Goal: Task Accomplishment & Management: Use online tool/utility

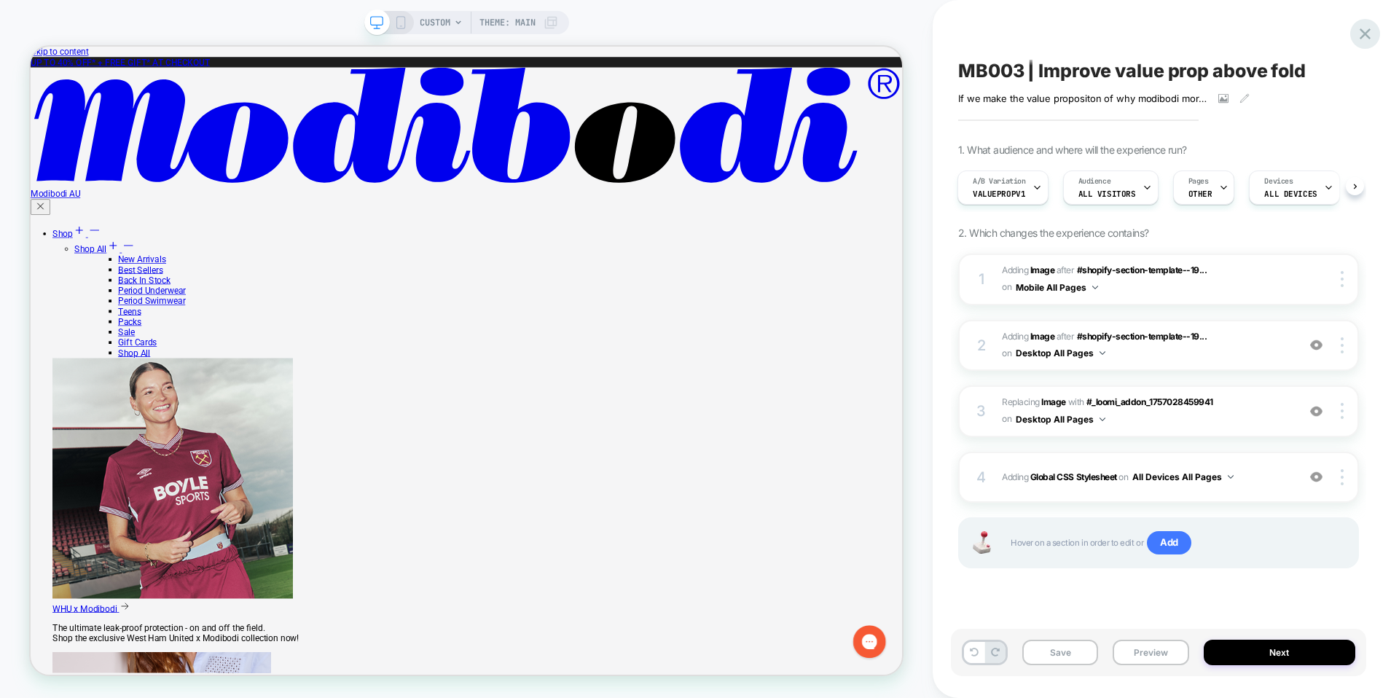
click at [1369, 34] on icon at bounding box center [1365, 34] width 20 height 20
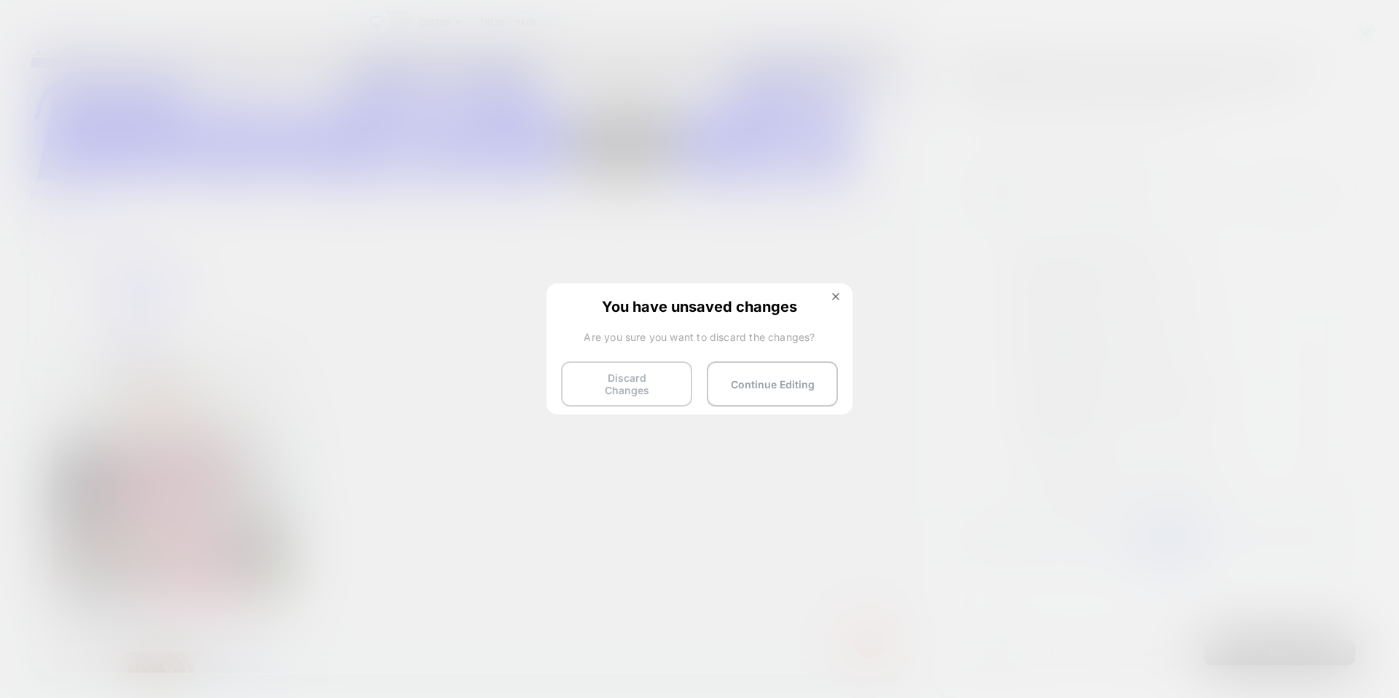
click at [632, 386] on button "Discard Changes" at bounding box center [626, 383] width 131 height 45
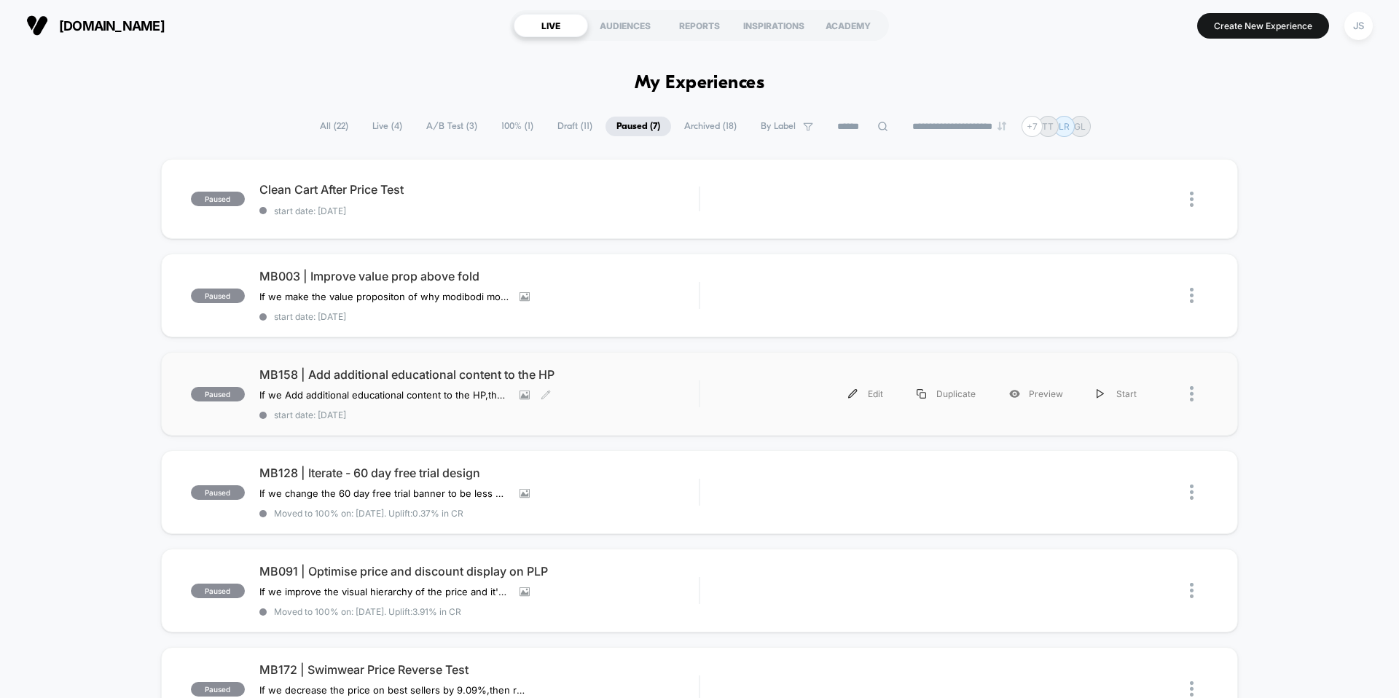
click at [427, 369] on span "MB158 | Add additional educational content to the HP" at bounding box center [478, 374] width 439 height 15
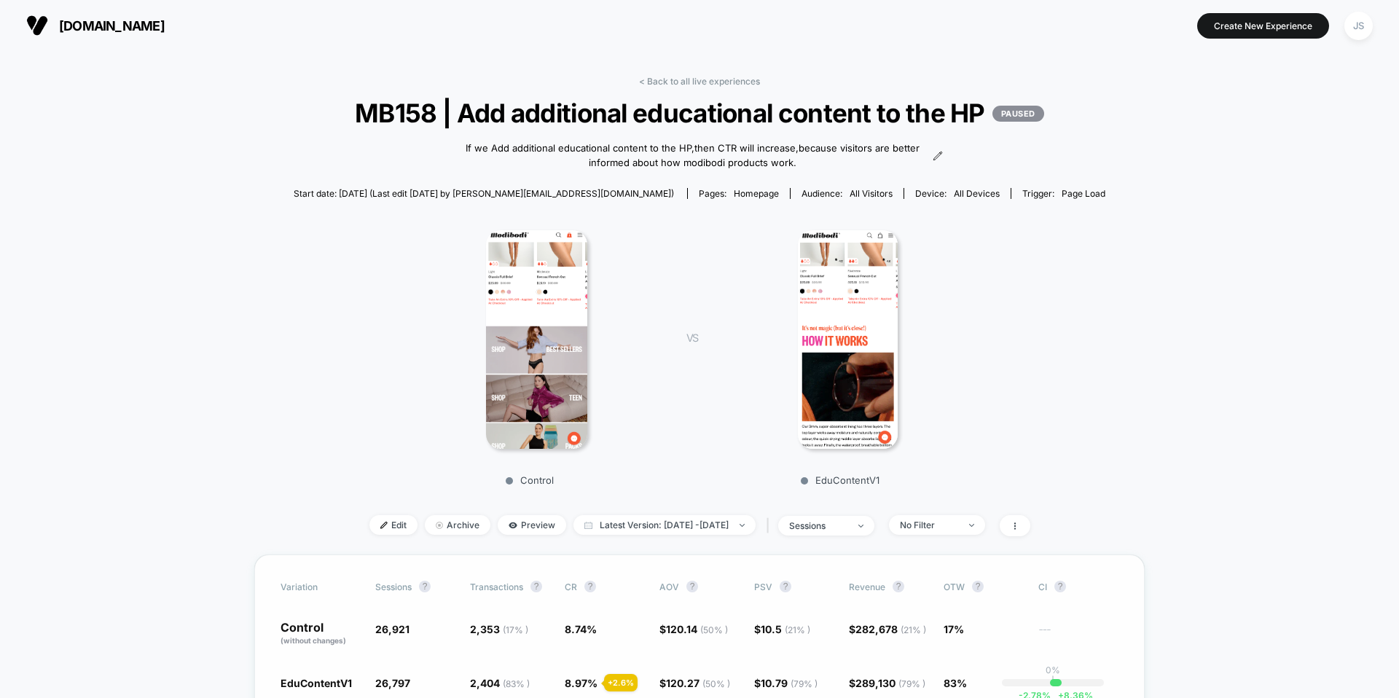
scroll to position [4, 0]
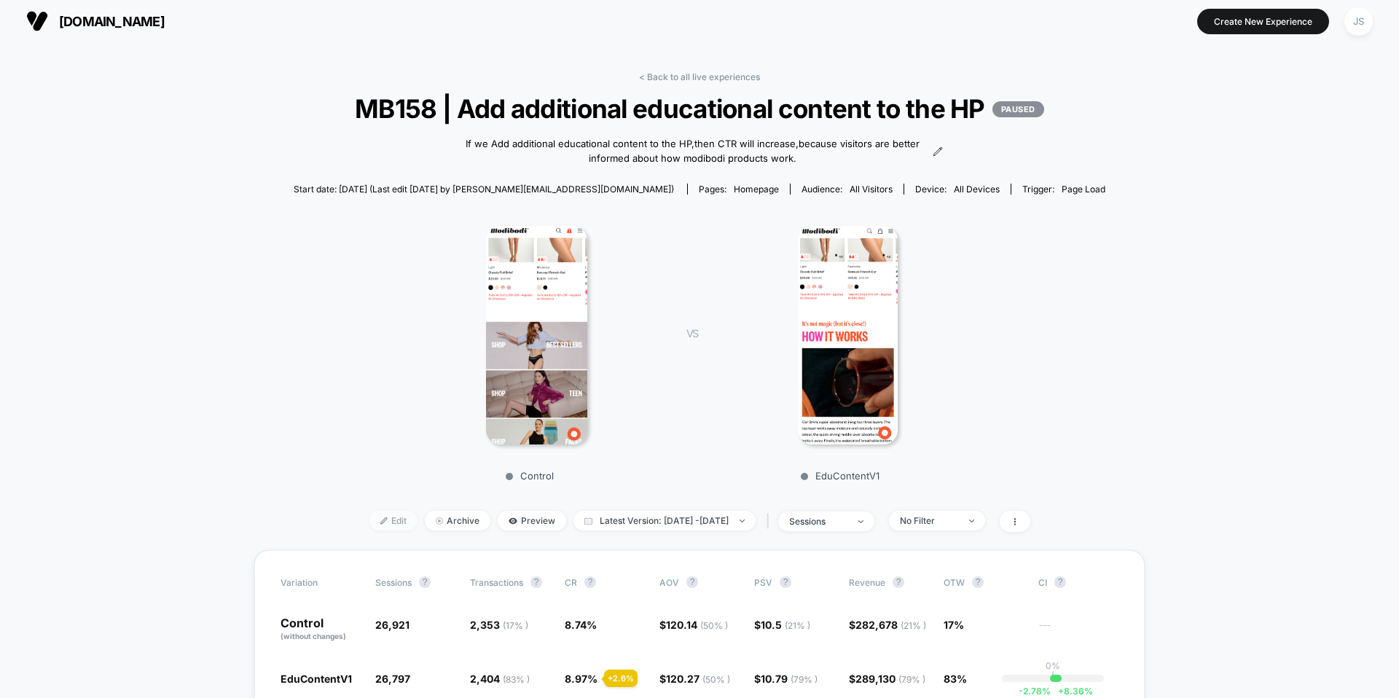
click at [375, 530] on span "Edit" at bounding box center [393, 521] width 48 height 20
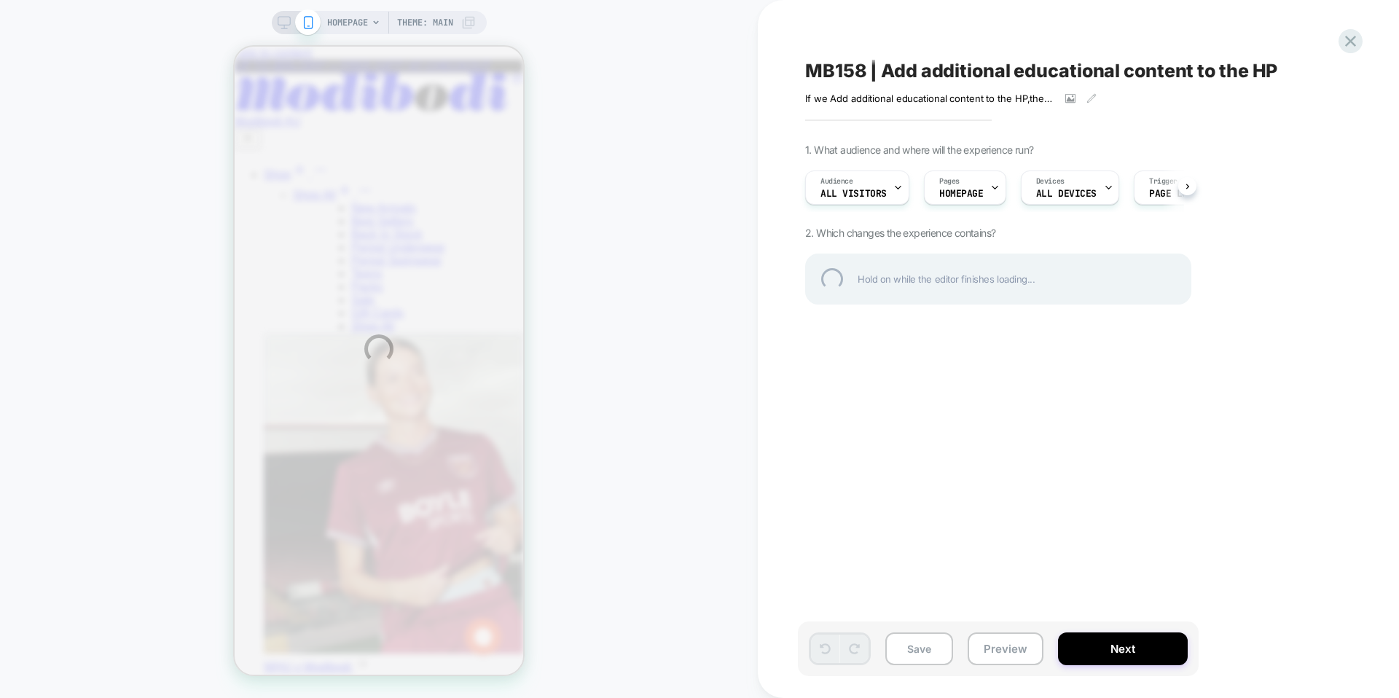
click at [822, 355] on div "HOMEPAGE Theme: MAIN MB158 | Add additional educational content to the HP If we…" at bounding box center [699, 349] width 1399 height 698
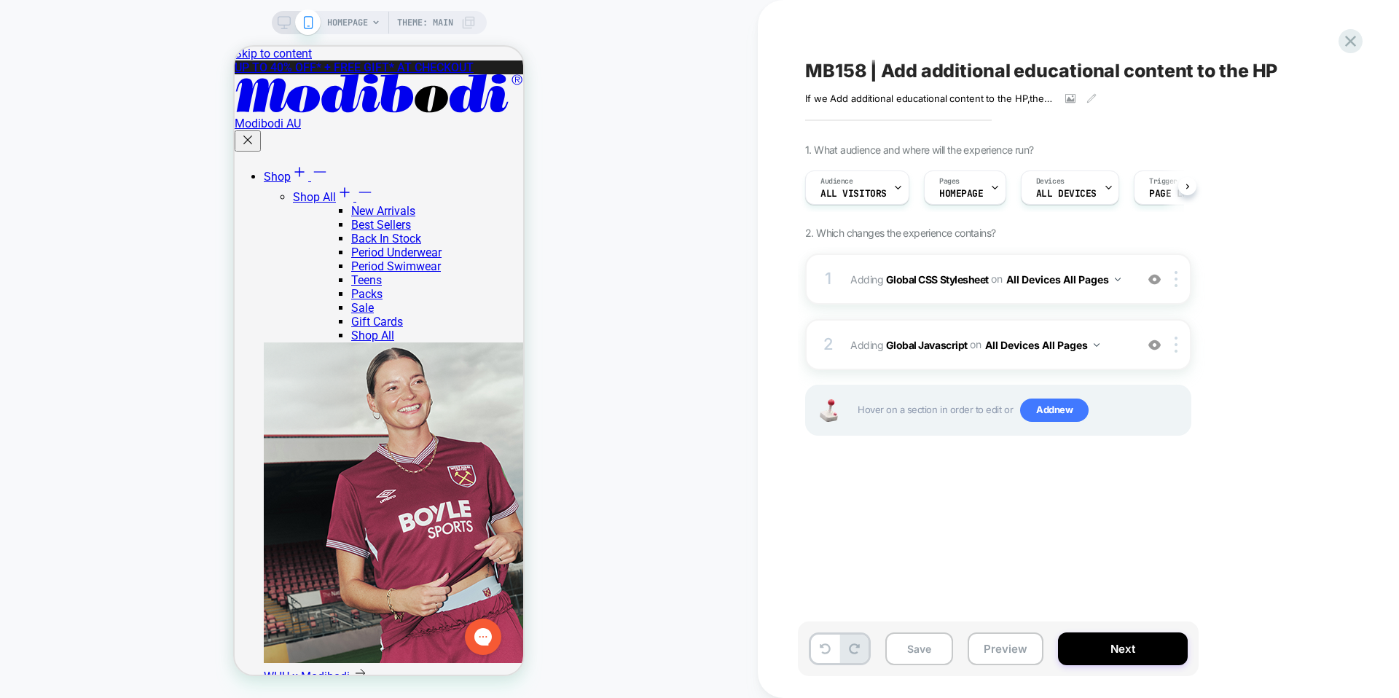
scroll to position [0, 1]
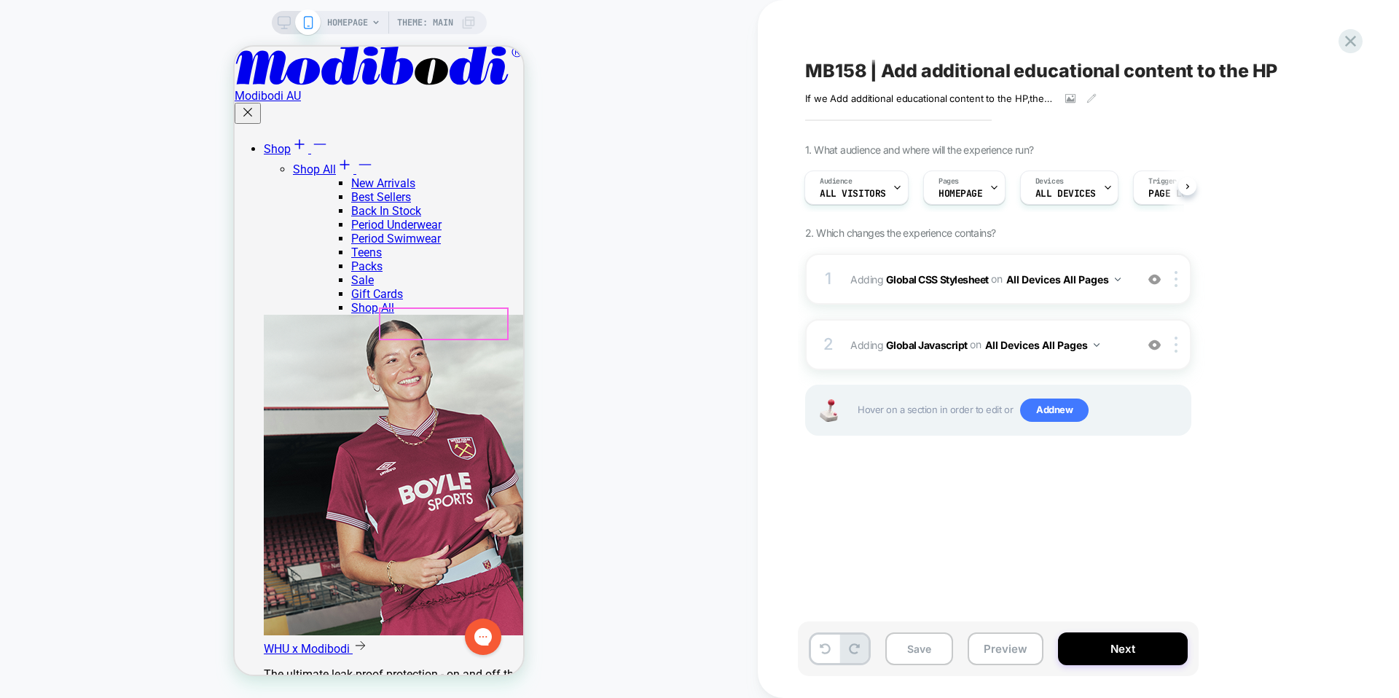
scroll to position [0, 0]
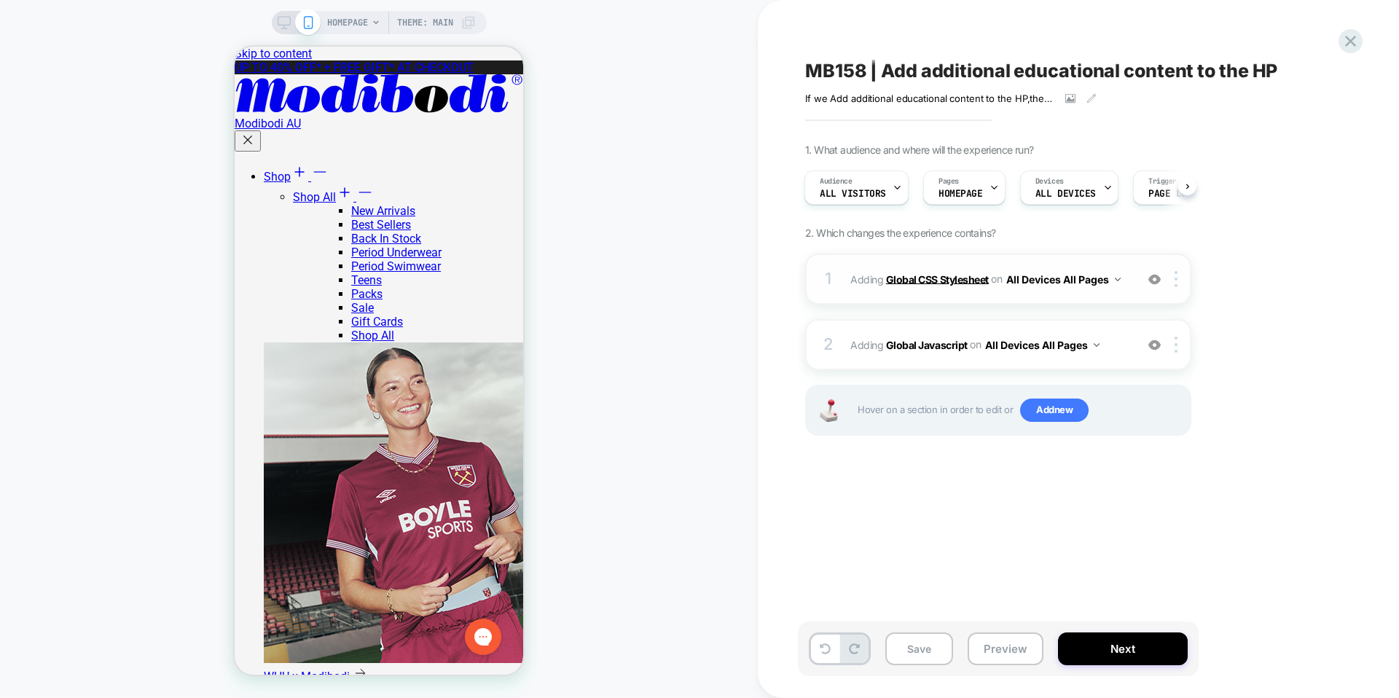
click at [974, 276] on b "Global CSS Stylesheet" at bounding box center [937, 278] width 103 height 12
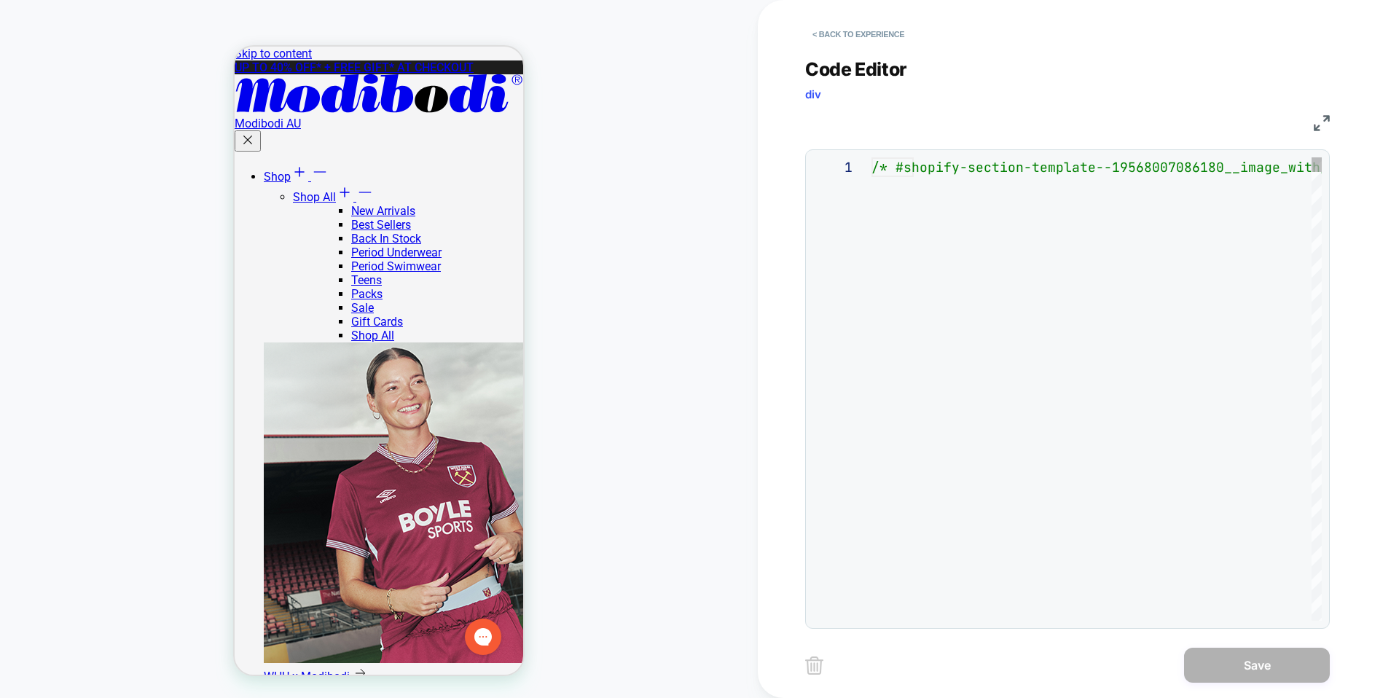
scroll to position [197, 0]
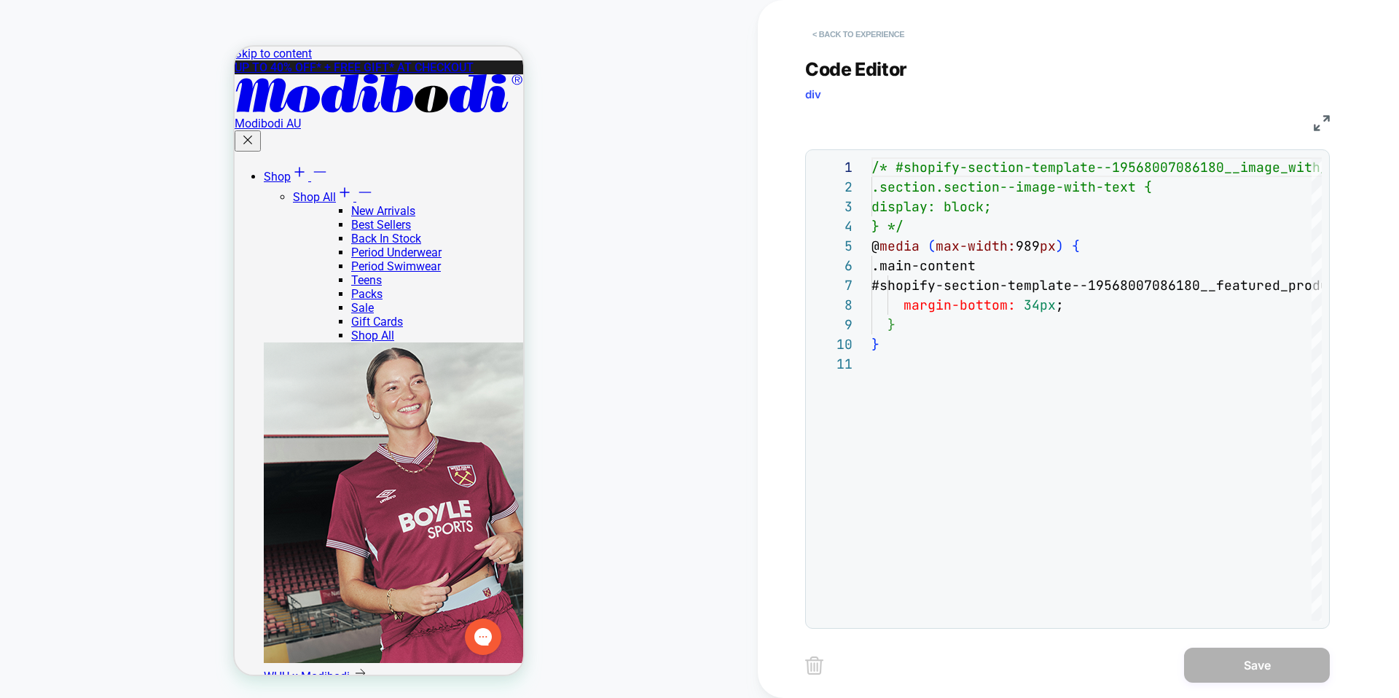
click at [853, 36] on button "< Back to experience" at bounding box center [858, 34] width 106 height 23
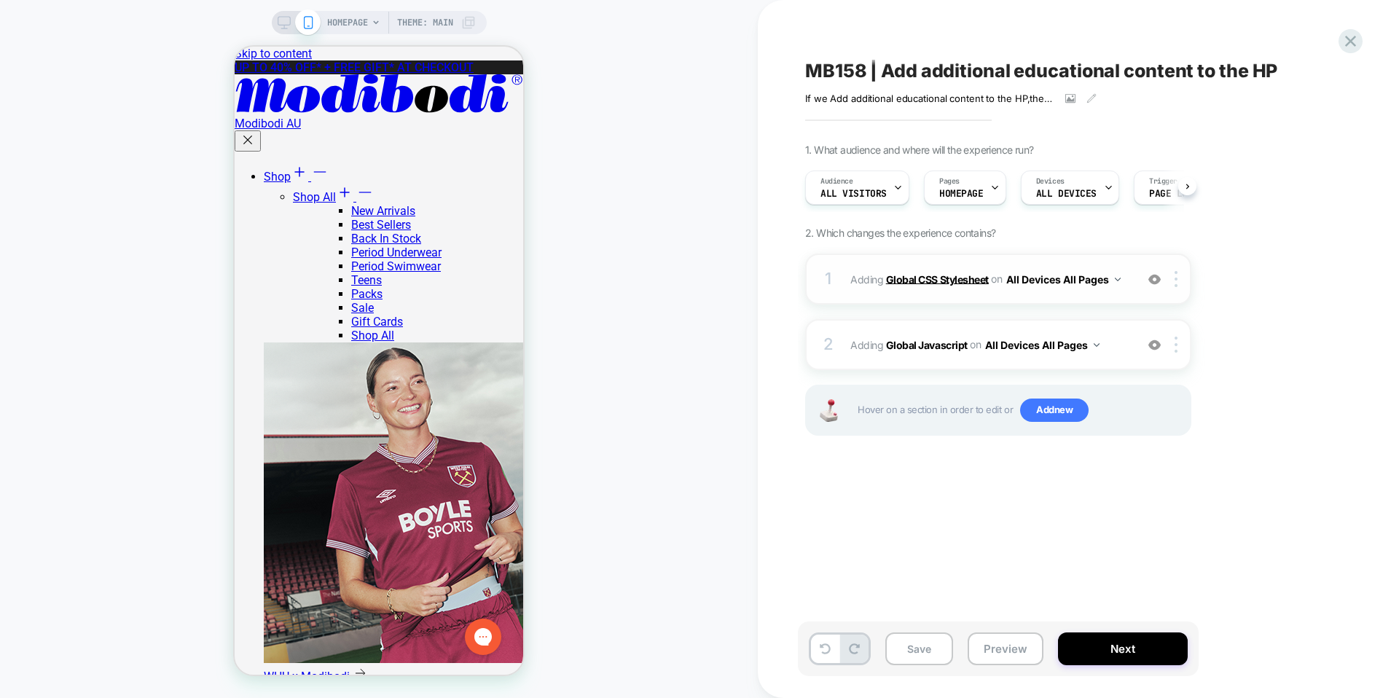
scroll to position [0, 1]
click at [929, 340] on b "Global Javascript" at bounding box center [927, 344] width 82 height 12
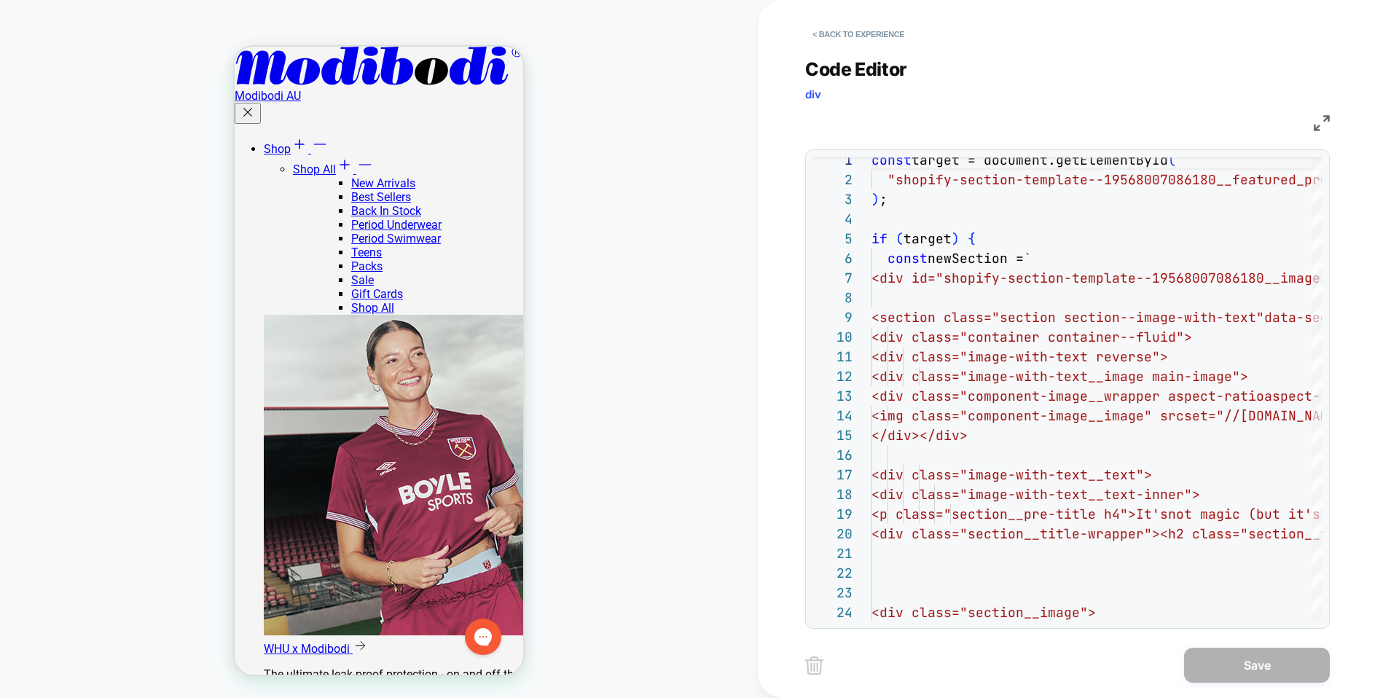
scroll to position [301, 0]
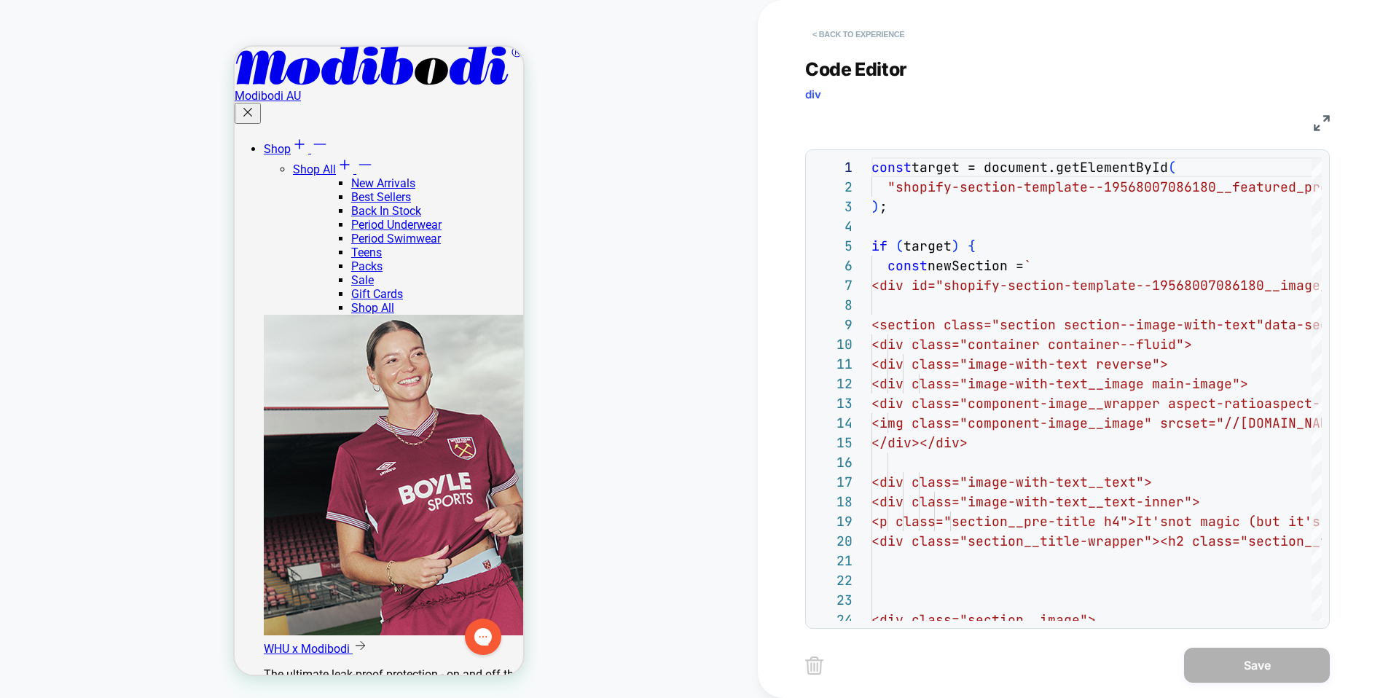
click at [839, 42] on button "< Back to experience" at bounding box center [858, 34] width 106 height 23
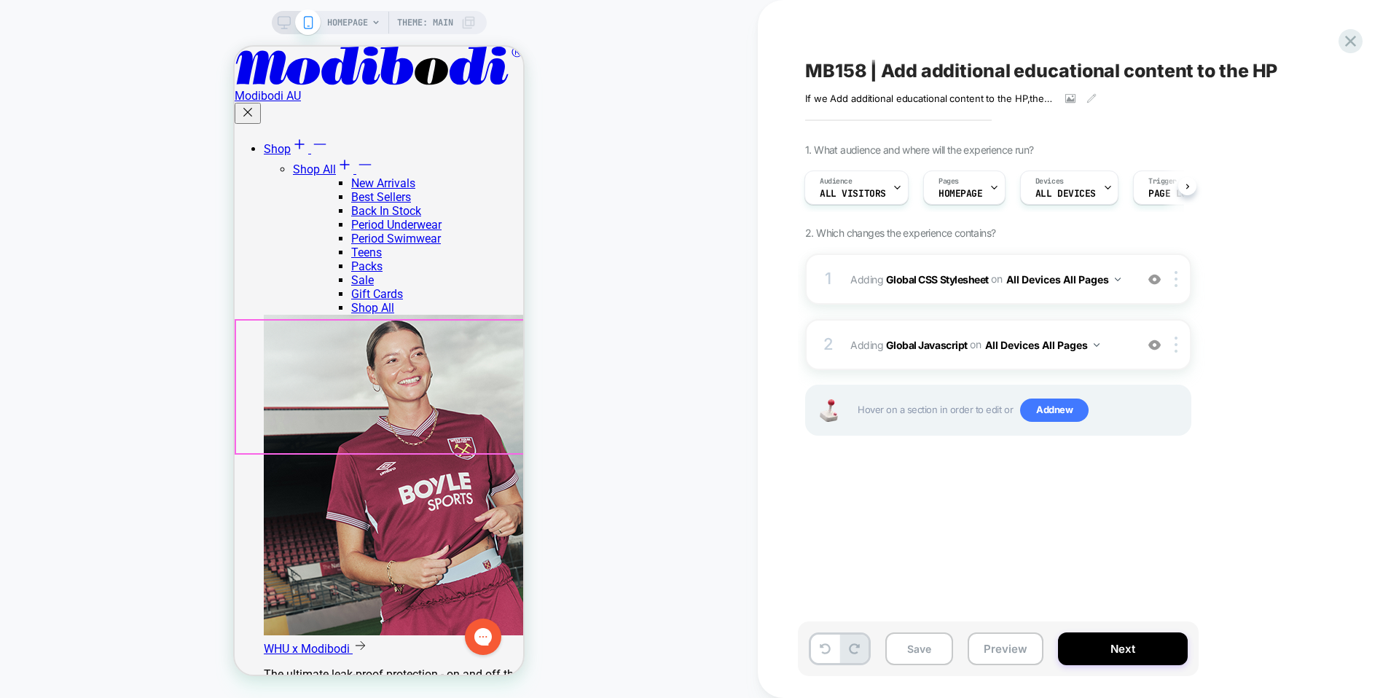
scroll to position [539, 0]
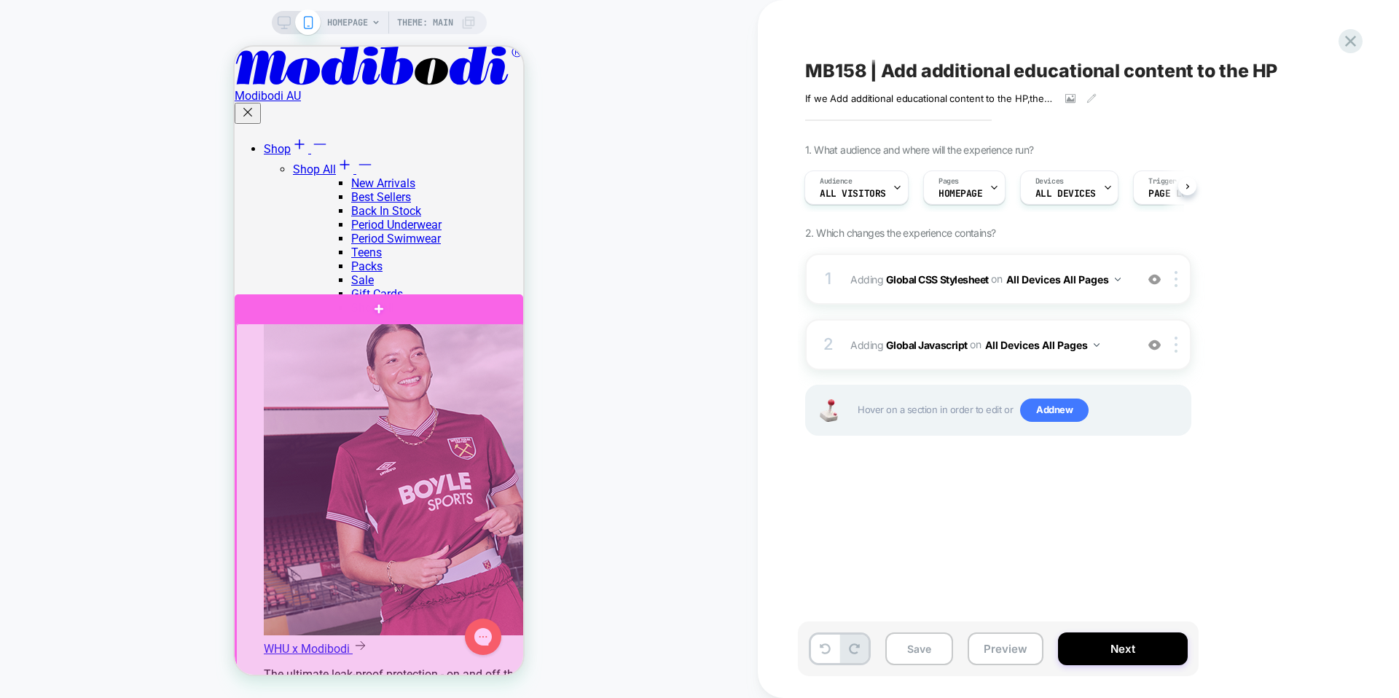
click at [521, 457] on div at bounding box center [380, 592] width 288 height 539
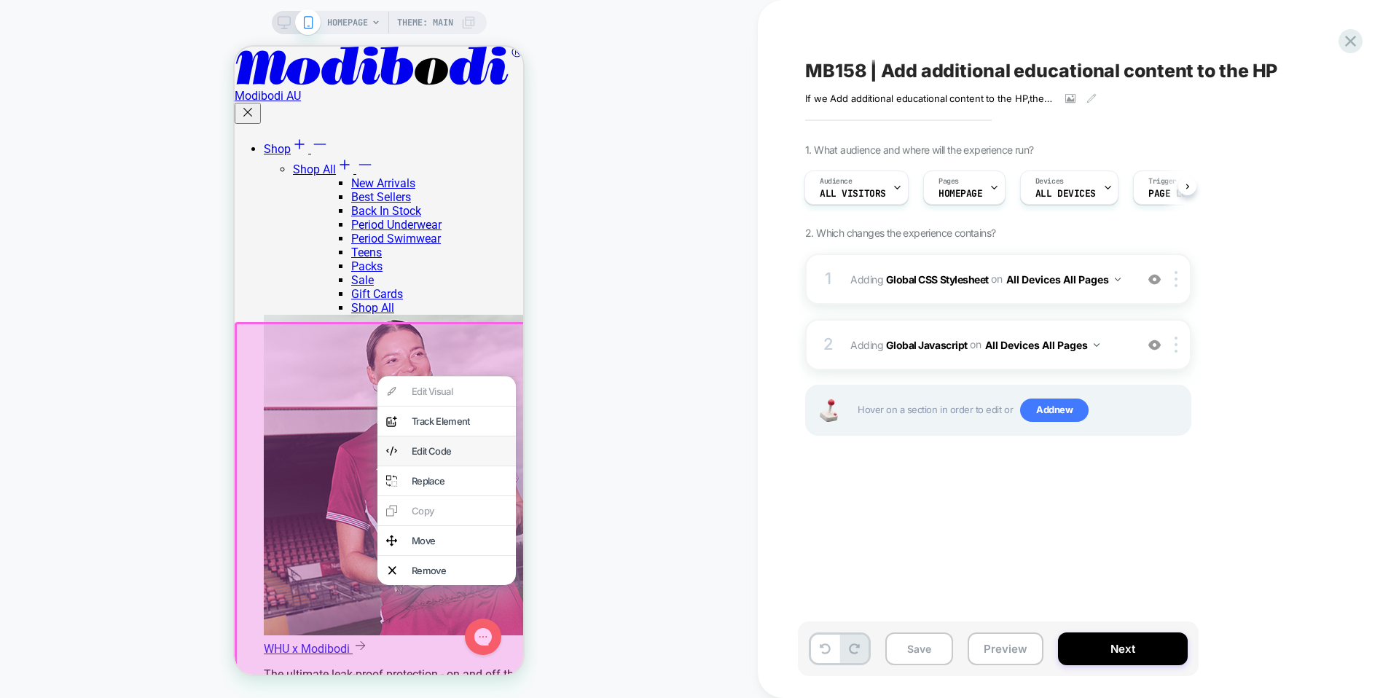
click at [457, 465] on div "Edit Code" at bounding box center [446, 450] width 138 height 29
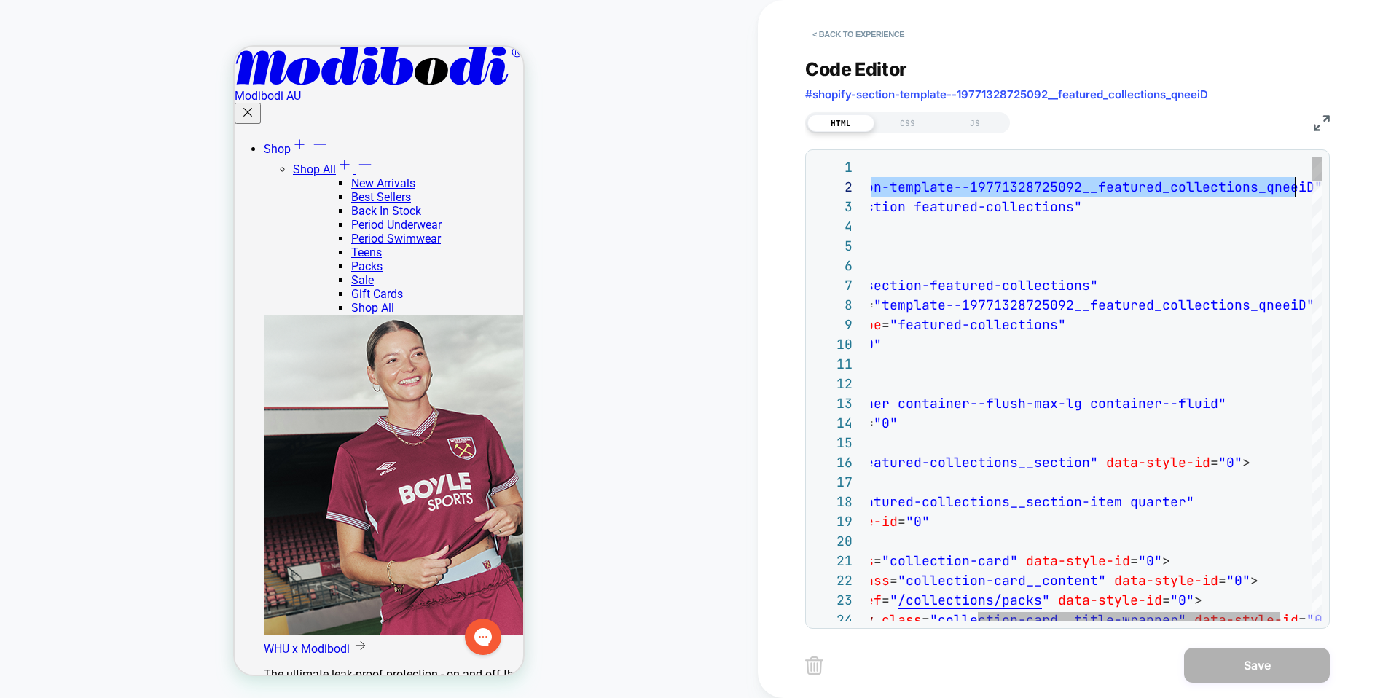
scroll to position [20, 590]
drag, startPoint x: 918, startPoint y: 188, endPoint x: 1301, endPoint y: 186, distance: 383.2
click at [870, 41] on button "< Back to experience" at bounding box center [858, 34] width 106 height 23
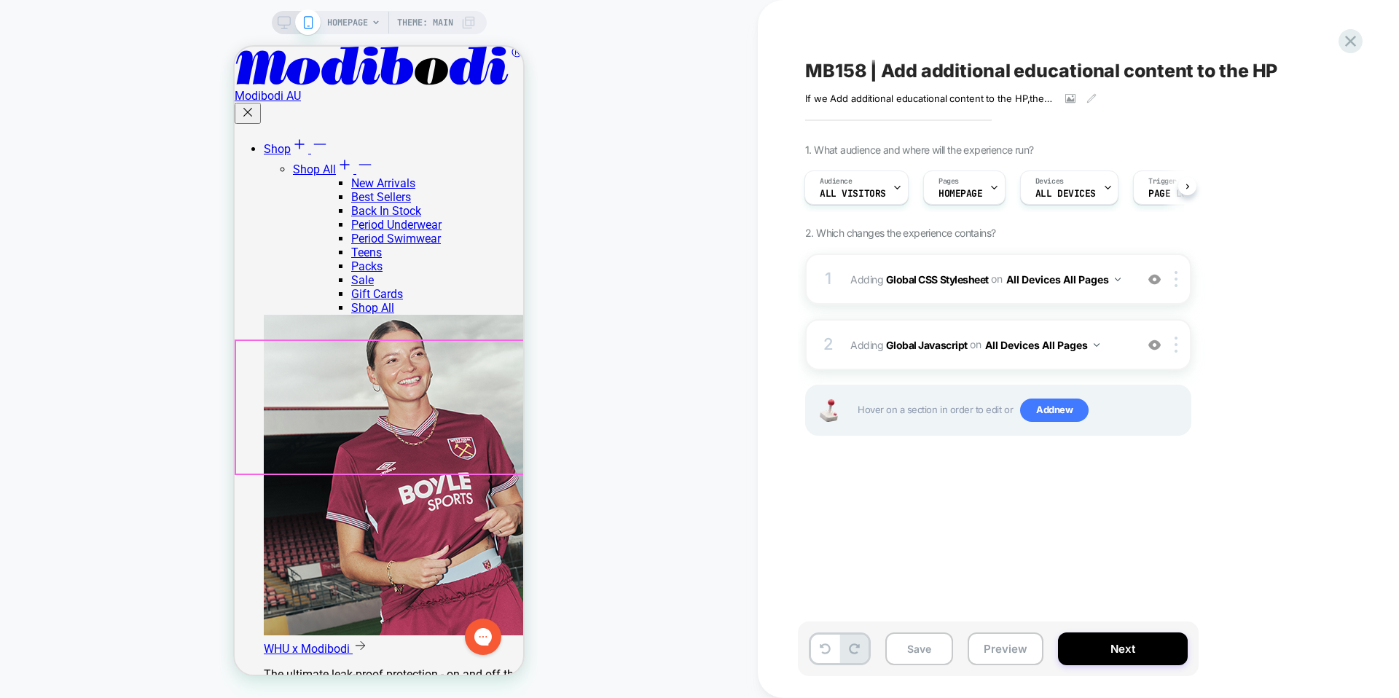
scroll to position [530, 0]
click at [958, 283] on b "Global CSS Stylesheet" at bounding box center [937, 278] width 103 height 12
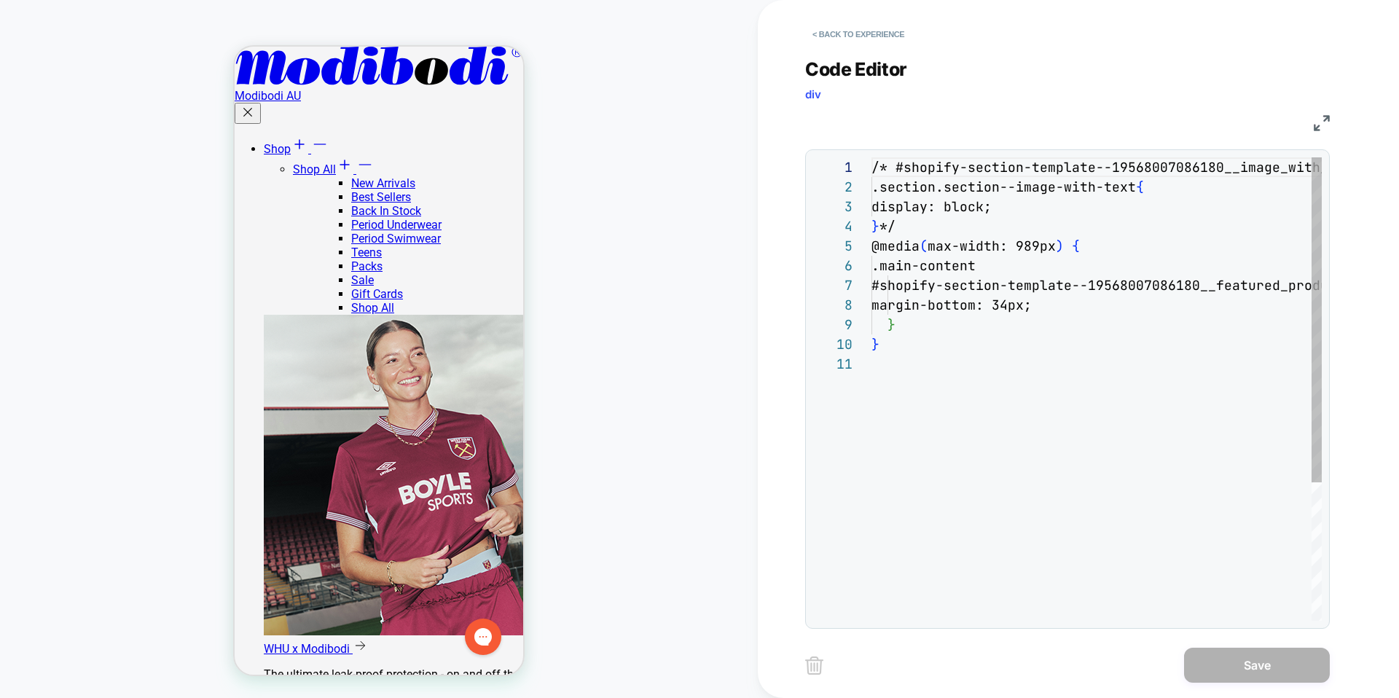
scroll to position [197, 0]
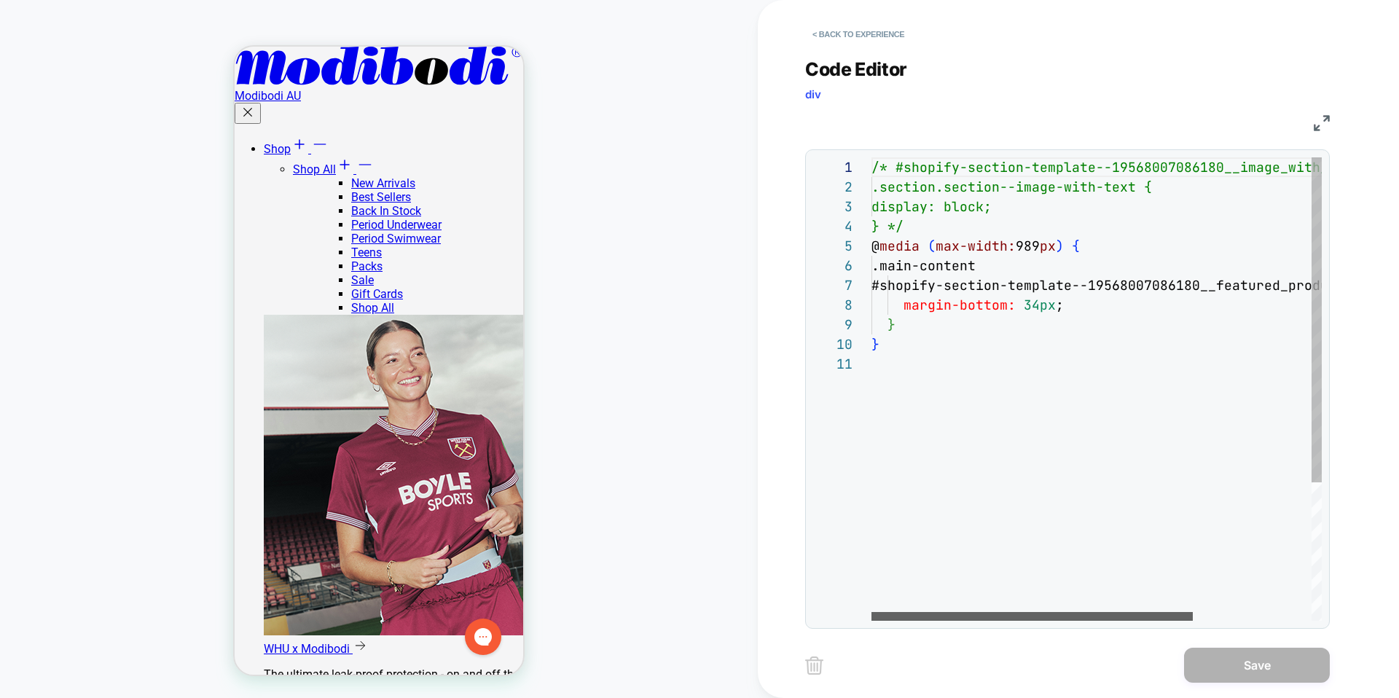
click at [1032, 612] on div at bounding box center [1031, 616] width 321 height 9
click at [914, 280] on div "/* #shopify-section-template--19568007086180__imag e_with_text_LWDfC3 .section.…" at bounding box center [1179, 487] width 616 height 660
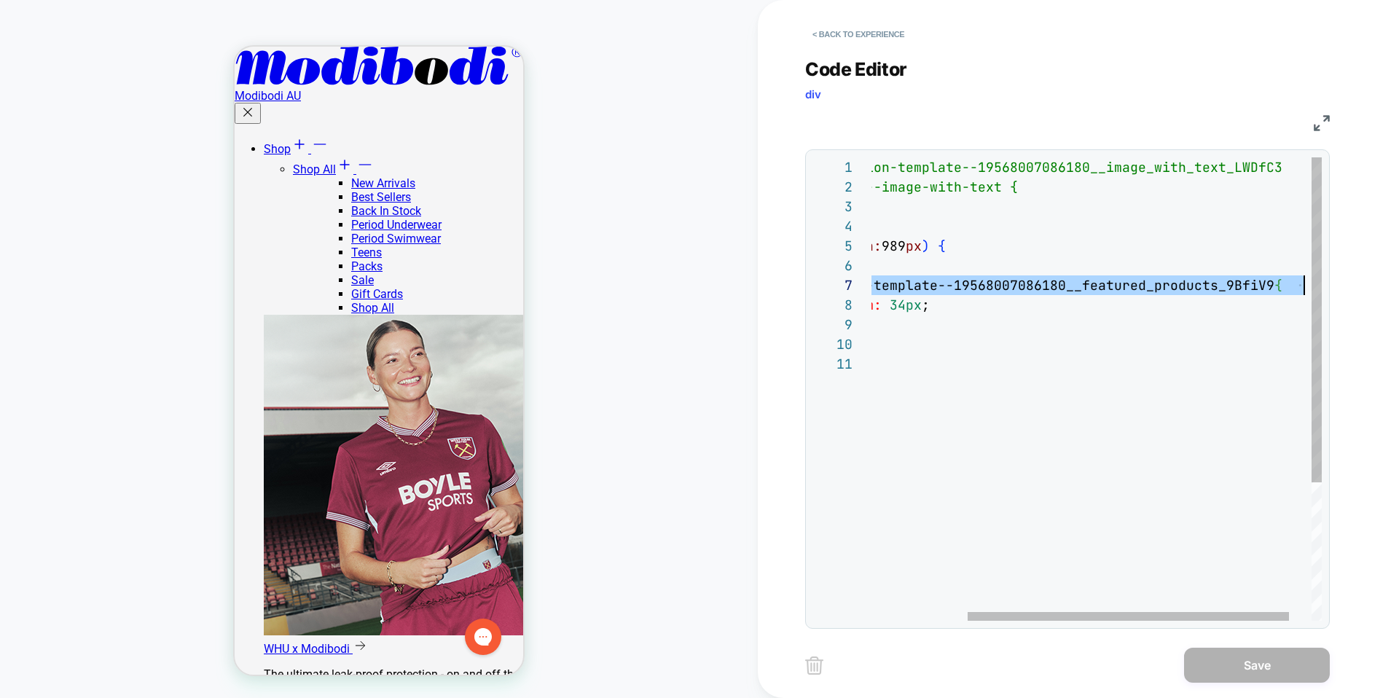
scroll to position [118, 559]
drag, startPoint x: 914, startPoint y: 283, endPoint x: 1297, endPoint y: 283, distance: 383.2
click at [1297, 283] on div "/* #shopify-section-template--19568007086180__imag e_with_text_LWDfC3 .section.…" at bounding box center [1045, 487] width 616 height 660
type textarea "**********"
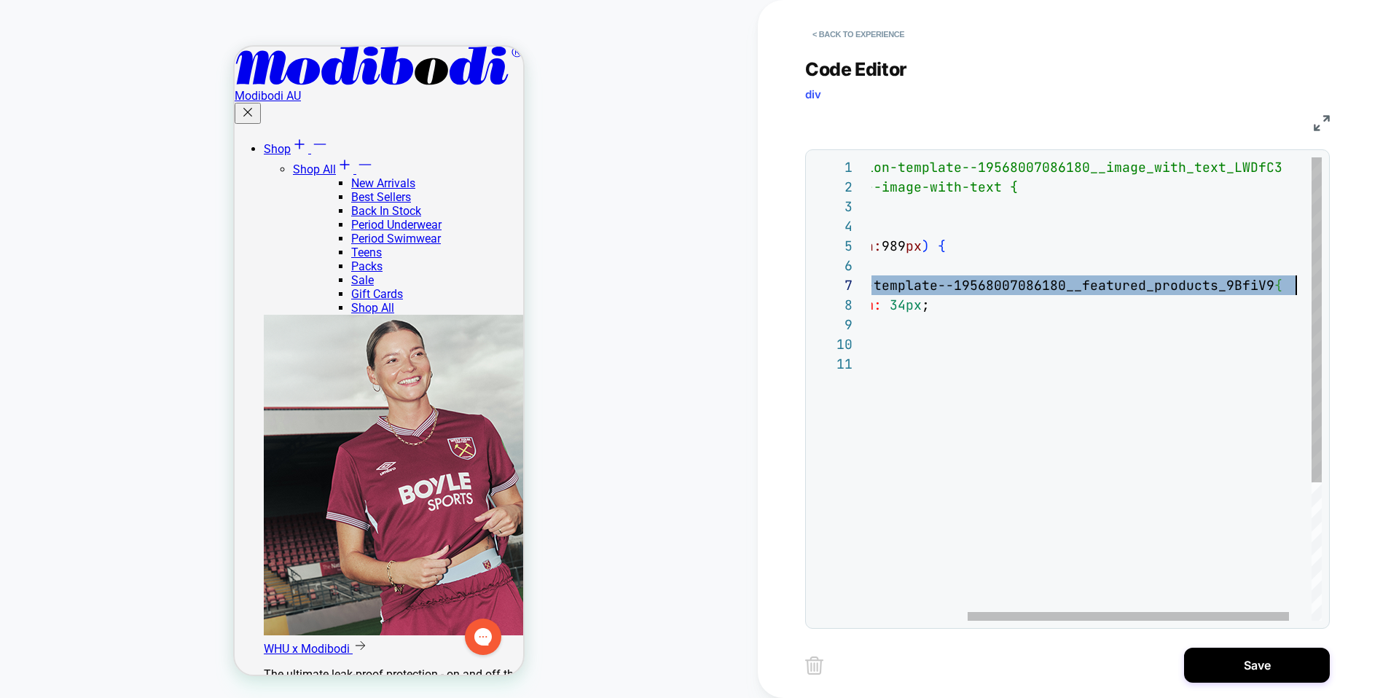
scroll to position [118, 582]
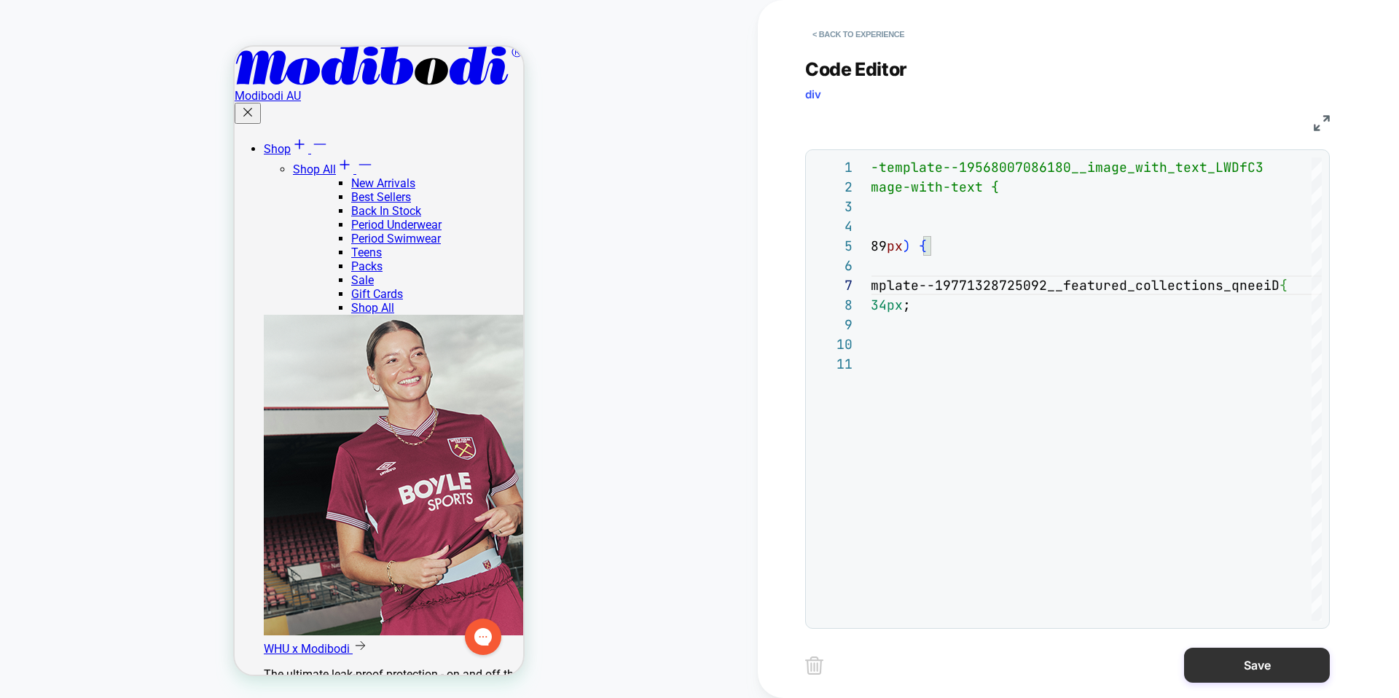
click at [1246, 672] on button "Save" at bounding box center [1257, 665] width 146 height 35
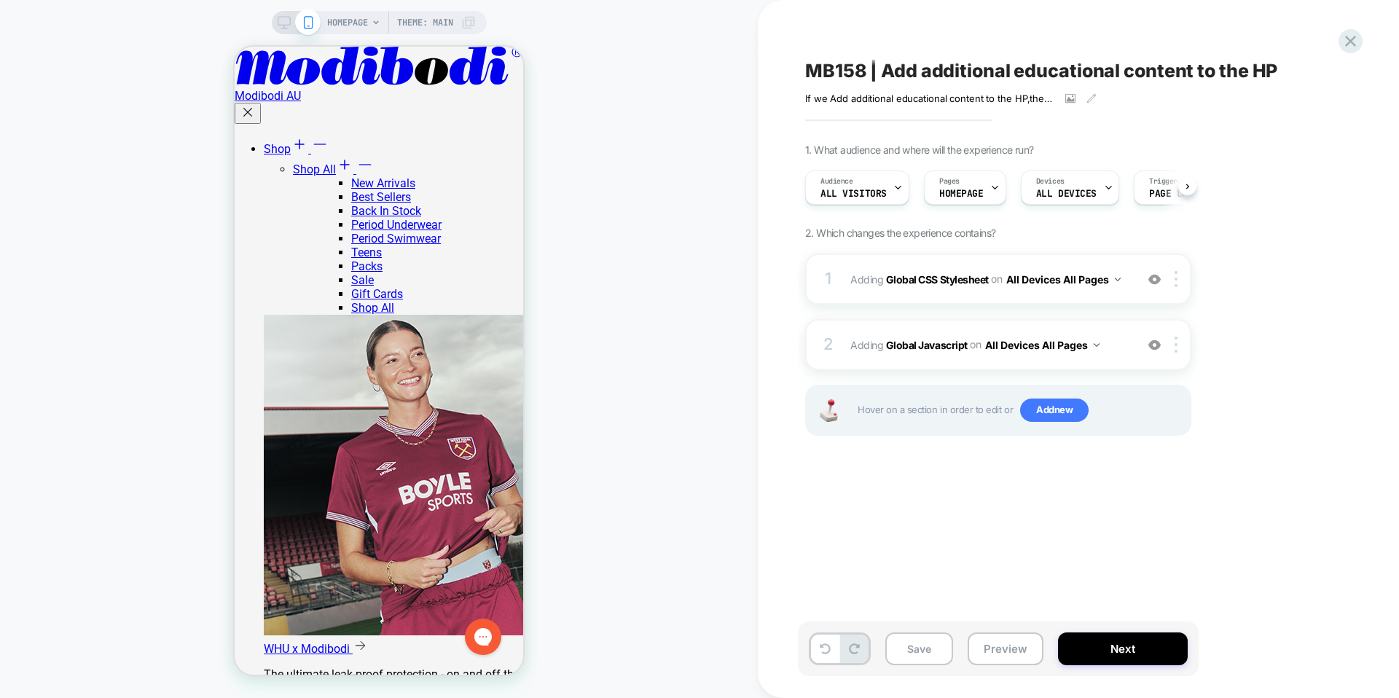
scroll to position [0, 1]
click at [817, 646] on button at bounding box center [825, 648] width 28 height 28
click at [901, 280] on b "Global CSS Stylesheet" at bounding box center [937, 278] width 103 height 12
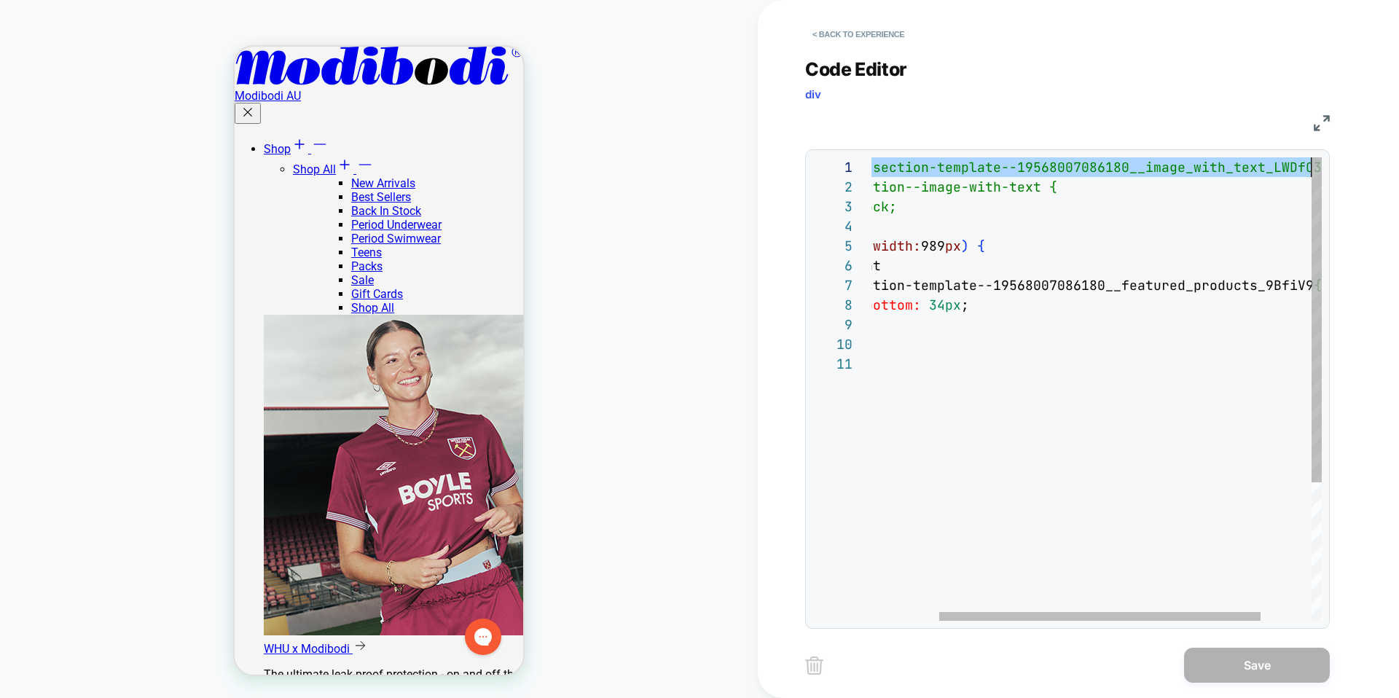
scroll to position [0, 535]
drag, startPoint x: 905, startPoint y: 167, endPoint x: 1314, endPoint y: 167, distance: 408.6
click at [1315, 166] on div "/* #shopify-section-template--19568007086180__imag e_with_text_LWDfC3 .section.…" at bounding box center [1084, 487] width 616 height 660
type textarea "**********"
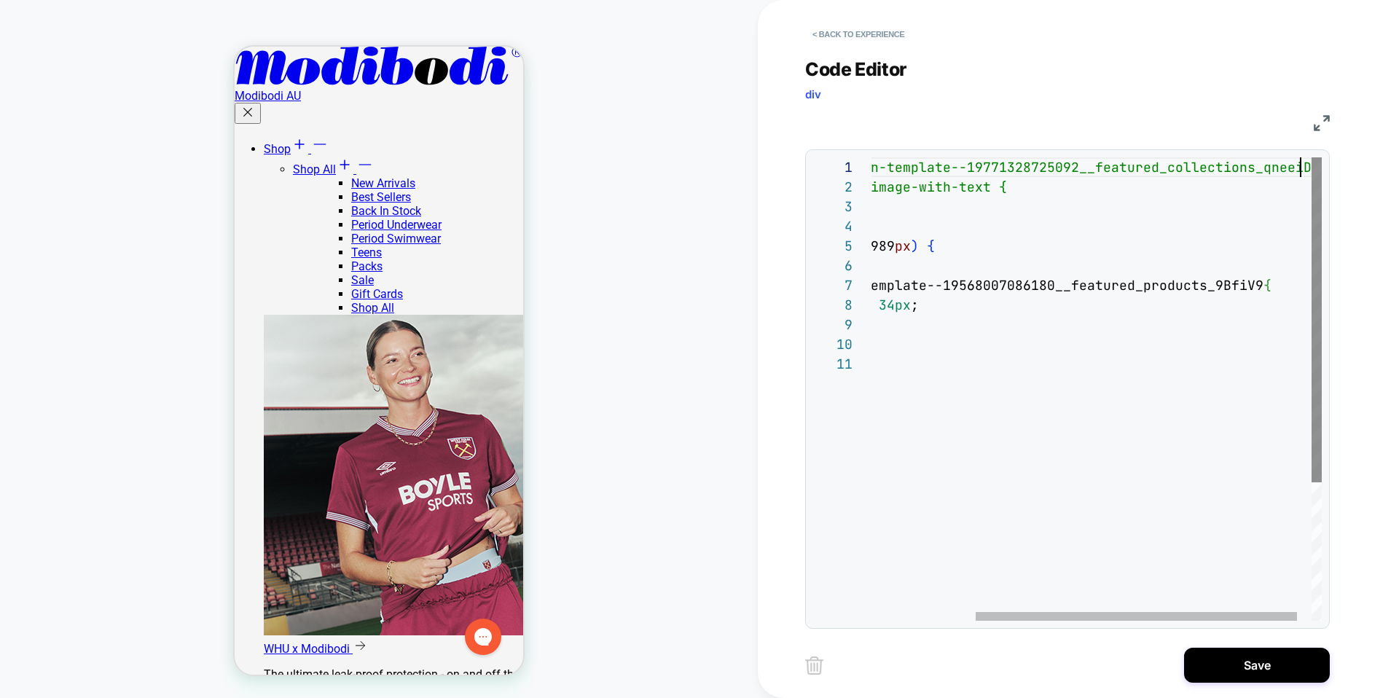
scroll to position [0, 573]
click at [825, 30] on button "< Back to experience" at bounding box center [858, 34] width 106 height 23
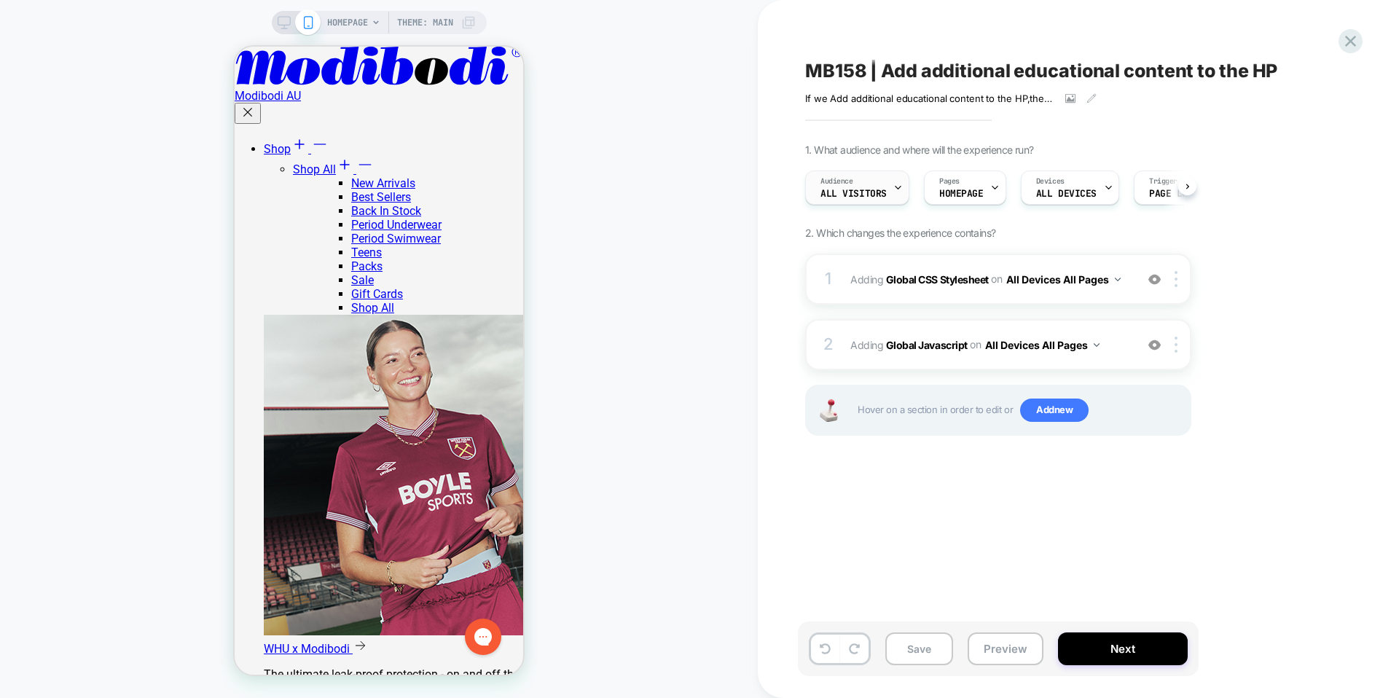
scroll to position [0, 1]
click at [925, 280] on b "Global CSS Stylesheet" at bounding box center [937, 278] width 103 height 12
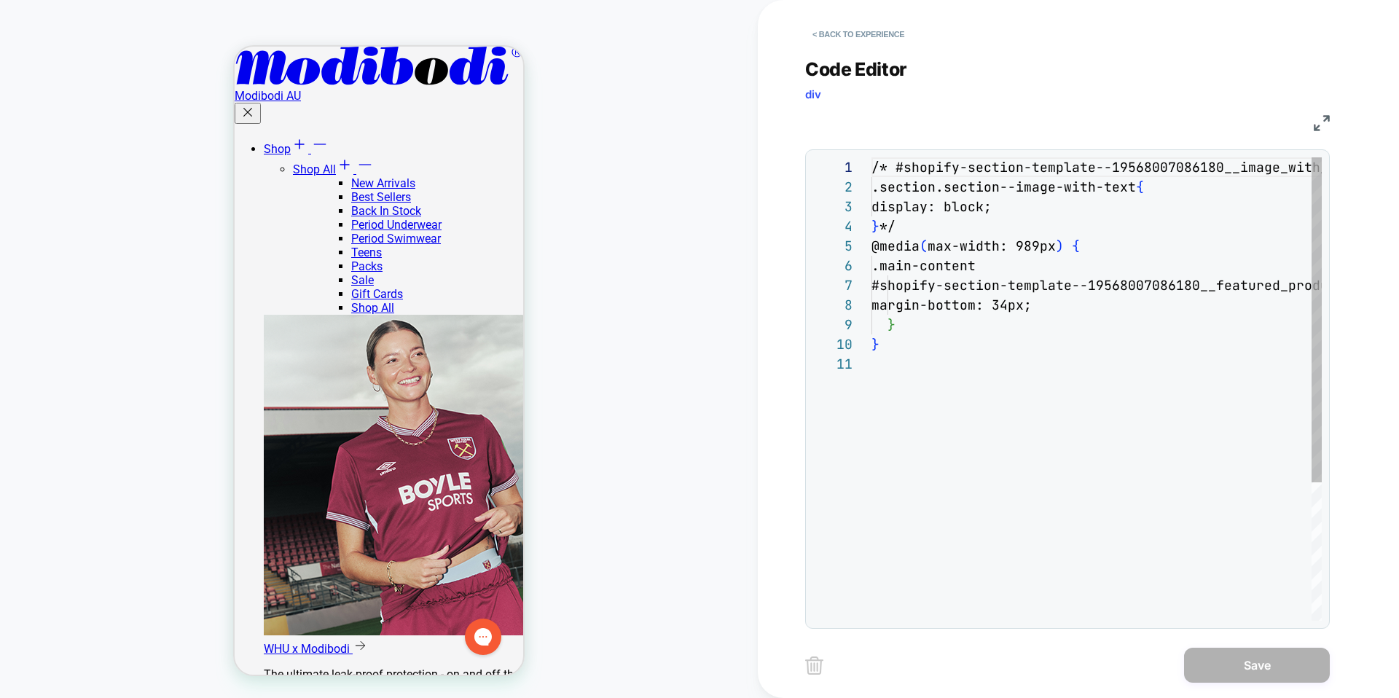
scroll to position [197, 0]
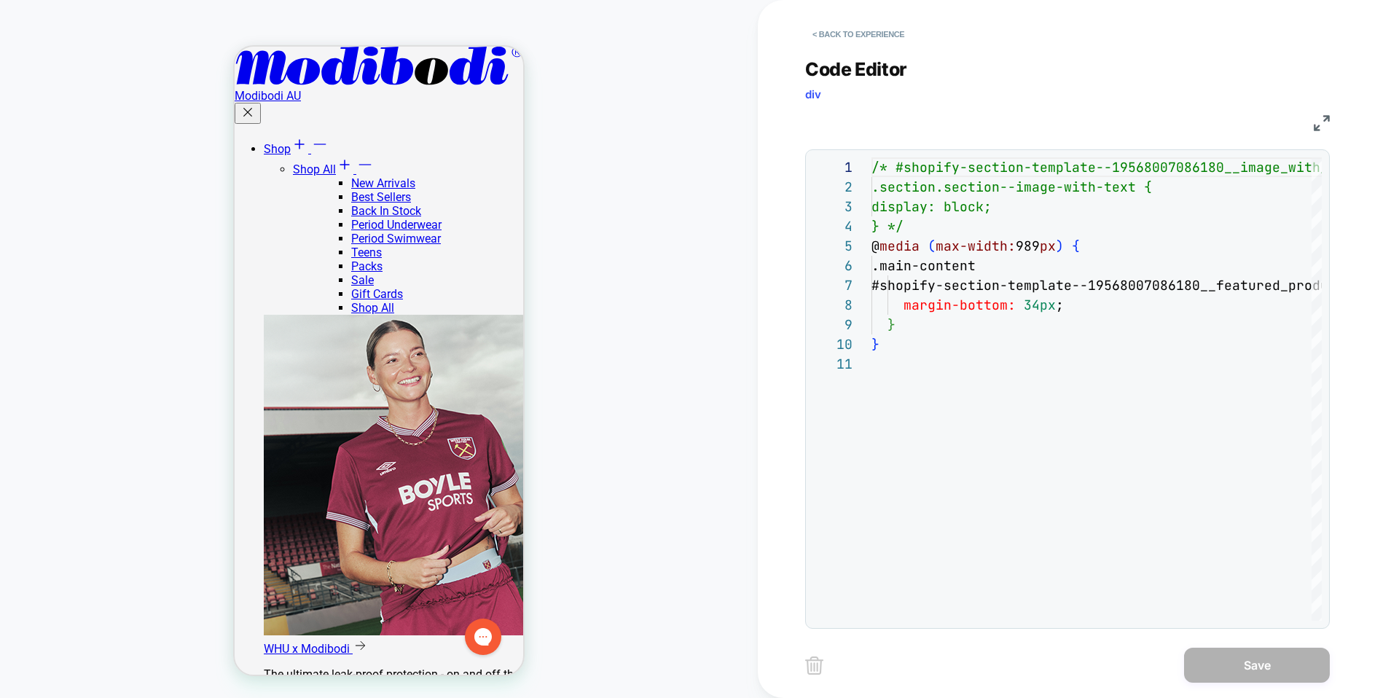
click at [677, 146] on div "HOMEPAGE Theme: MAIN" at bounding box center [379, 349] width 758 height 669
click at [865, 39] on button "< Back to experience" at bounding box center [858, 34] width 106 height 23
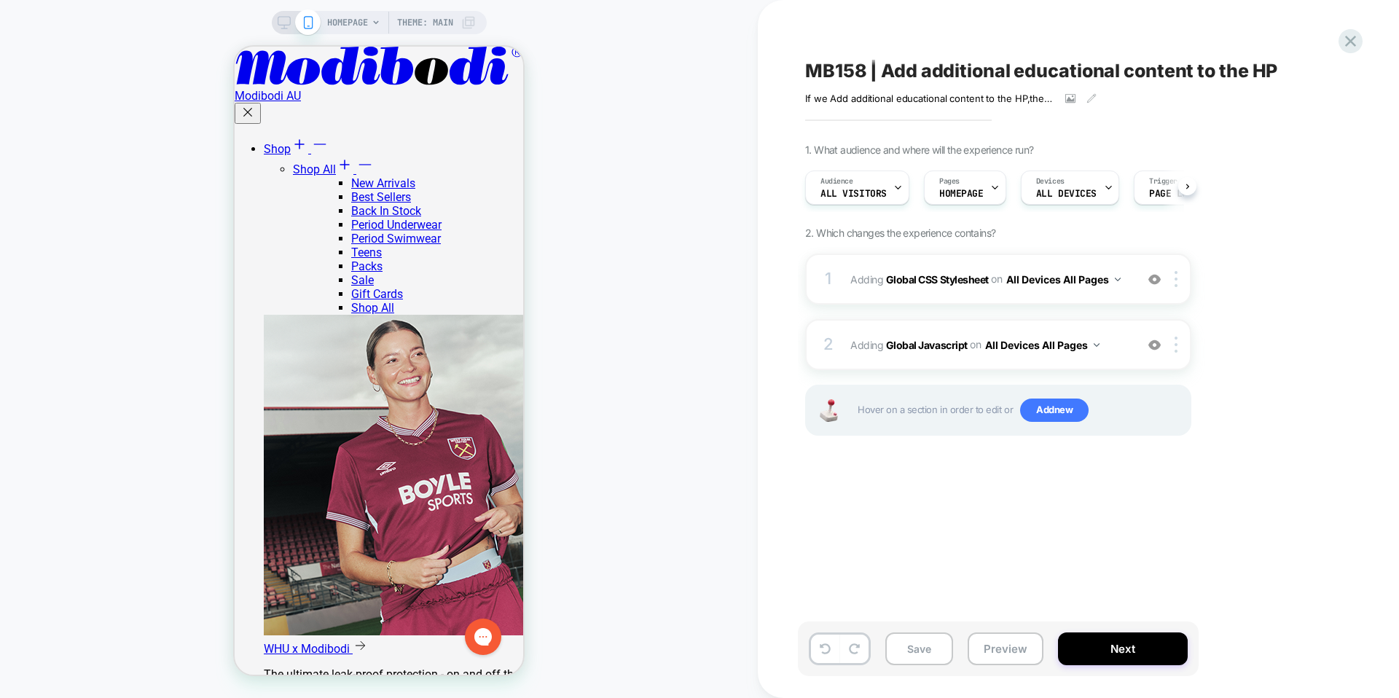
scroll to position [0, 1]
click at [951, 280] on b "Global CSS Stylesheet" at bounding box center [937, 278] width 103 height 12
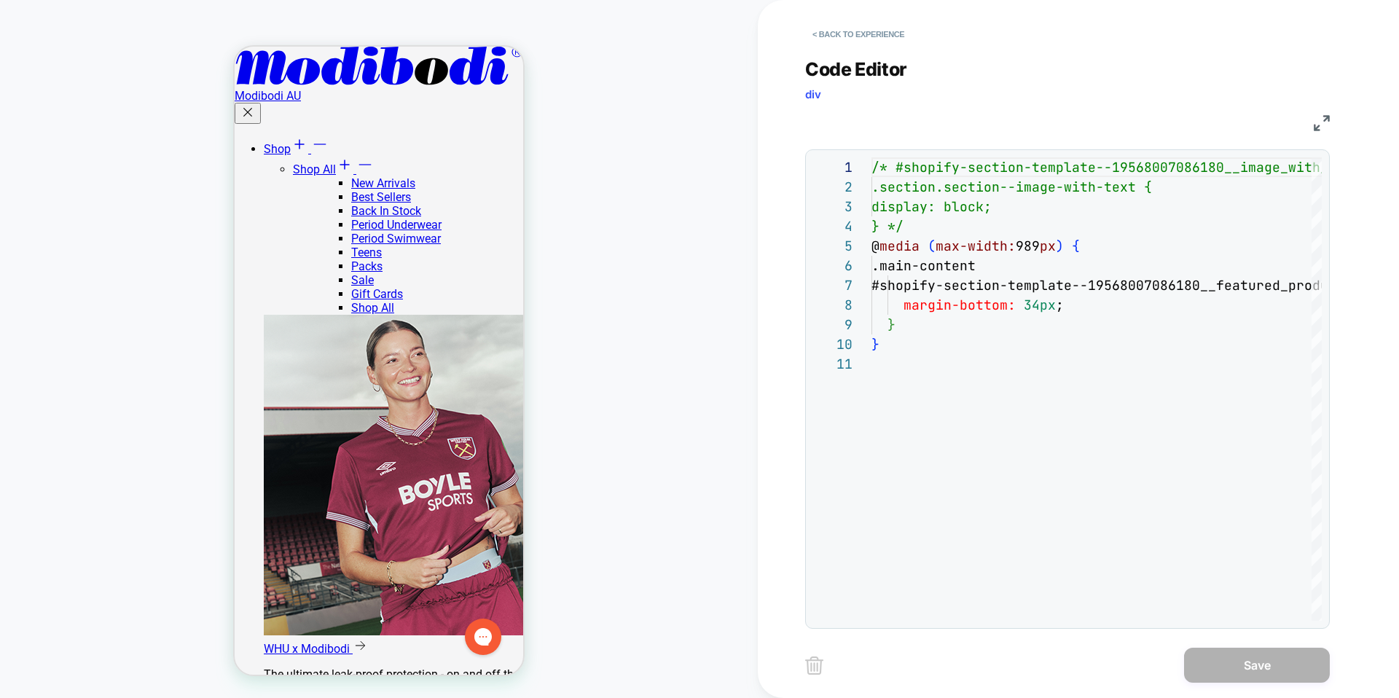
scroll to position [0, 0]
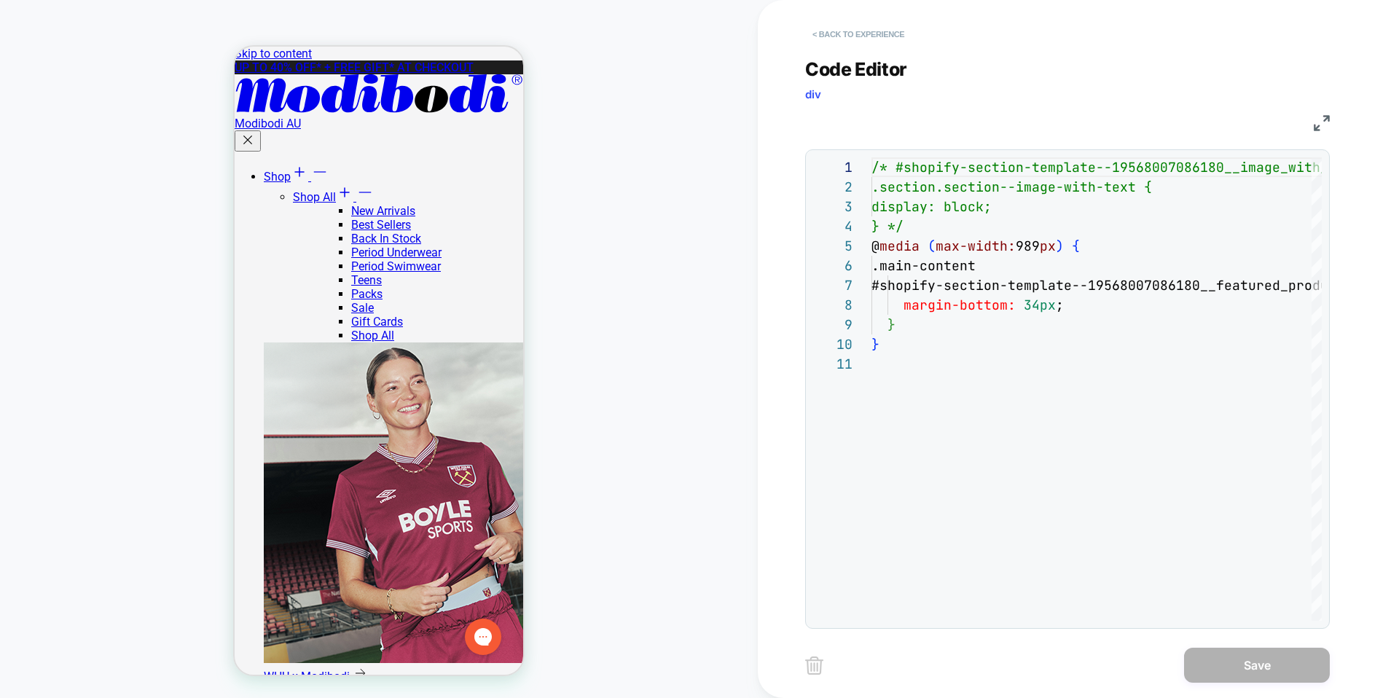
click at [831, 41] on button "< Back to experience" at bounding box center [858, 34] width 106 height 23
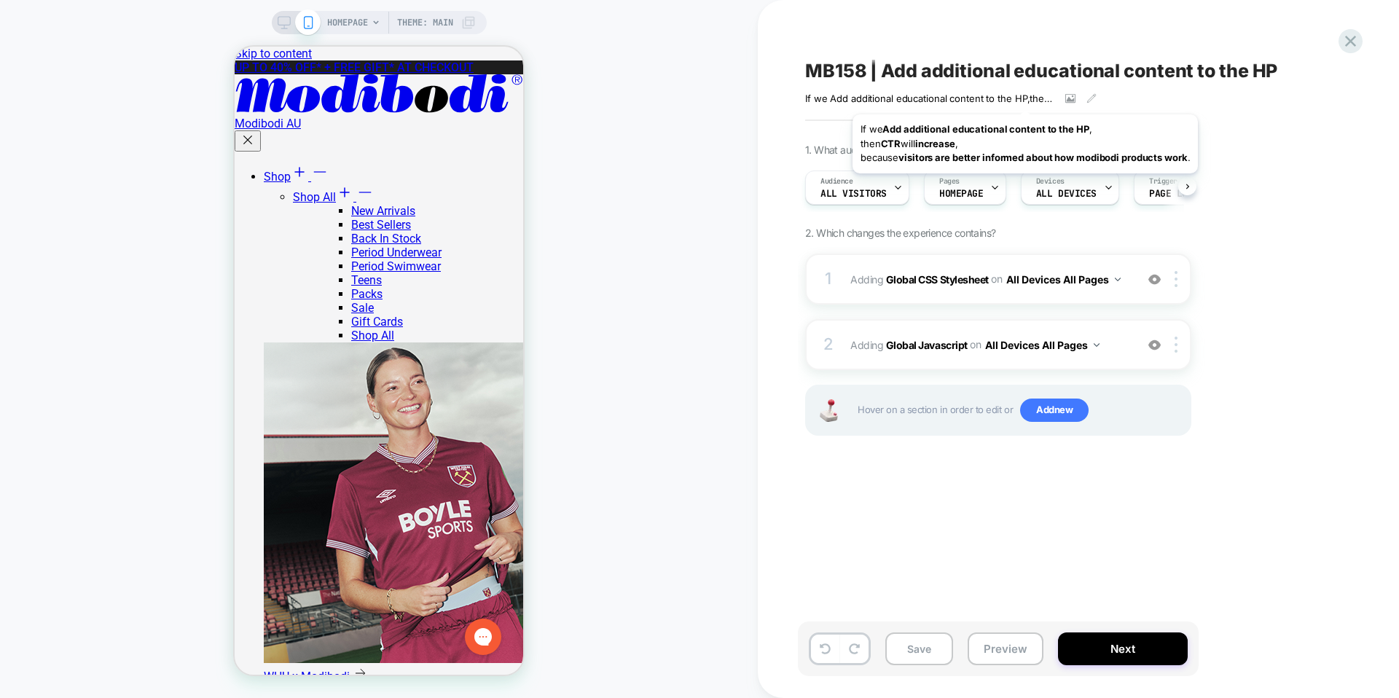
scroll to position [0, 1]
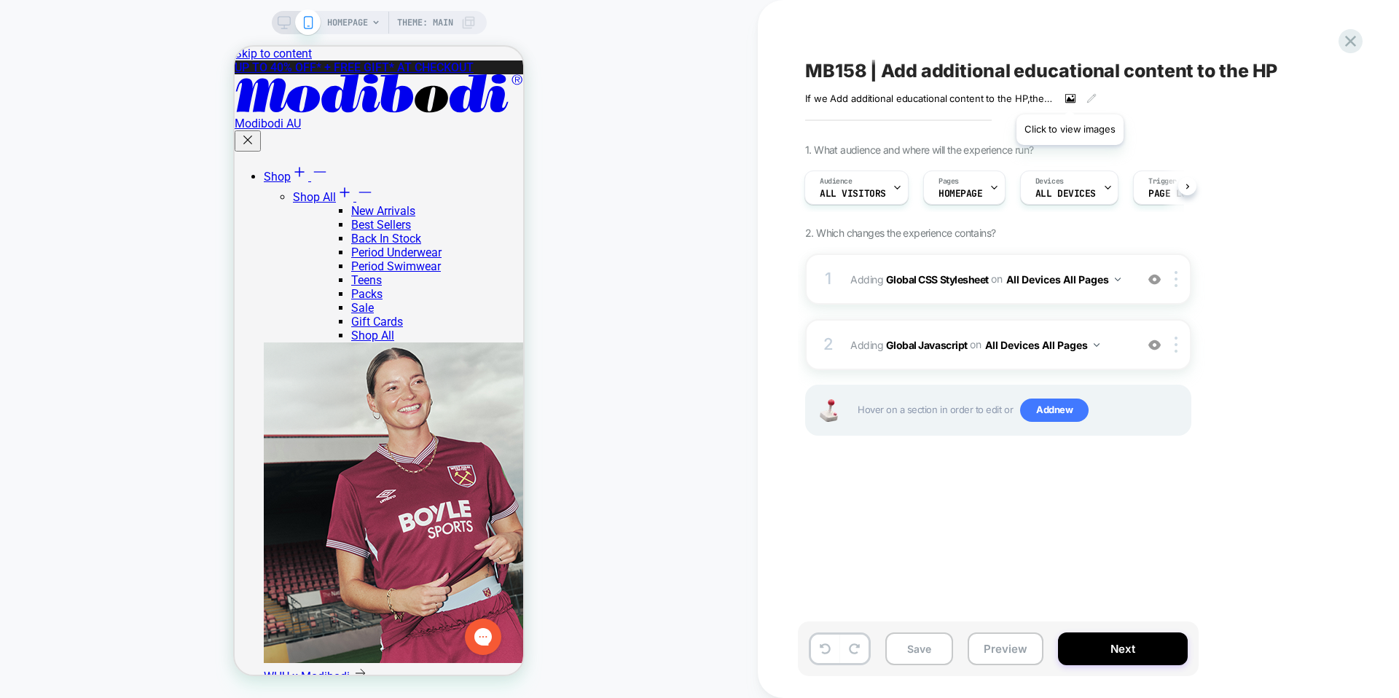
click at [1069, 96] on icon at bounding box center [1070, 98] width 10 height 10
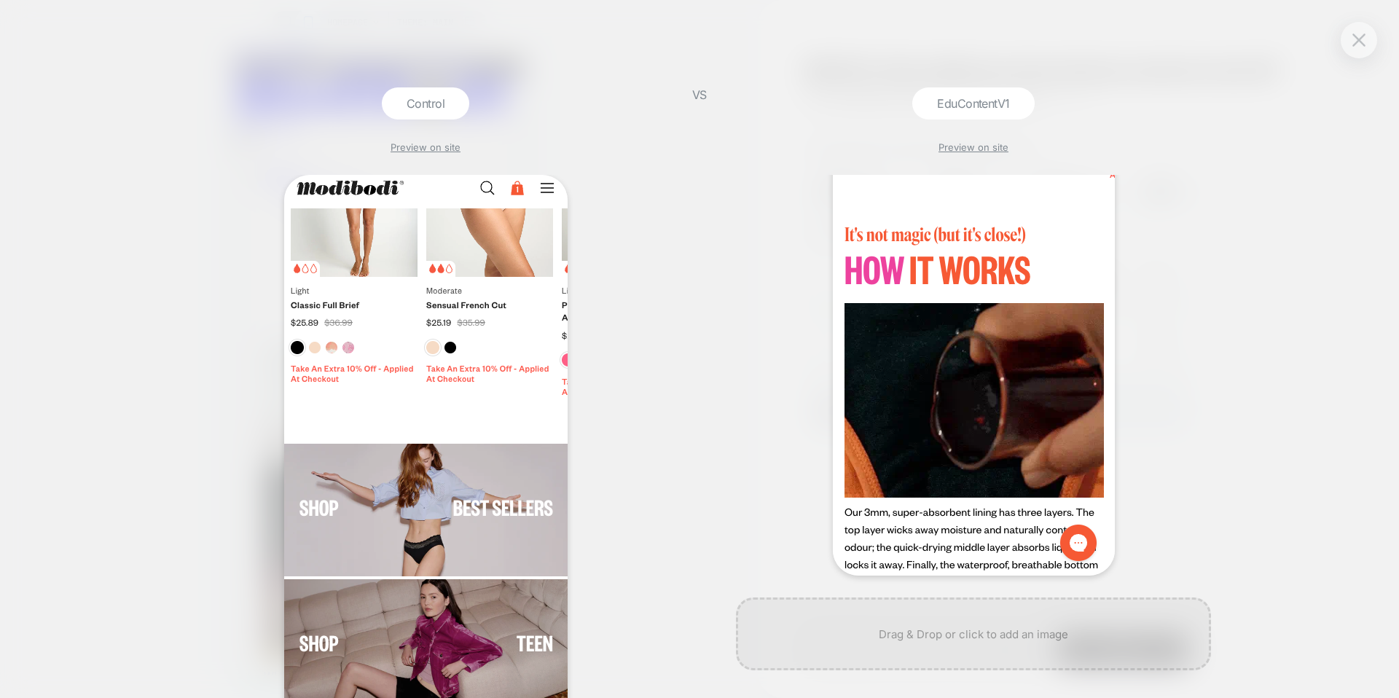
scroll to position [225, 0]
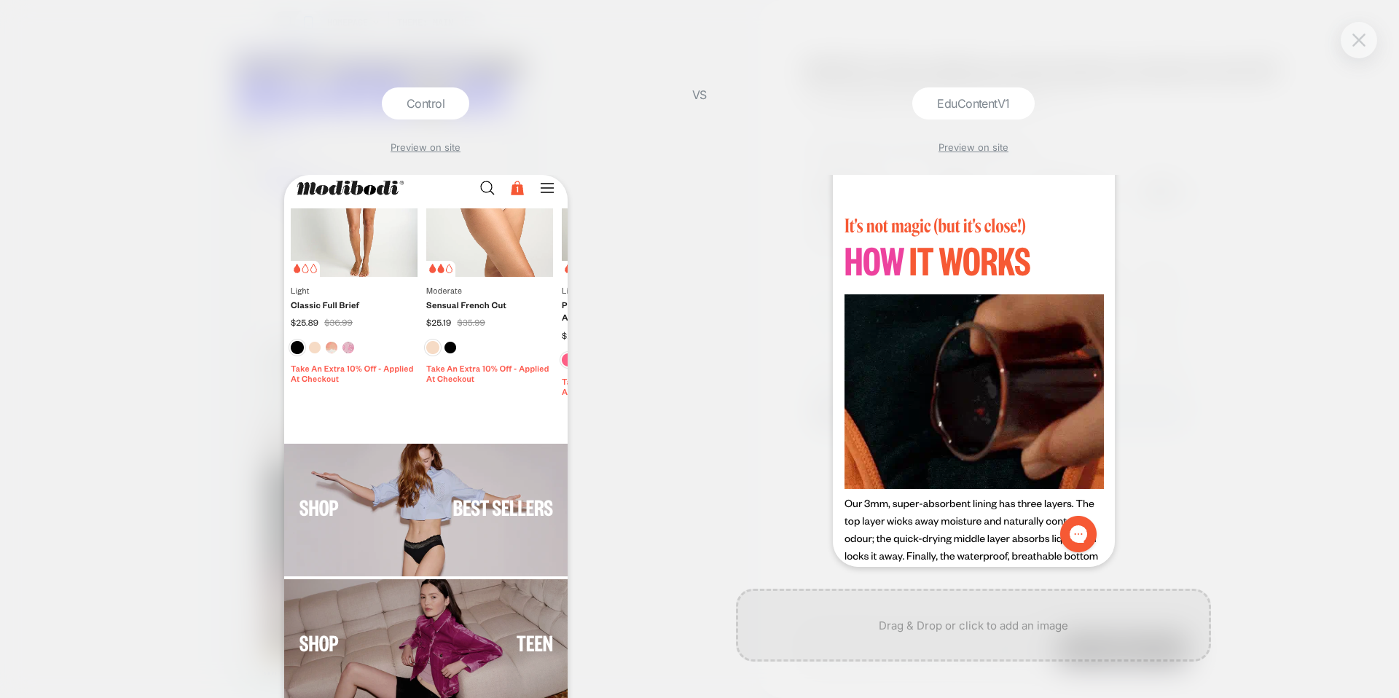
click at [1366, 42] on button at bounding box center [1359, 40] width 22 height 22
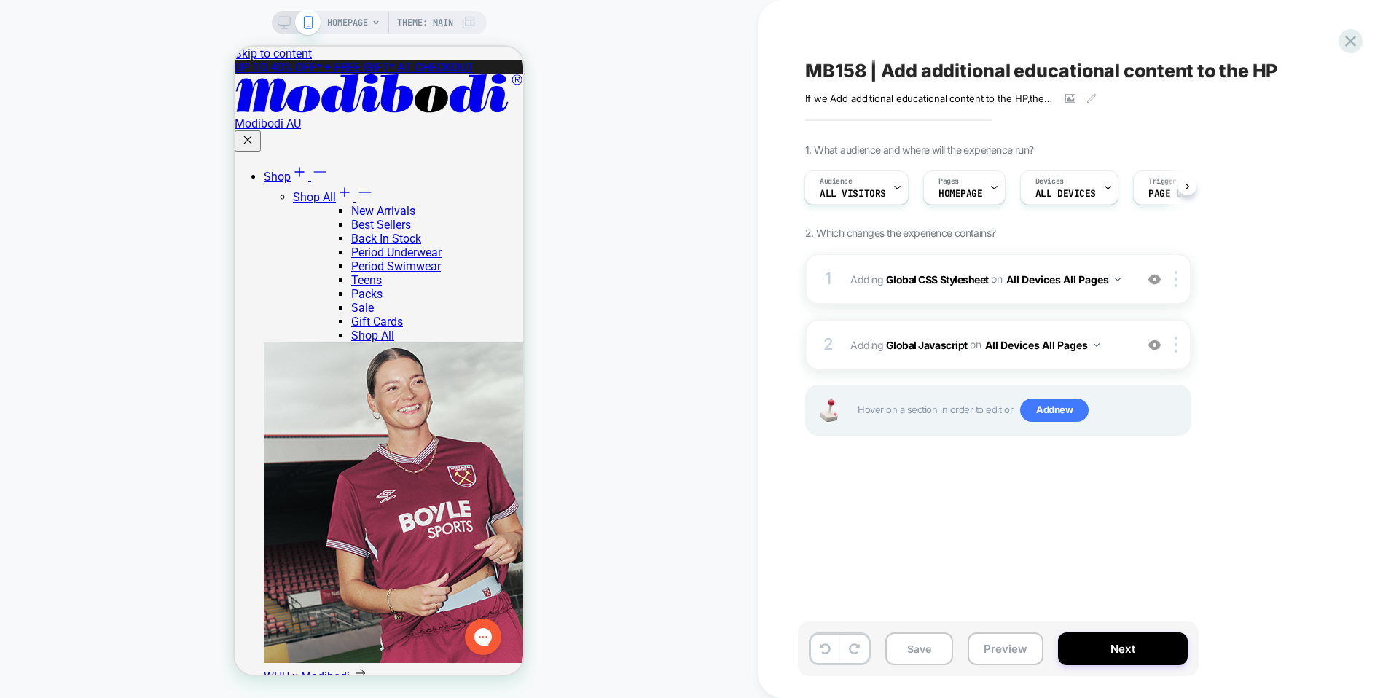
click at [362, 25] on span "HOMEPAGE" at bounding box center [347, 22] width 41 height 23
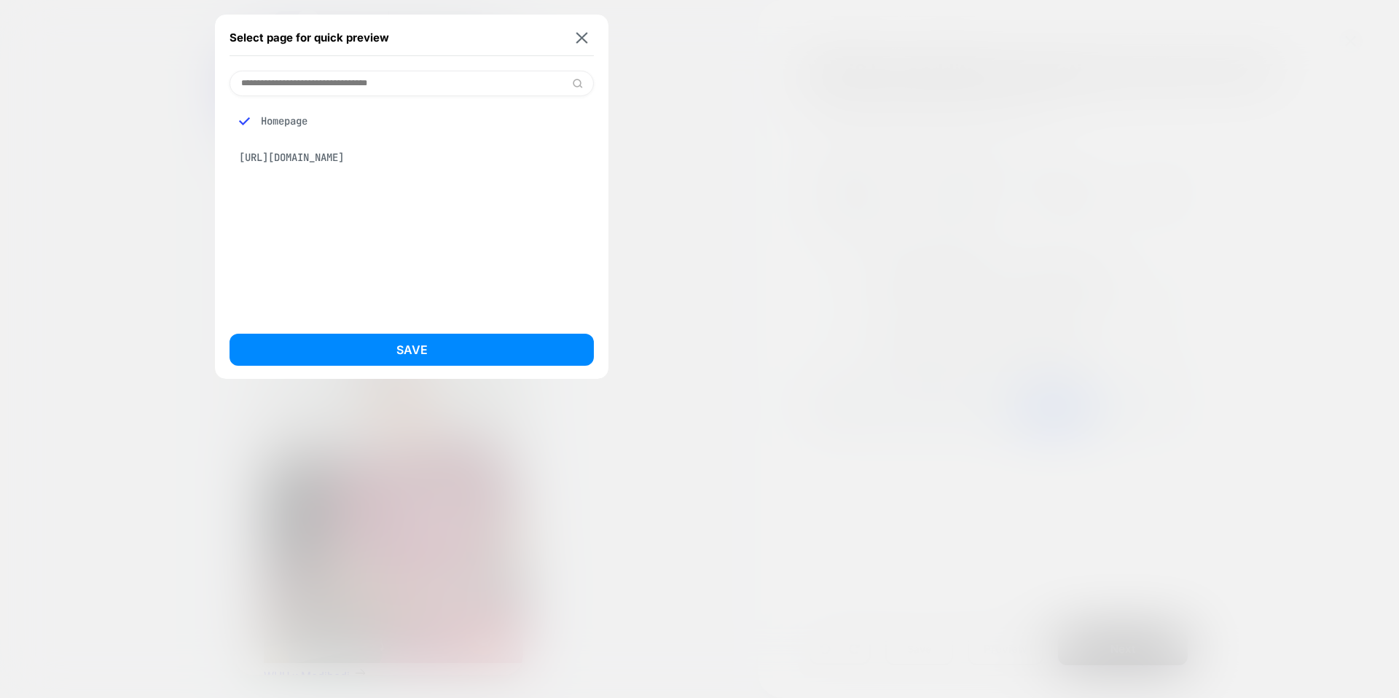
click at [318, 83] on input at bounding box center [411, 83] width 364 height 25
paste input "**********"
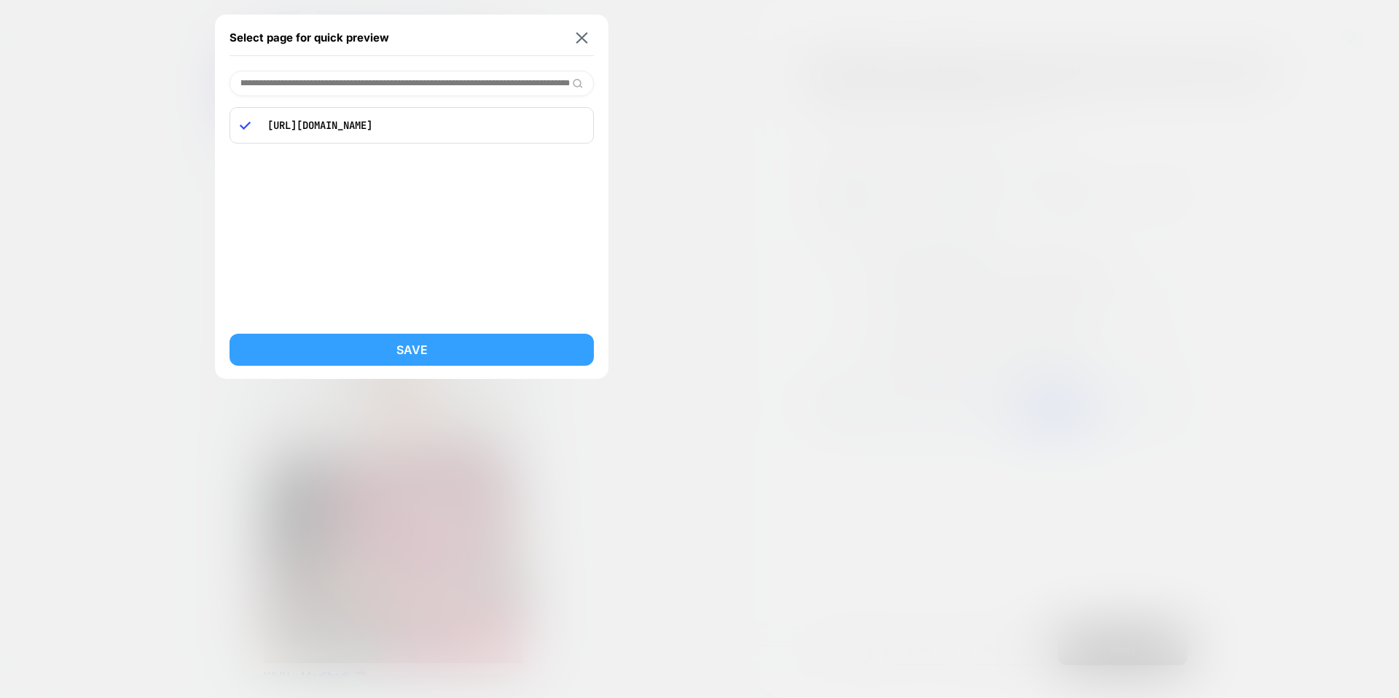
type input "**********"
click at [372, 337] on button "Save" at bounding box center [411, 350] width 364 height 32
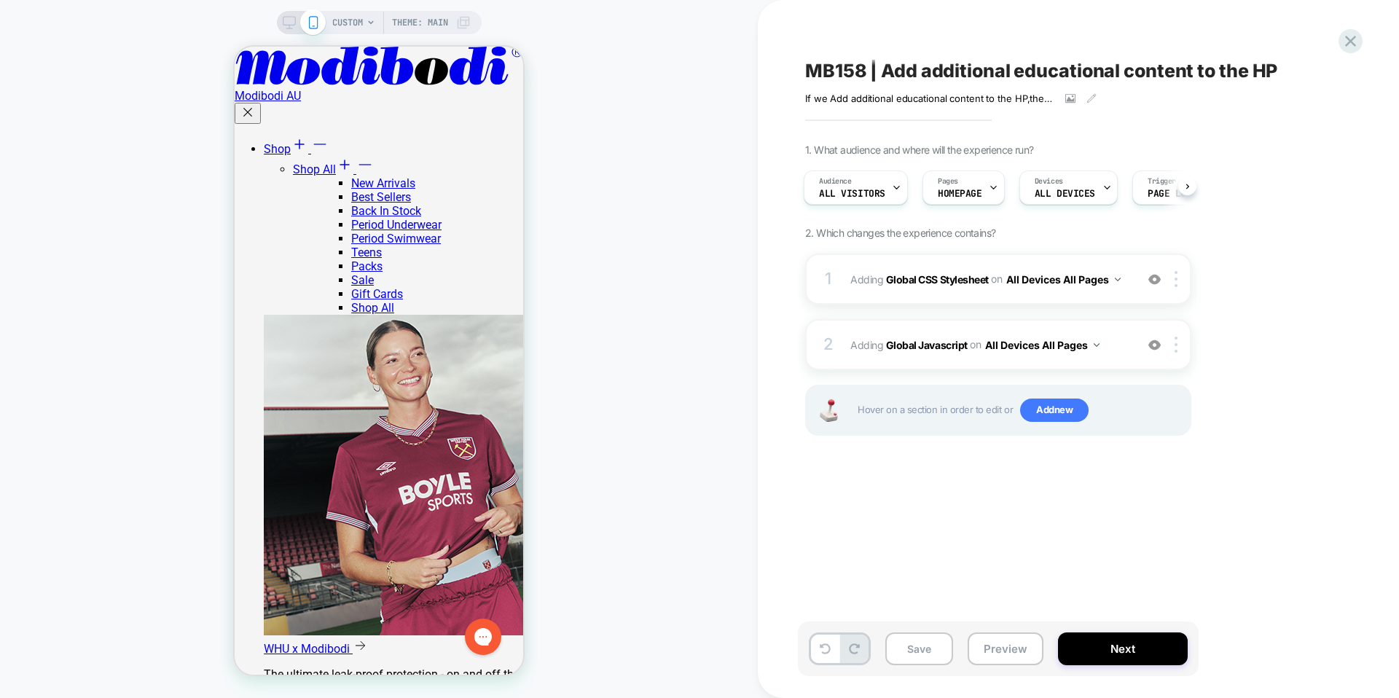
scroll to position [409, 0]
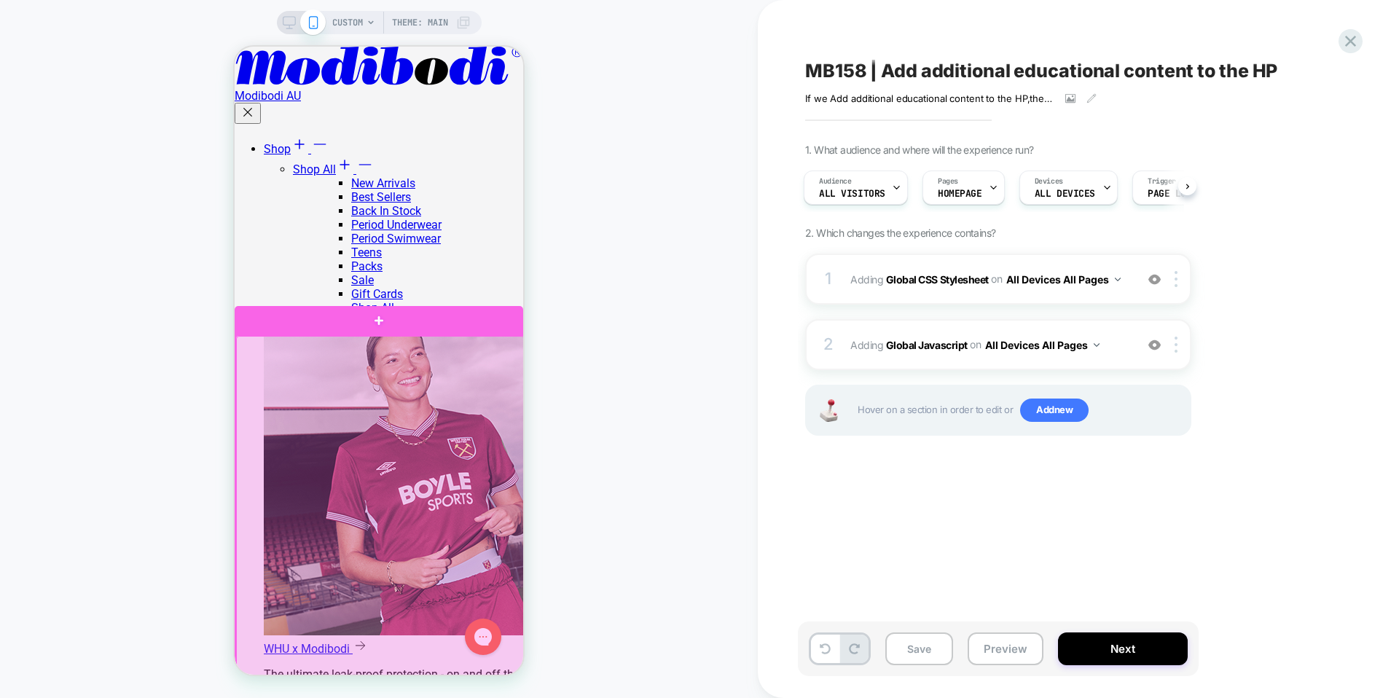
click at [511, 392] on div at bounding box center [380, 577] width 288 height 482
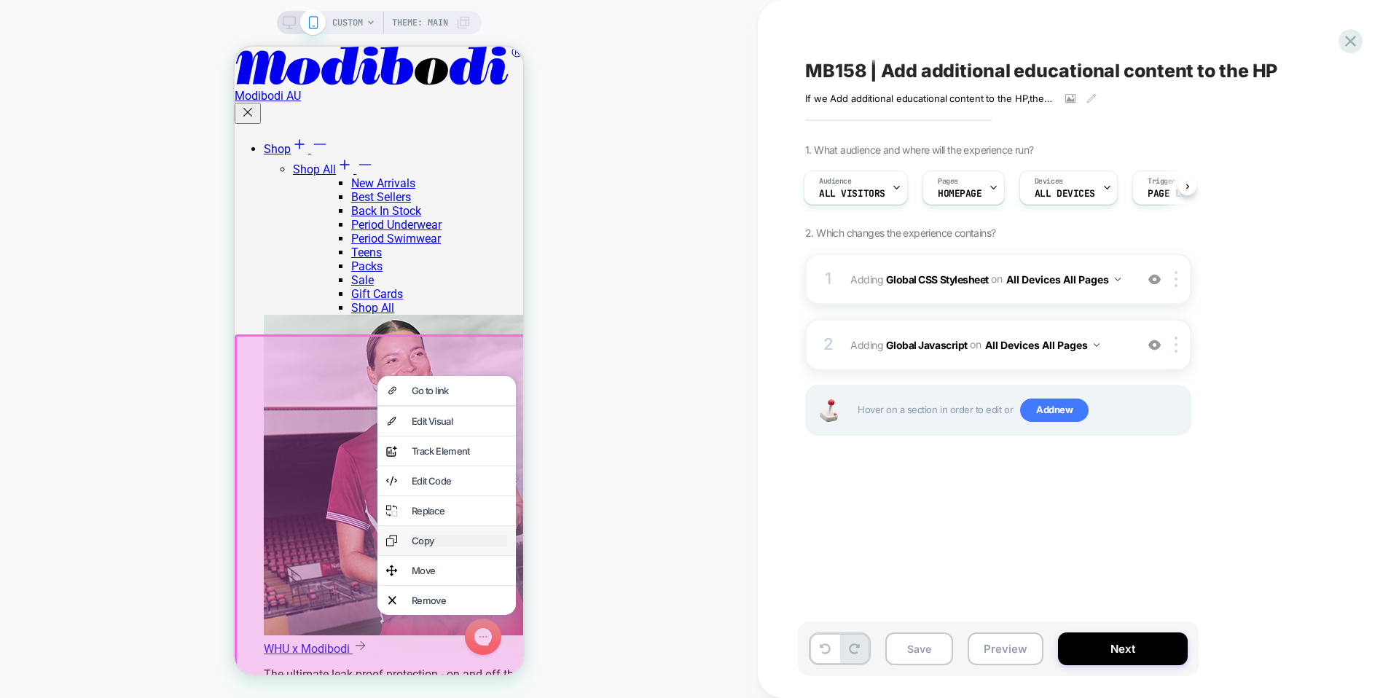
click at [446, 546] on div "Copy" at bounding box center [459, 541] width 95 height 12
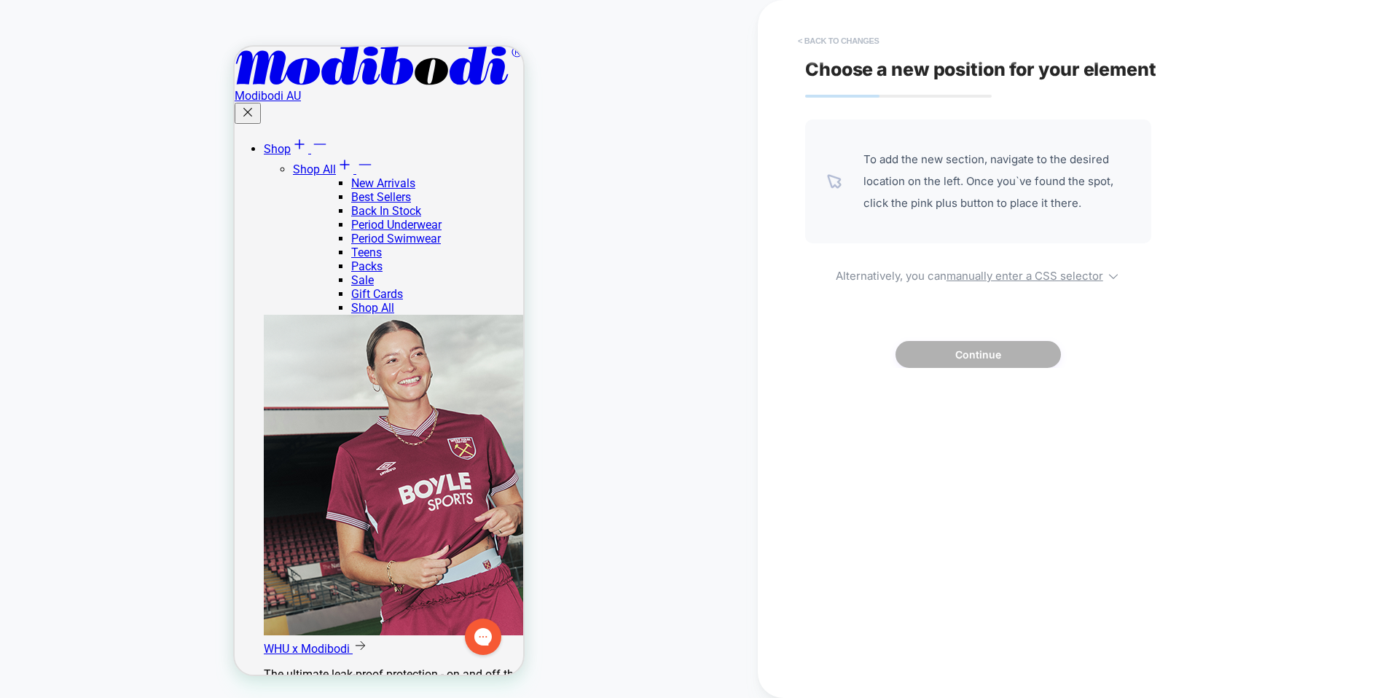
click at [830, 48] on button "< Back to changes" at bounding box center [838, 40] width 96 height 23
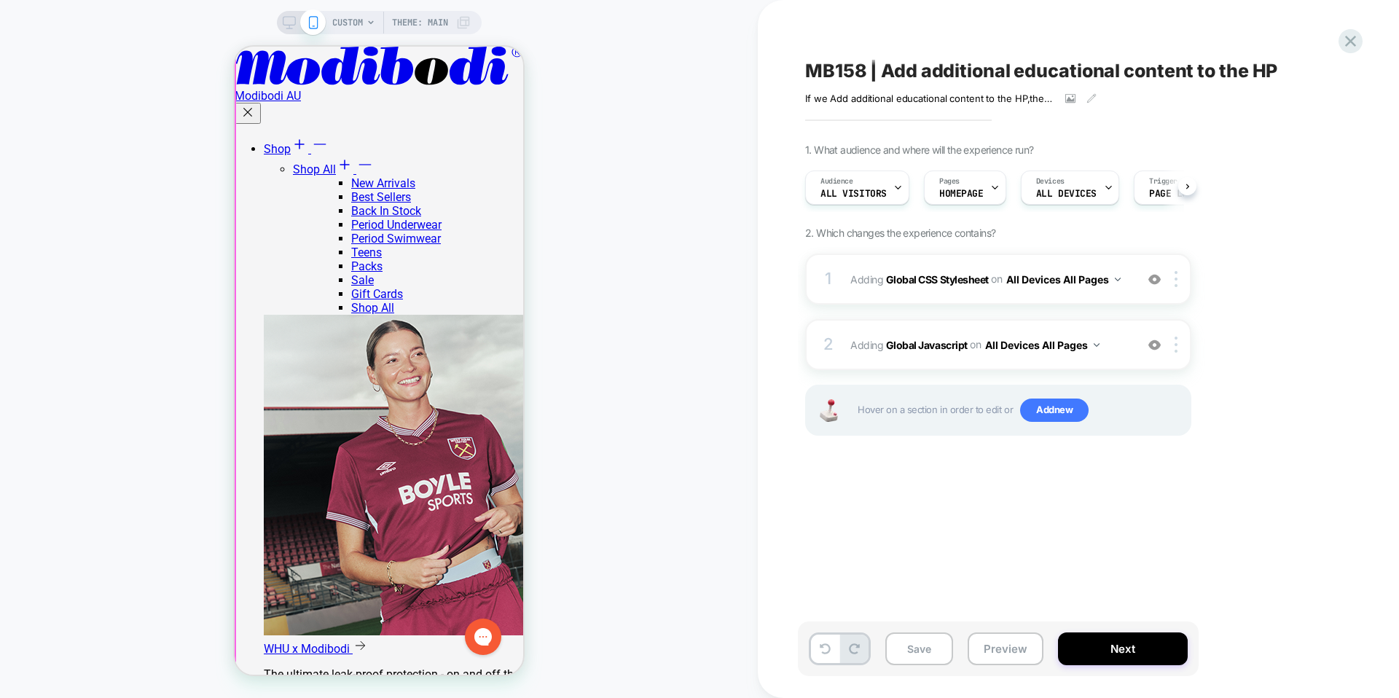
scroll to position [0, 1]
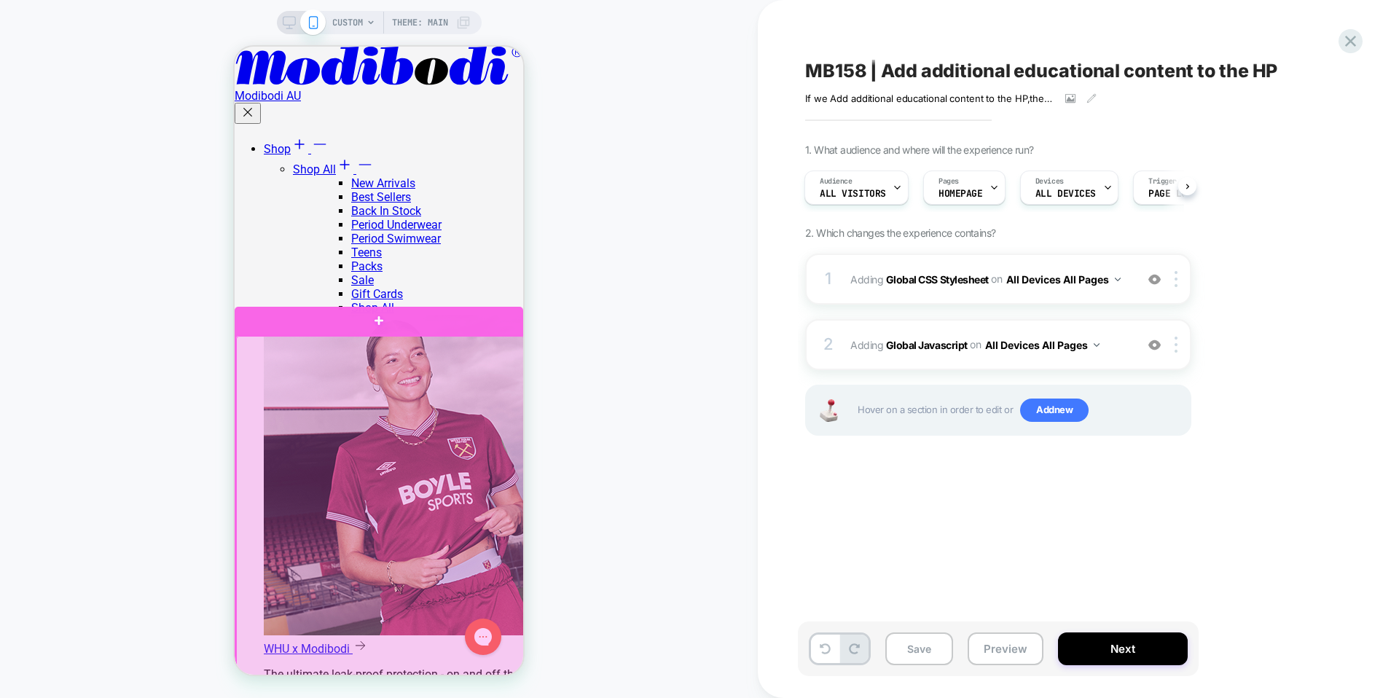
click at [511, 377] on div at bounding box center [380, 577] width 288 height 482
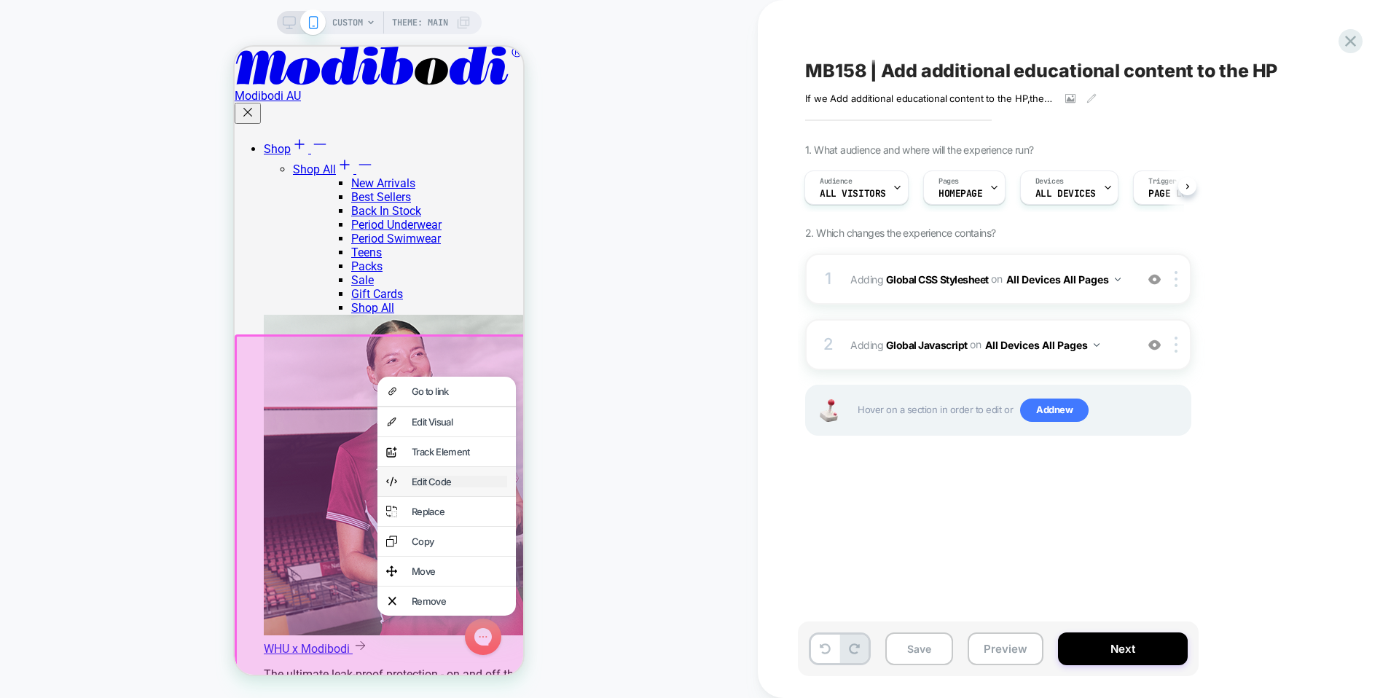
click at [457, 485] on div "Edit Code" at bounding box center [459, 482] width 95 height 12
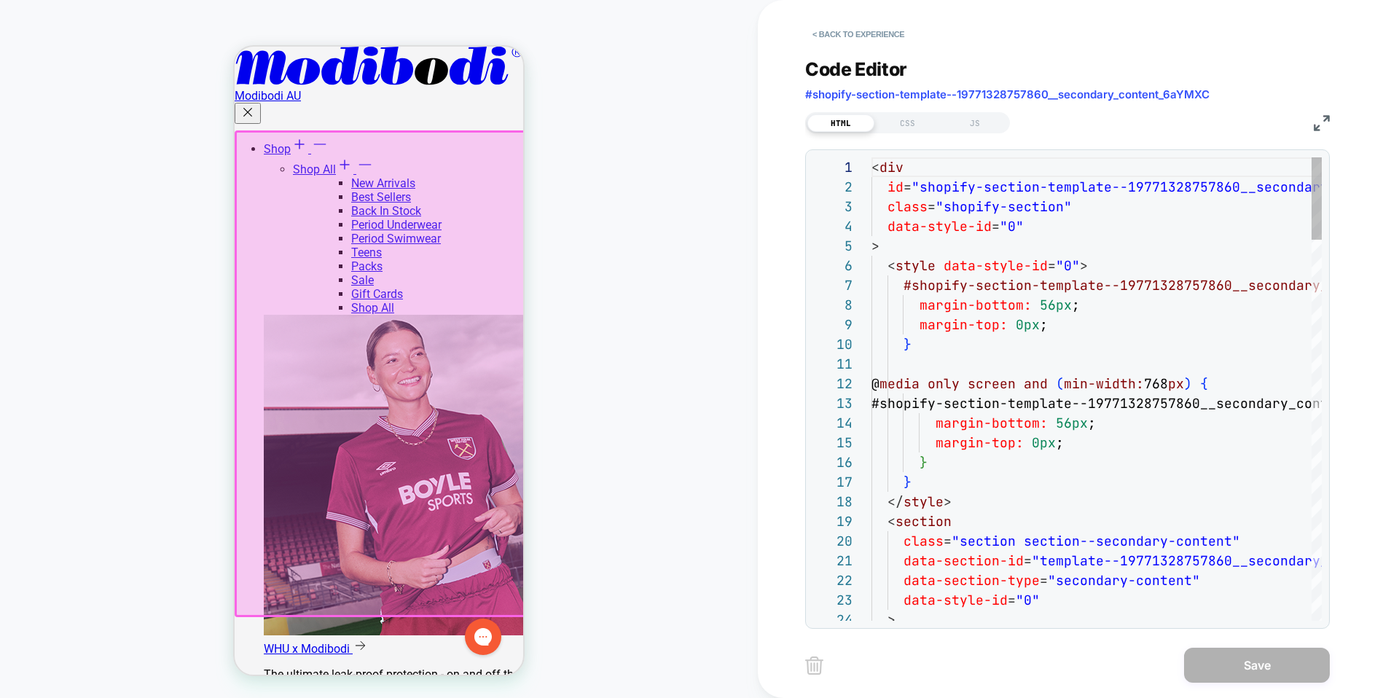
scroll to position [197, 0]
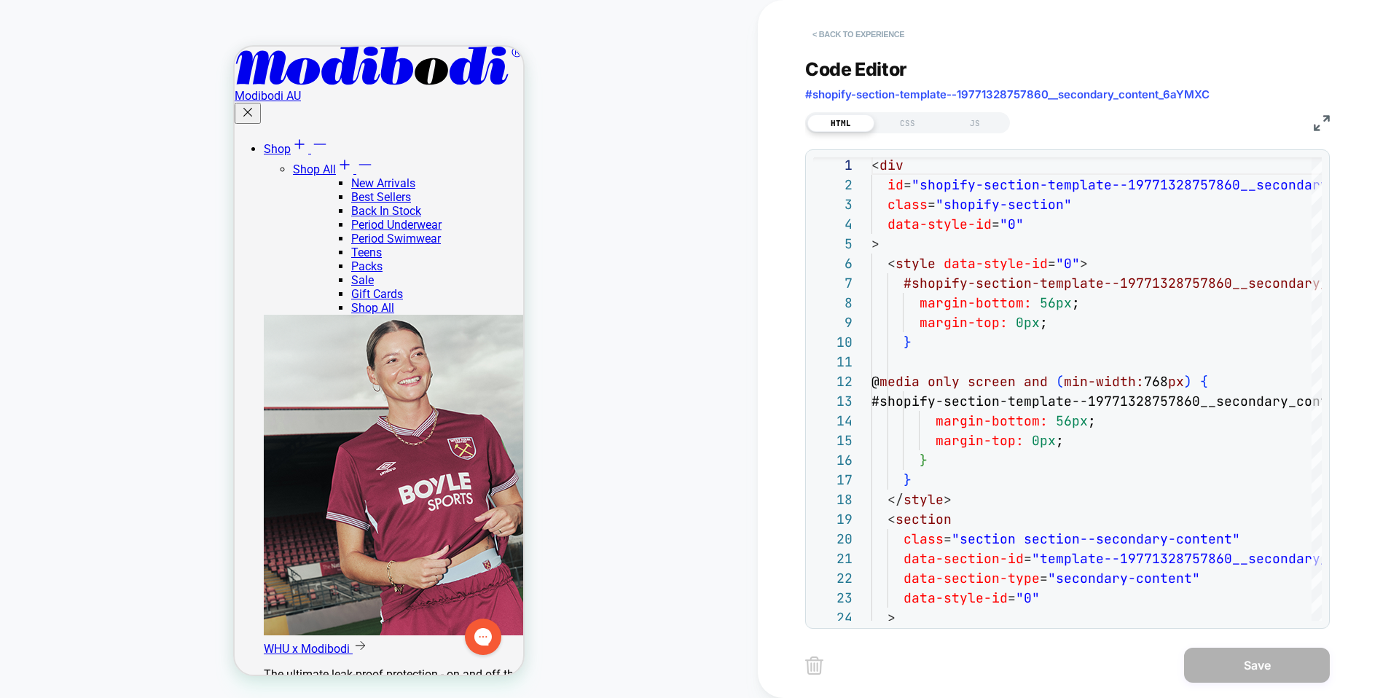
click at [862, 42] on button "< Back to experience" at bounding box center [858, 34] width 106 height 23
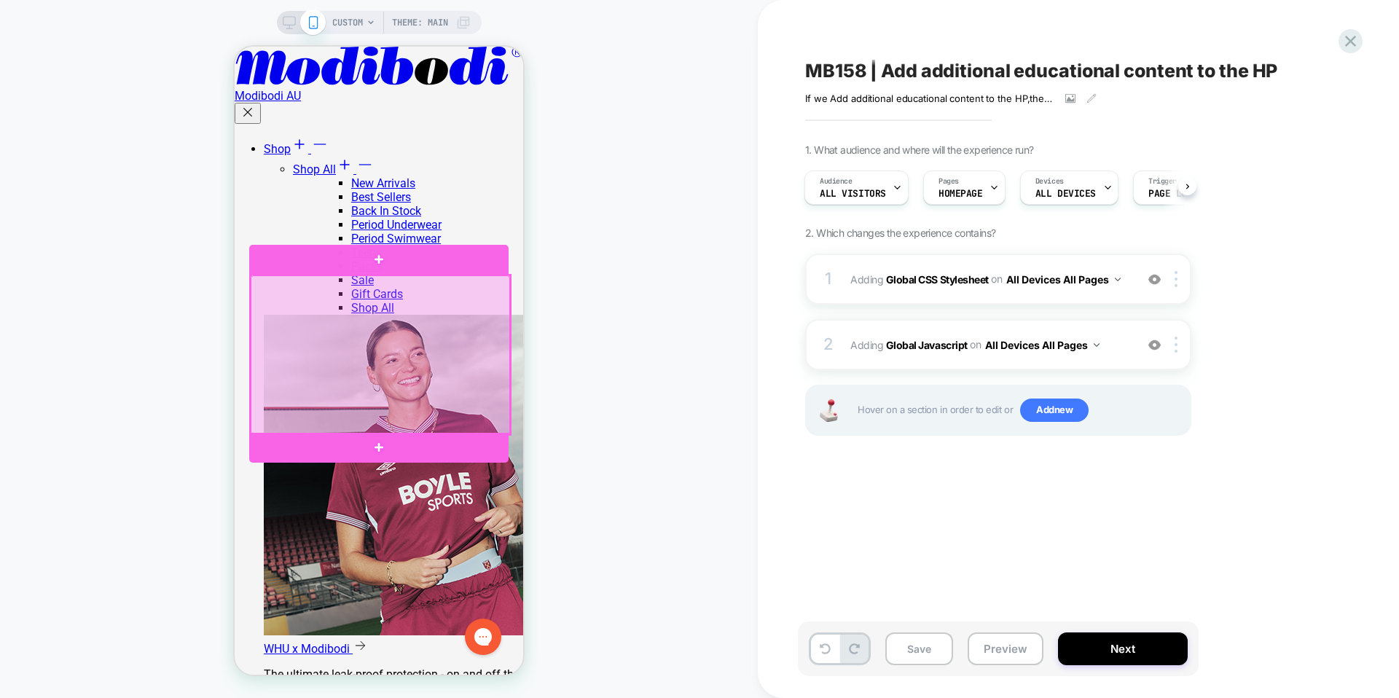
scroll to position [511, 0]
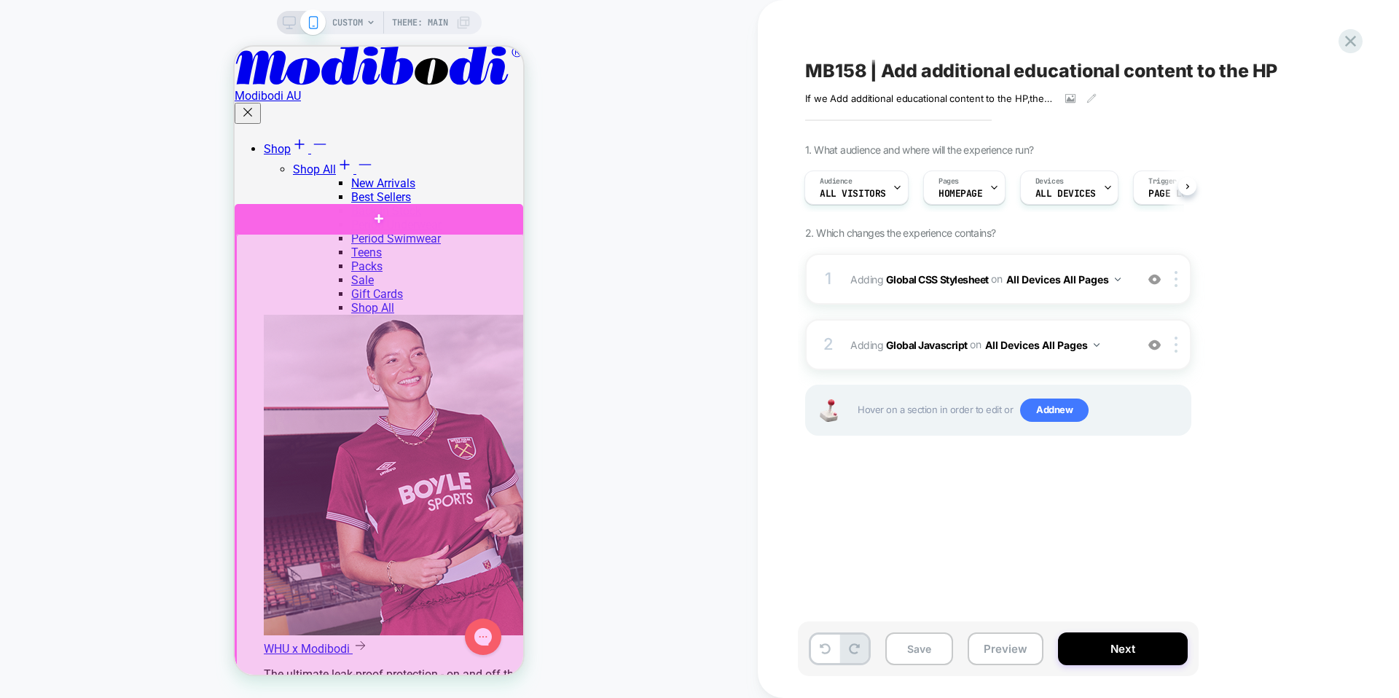
click at [510, 270] on div at bounding box center [380, 475] width 288 height 482
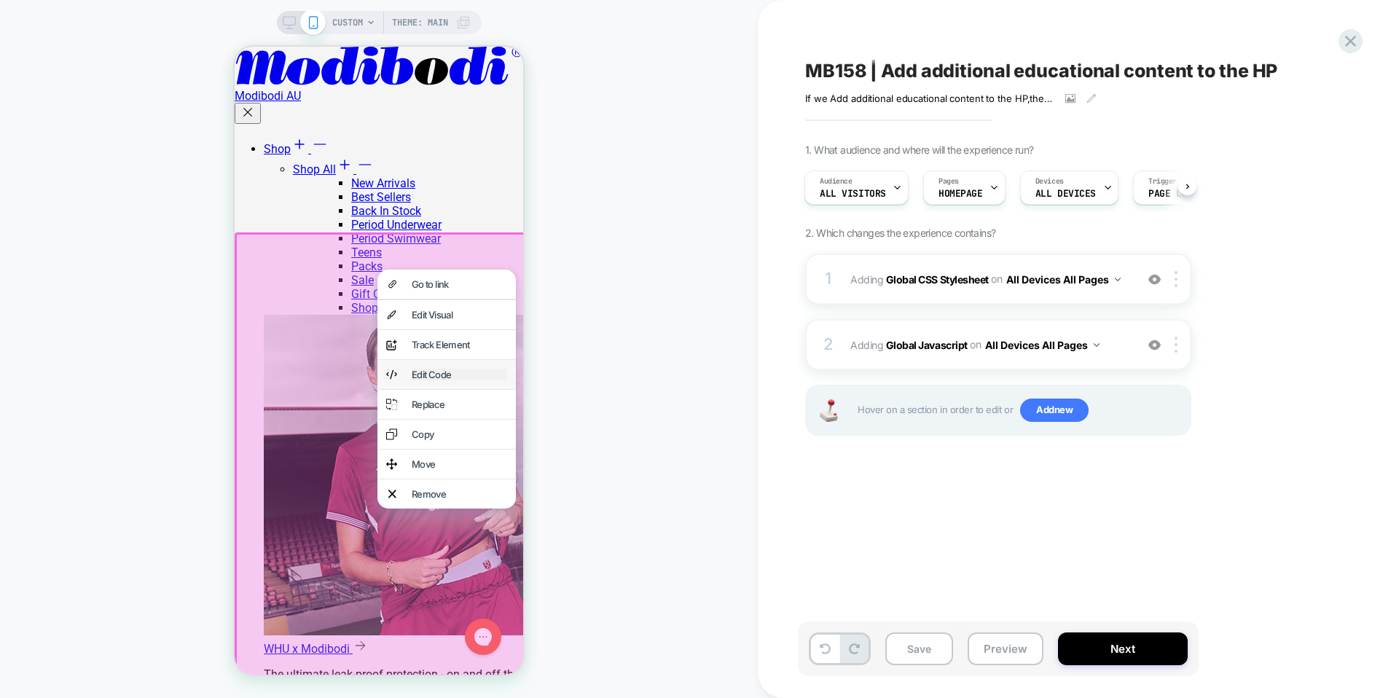
click at [443, 380] on div "Edit Code" at bounding box center [459, 375] width 95 height 12
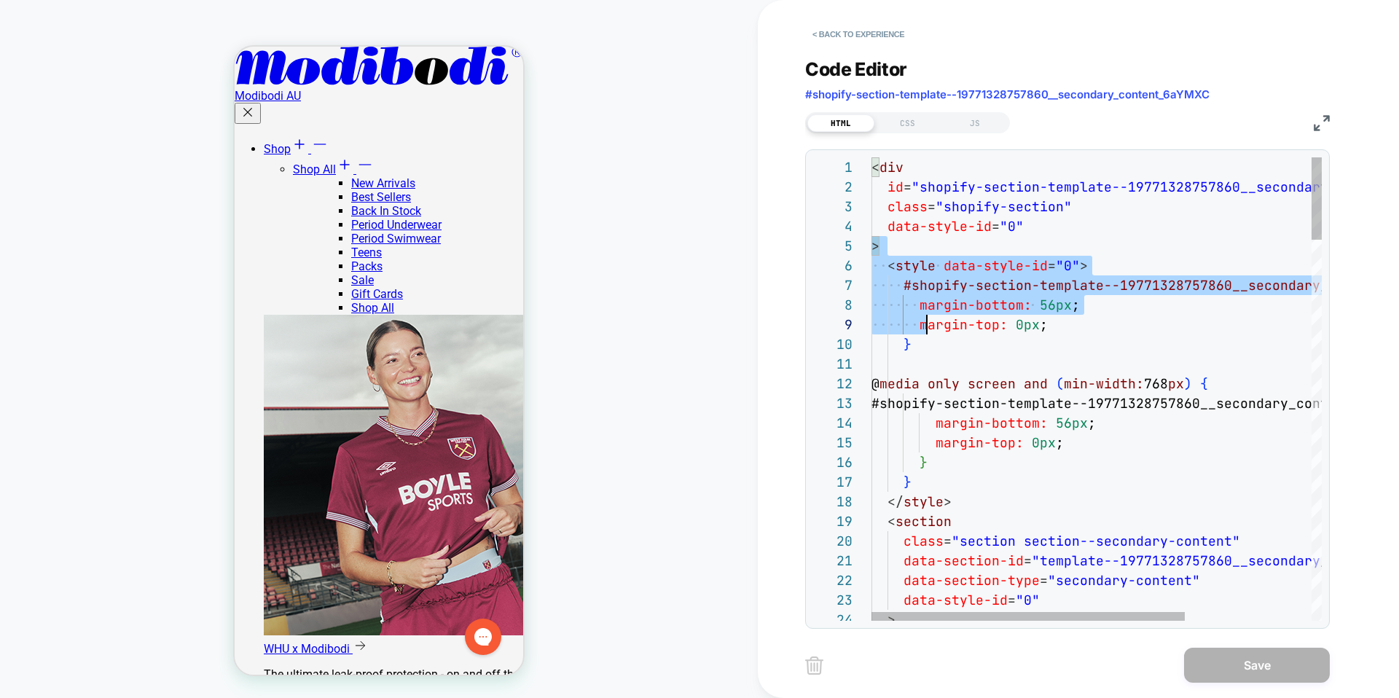
scroll to position [79, 0]
drag, startPoint x: 871, startPoint y: 248, endPoint x: 955, endPoint y: 370, distance: 147.7
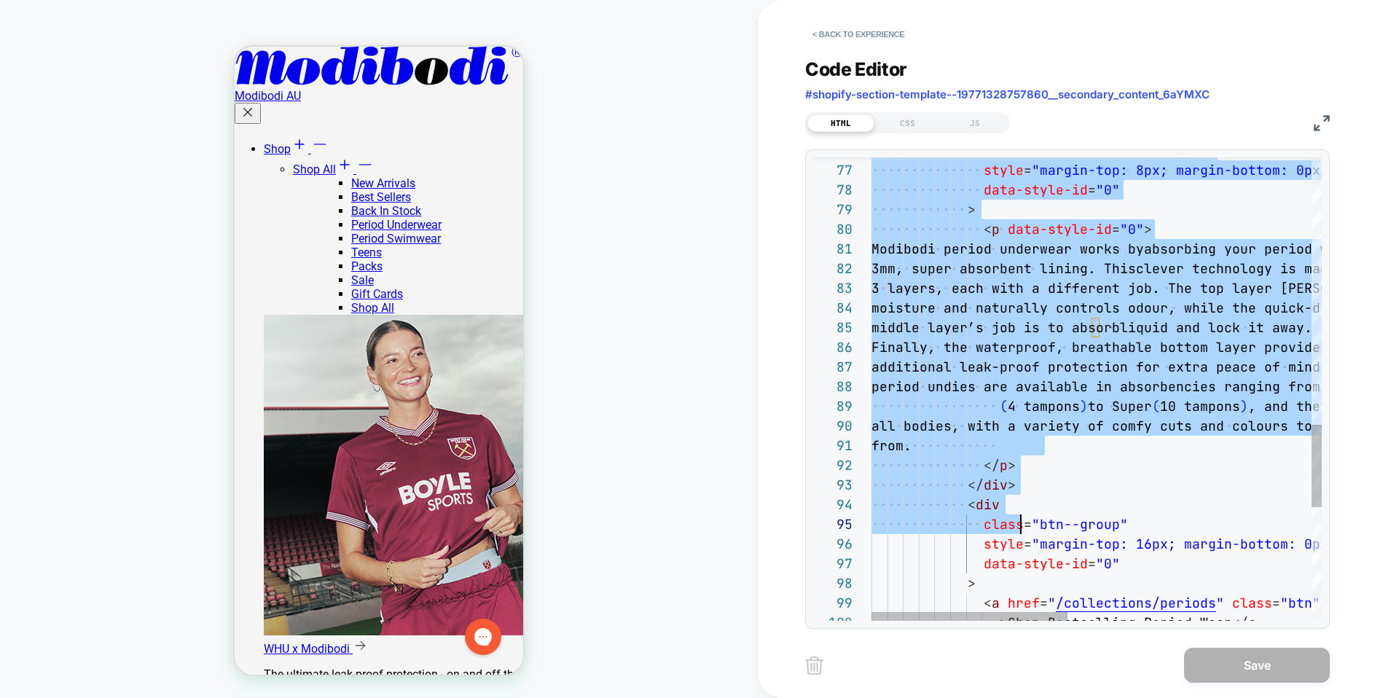
scroll to position [98, 149]
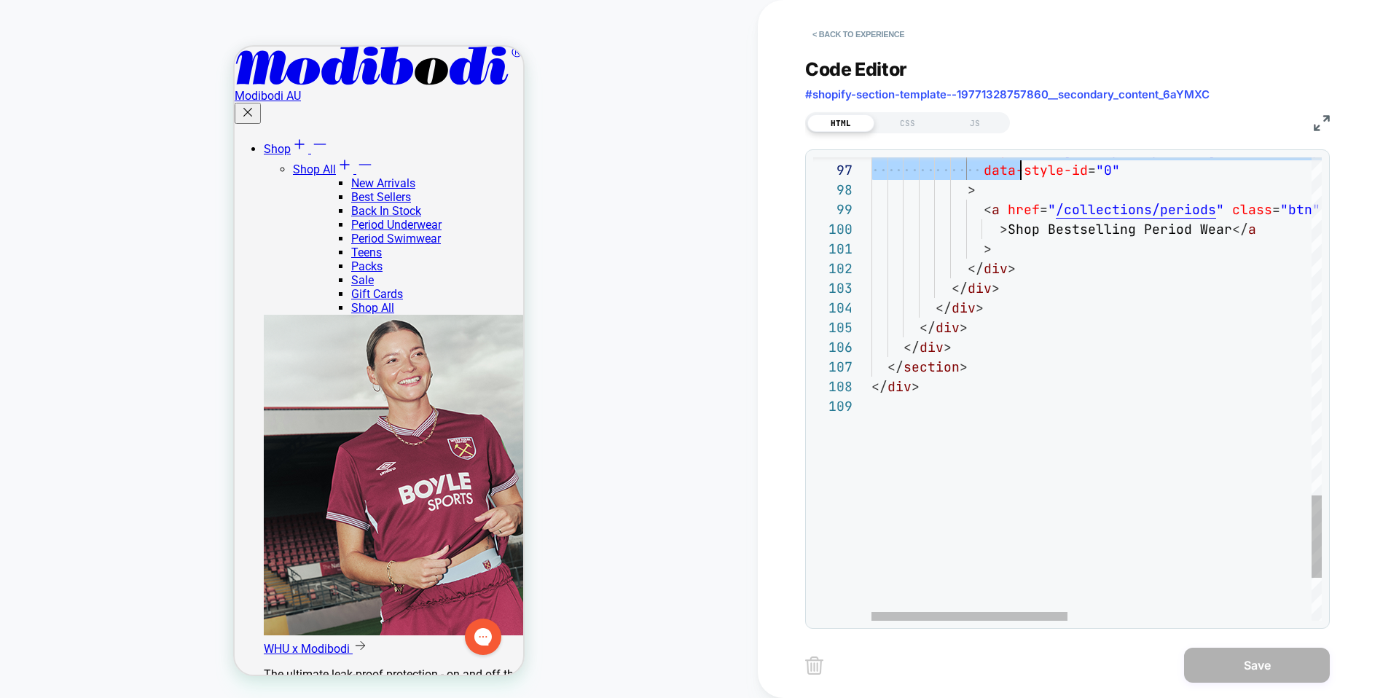
type textarea "**********"
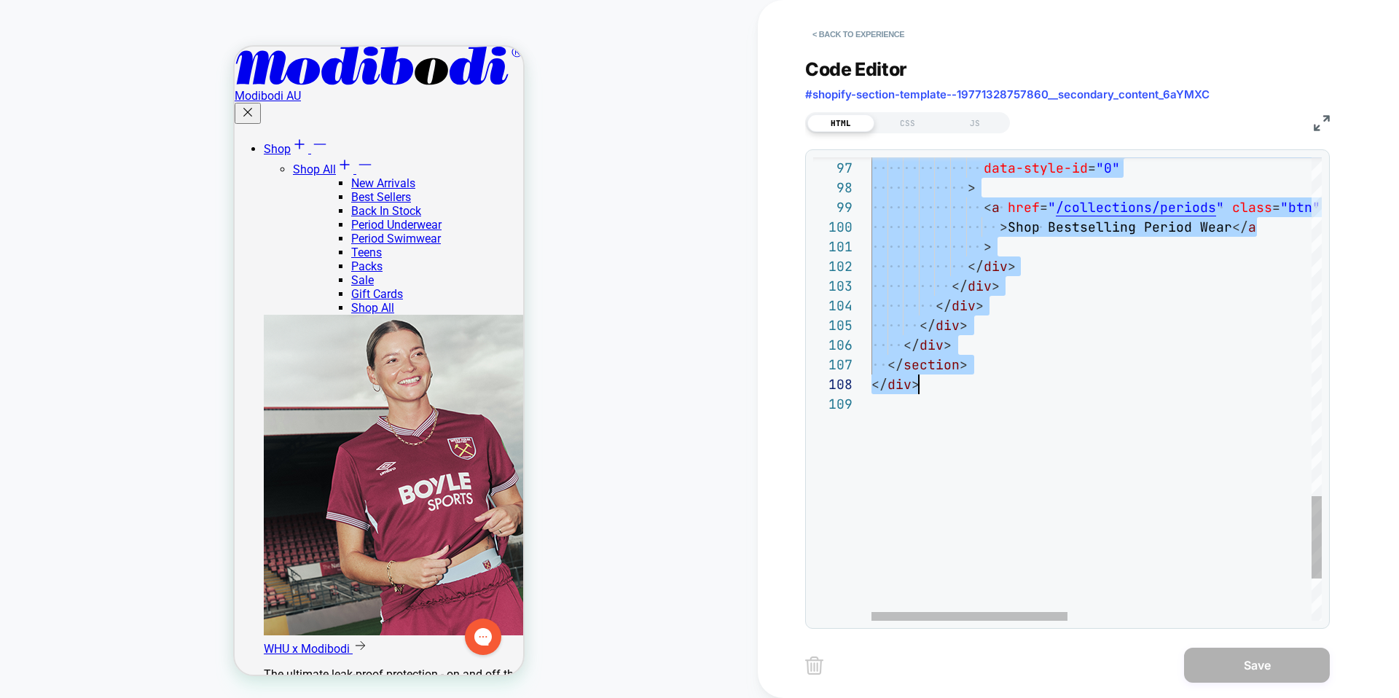
scroll to position [98, 95]
drag, startPoint x: 876, startPoint y: 263, endPoint x: 978, endPoint y: 362, distance: 142.2
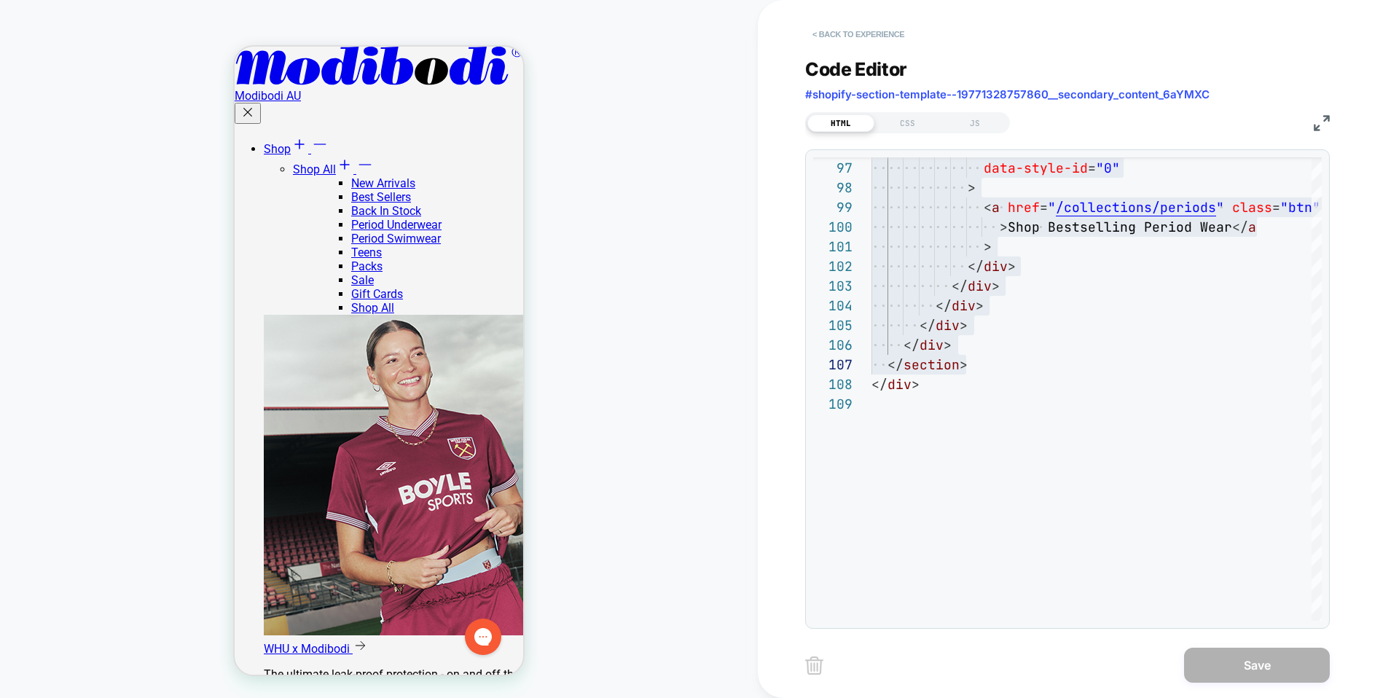
click at [835, 36] on button "< Back to experience" at bounding box center [858, 34] width 106 height 23
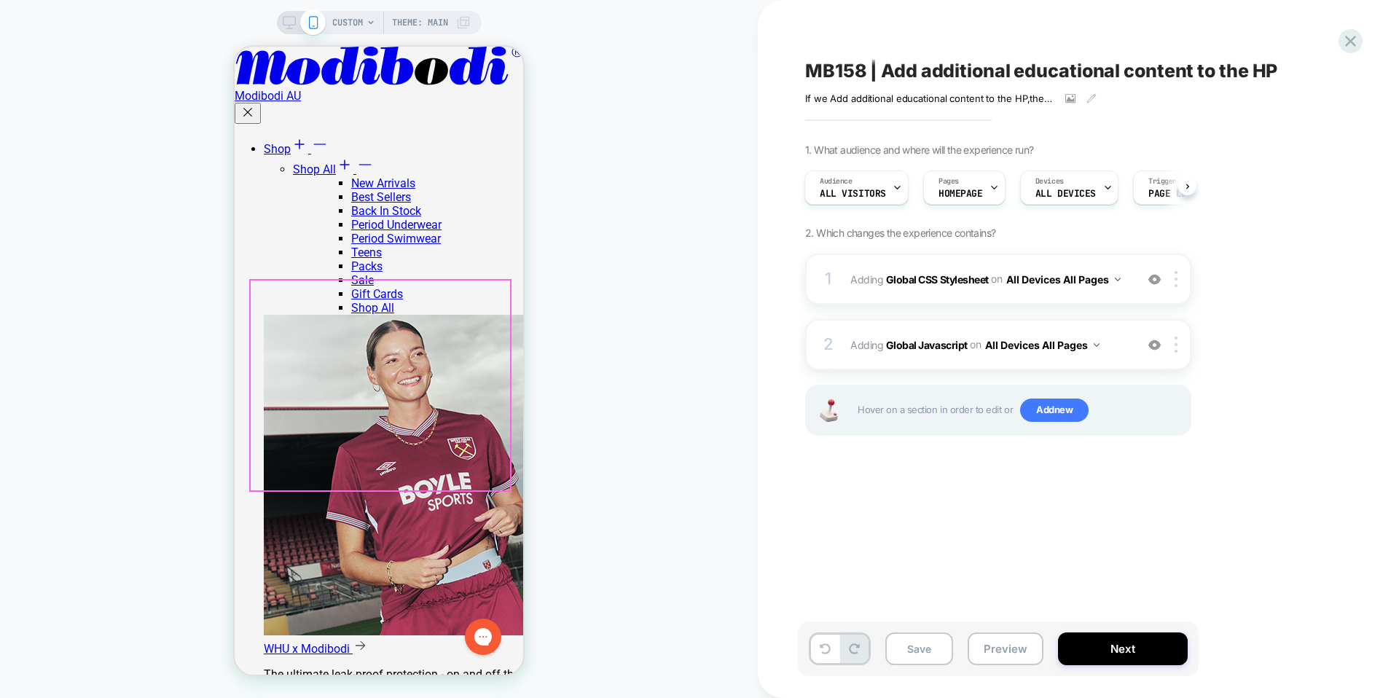
scroll to position [758, 0]
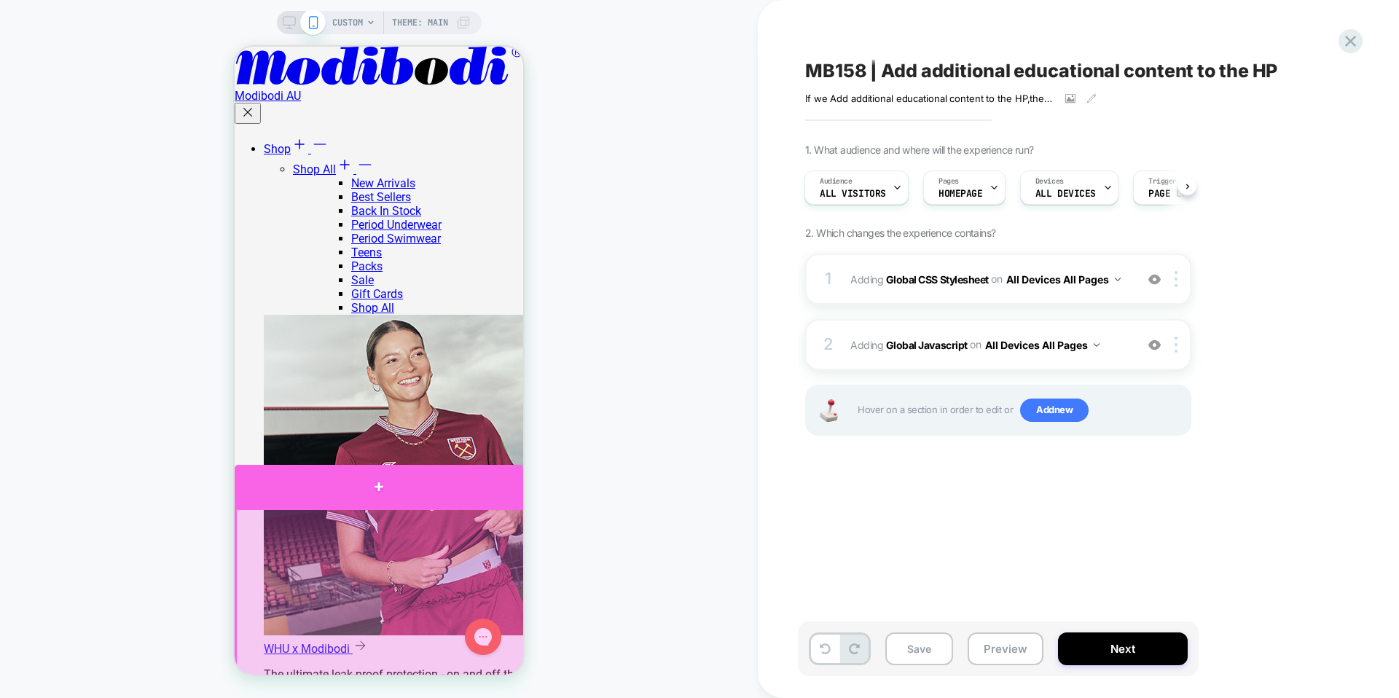
click at [479, 477] on div at bounding box center [379, 486] width 288 height 43
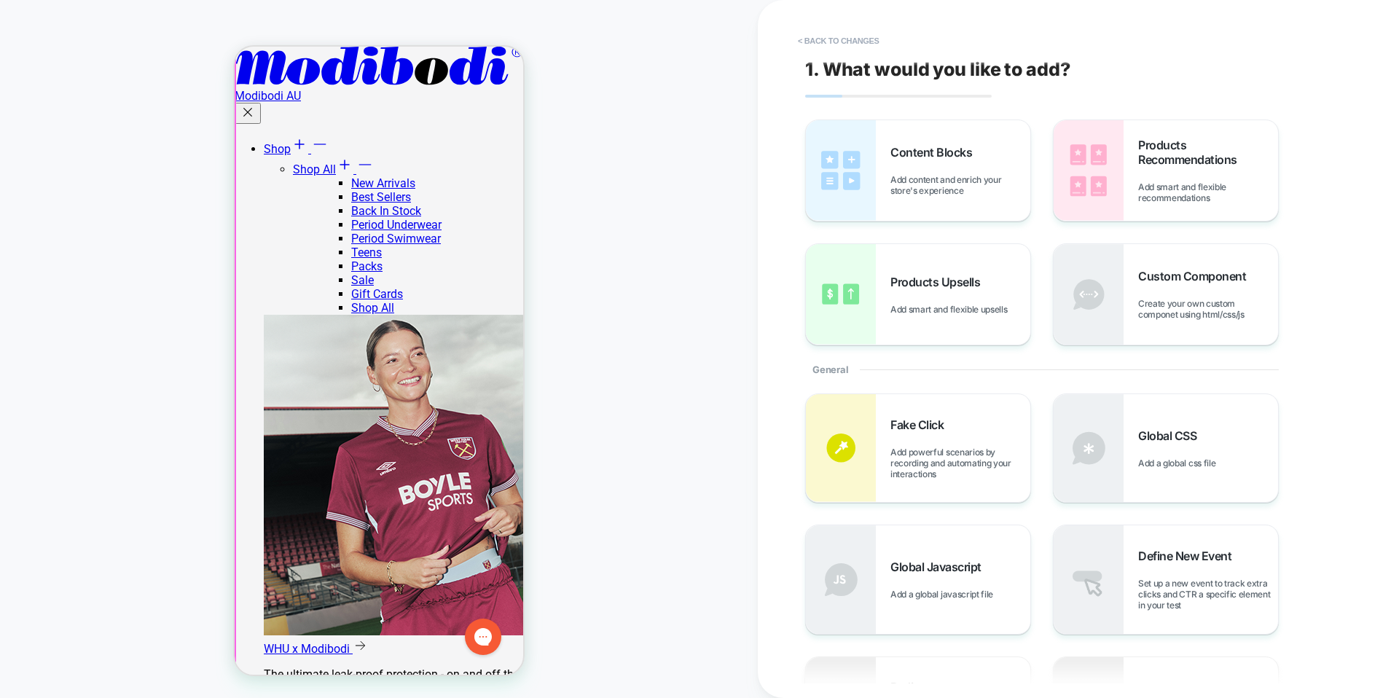
scroll to position [921, 0]
click at [1144, 312] on span "Create your own custom componet using html/css/js" at bounding box center [1208, 309] width 140 height 22
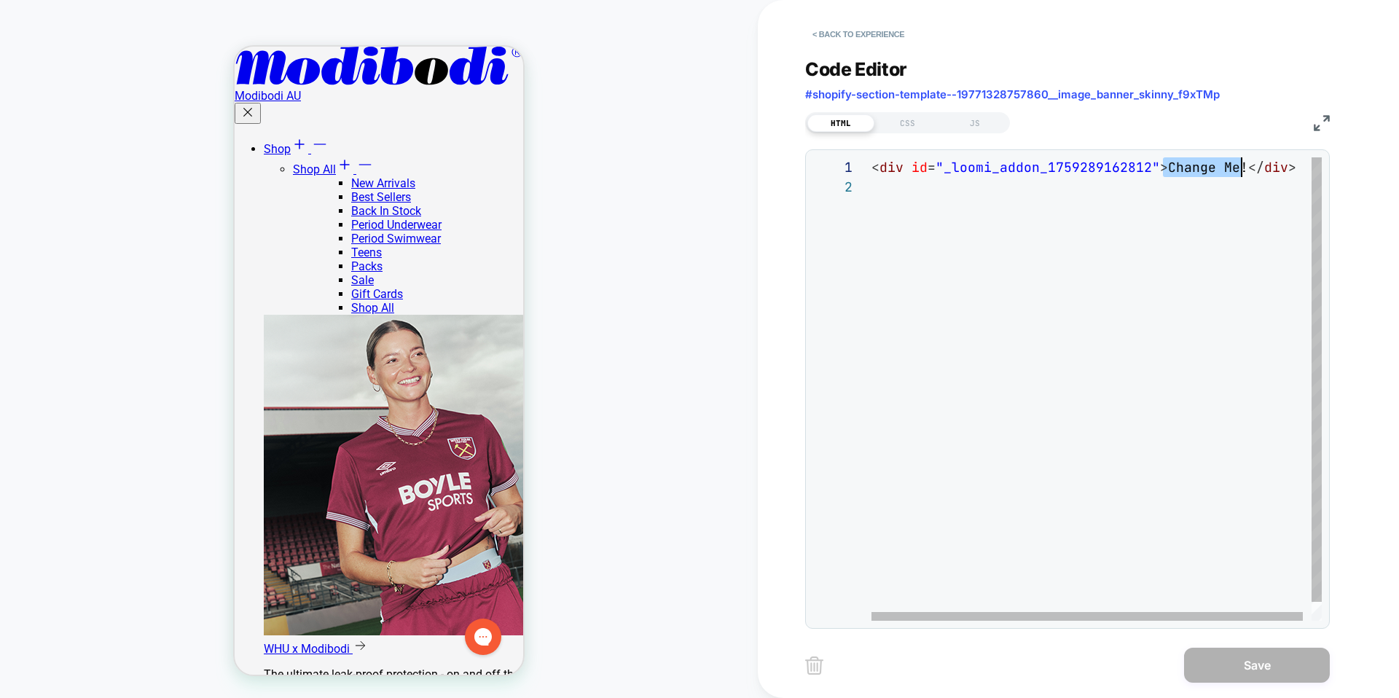
scroll to position [0, 370]
drag, startPoint x: 1163, startPoint y: 170, endPoint x: 1241, endPoint y: 168, distance: 77.2
click at [1241, 168] on div "< div id = "_loomi_addon_1759289162812" > Change Me! </ div >" at bounding box center [1100, 398] width 459 height 483
type textarea "**********"
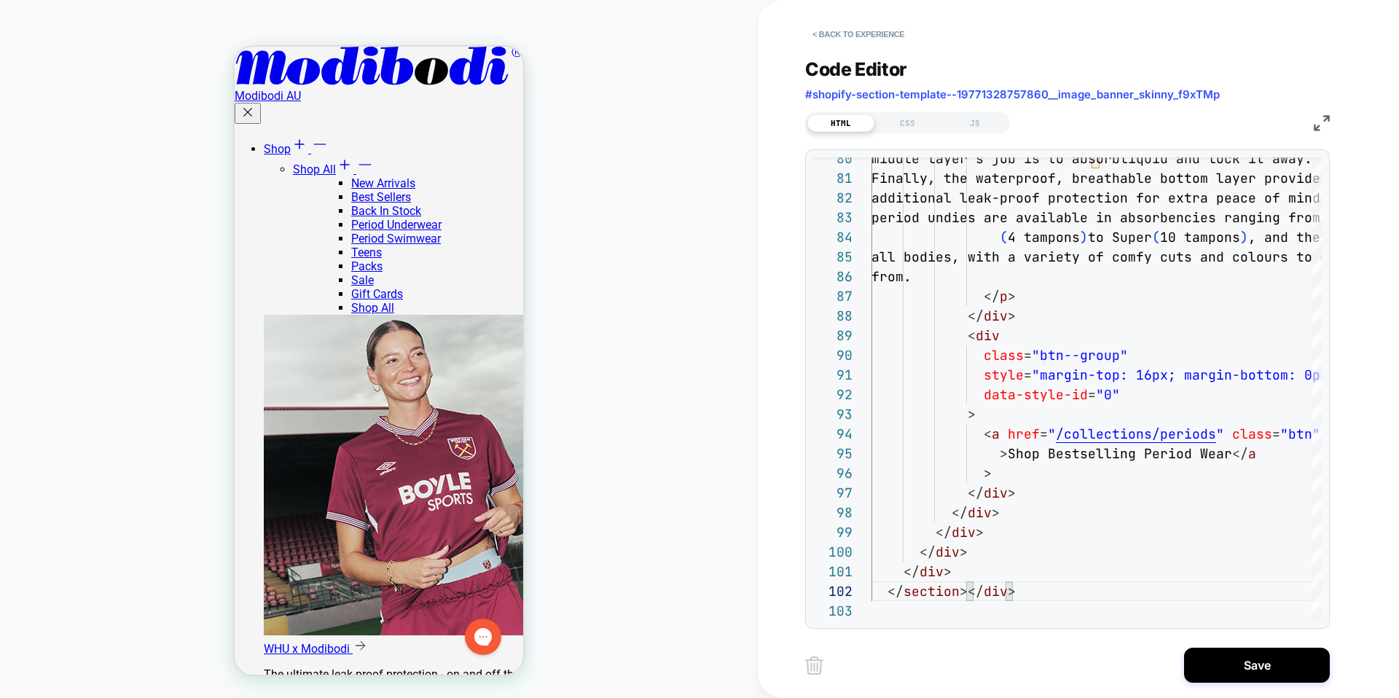
scroll to position [1005, 0]
click at [862, 27] on button "< Back to experience" at bounding box center [858, 34] width 106 height 23
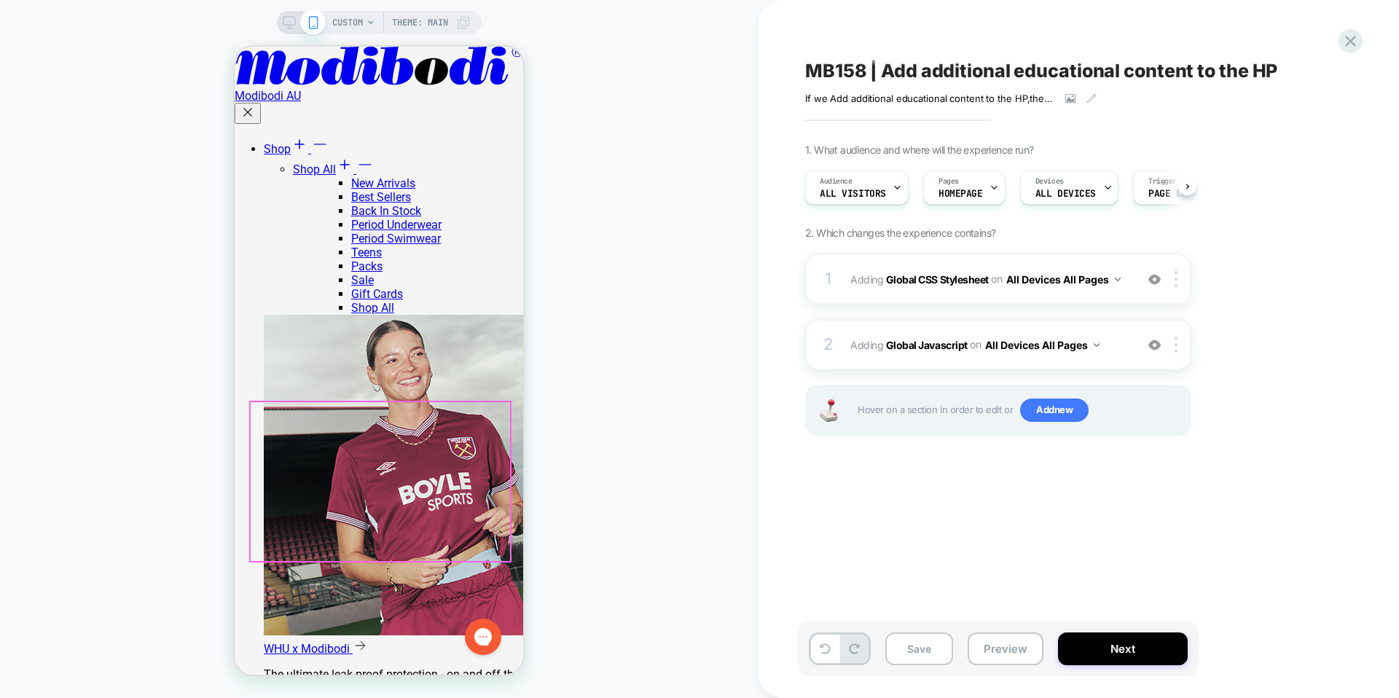
scroll to position [401, 0]
click at [363, 20] on div "CUSTOM Theme: MAIN" at bounding box center [401, 22] width 138 height 23
click at [366, 25] on icon at bounding box center [370, 22] width 9 height 9
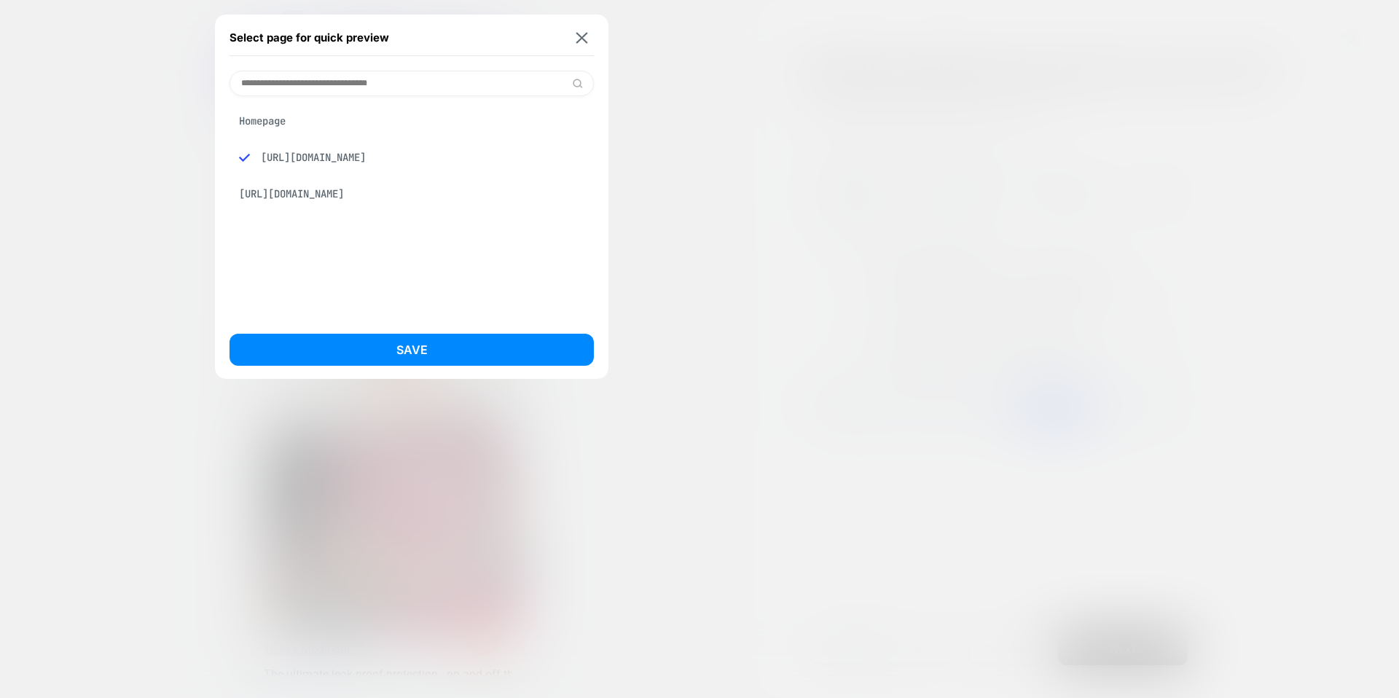
click at [286, 123] on div "Homepage" at bounding box center [411, 121] width 364 height 28
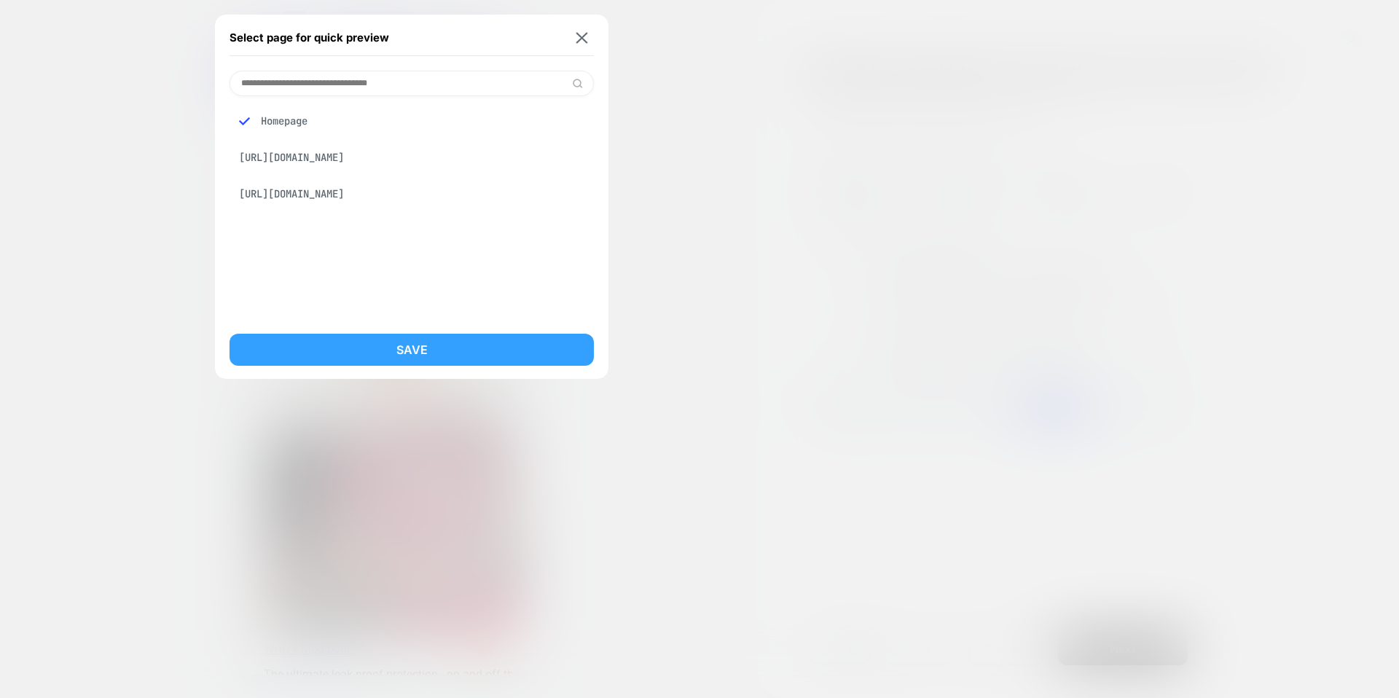
click at [402, 353] on button "Save" at bounding box center [411, 350] width 364 height 32
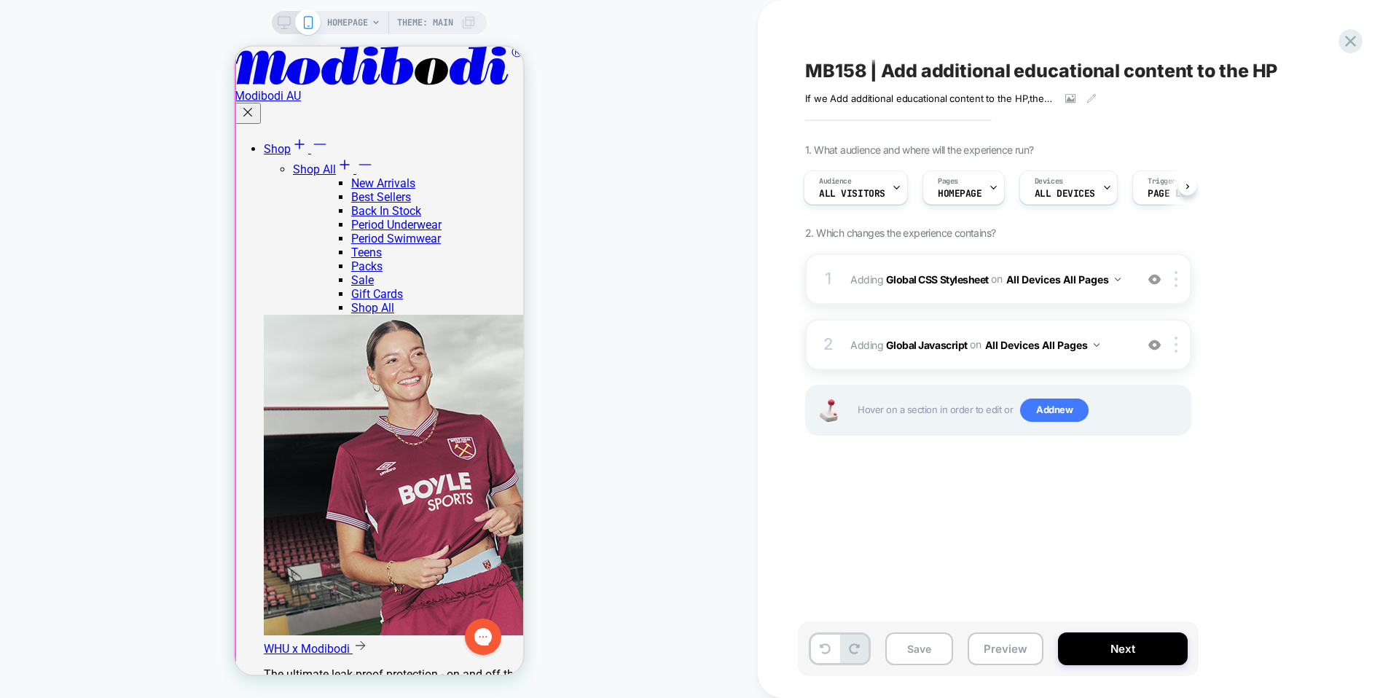
scroll to position [548, 0]
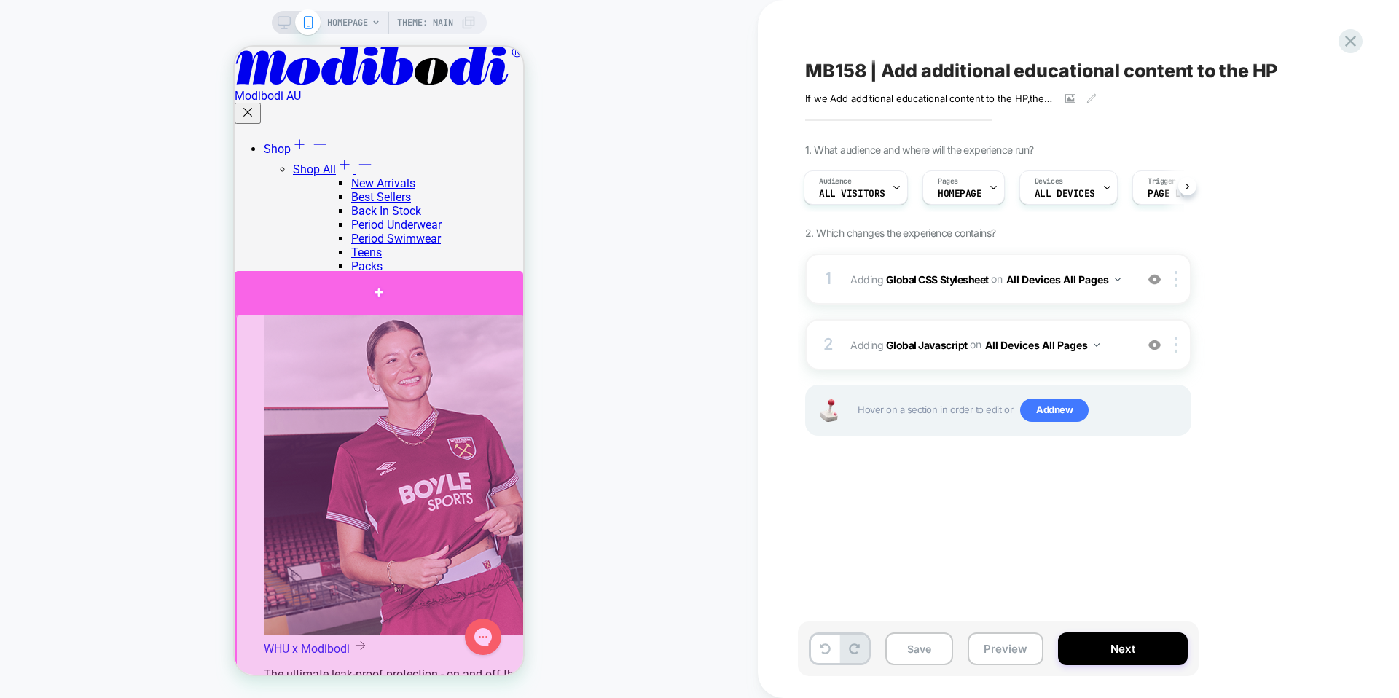
click at [398, 300] on div at bounding box center [379, 292] width 288 height 42
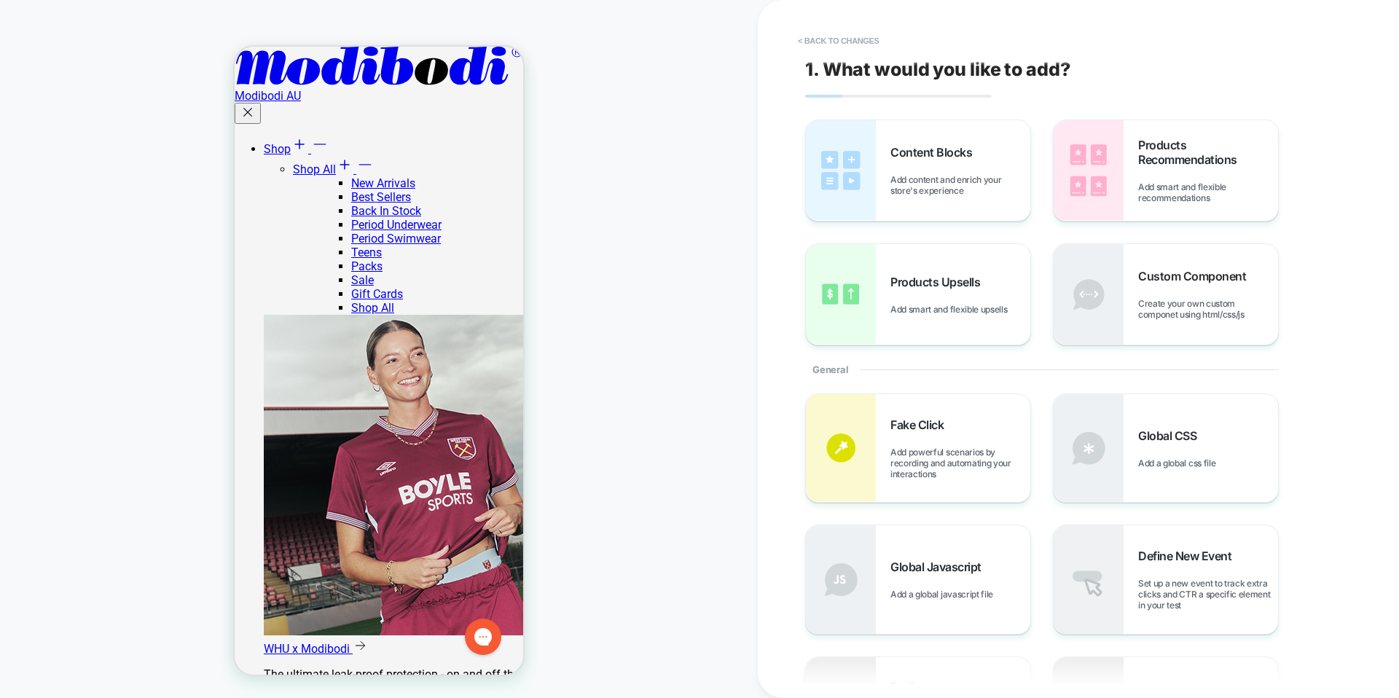
scroll to position [519, 0]
click at [1135, 264] on div "Custom Component Create your own custom componet using html/css/js" at bounding box center [1165, 294] width 224 height 101
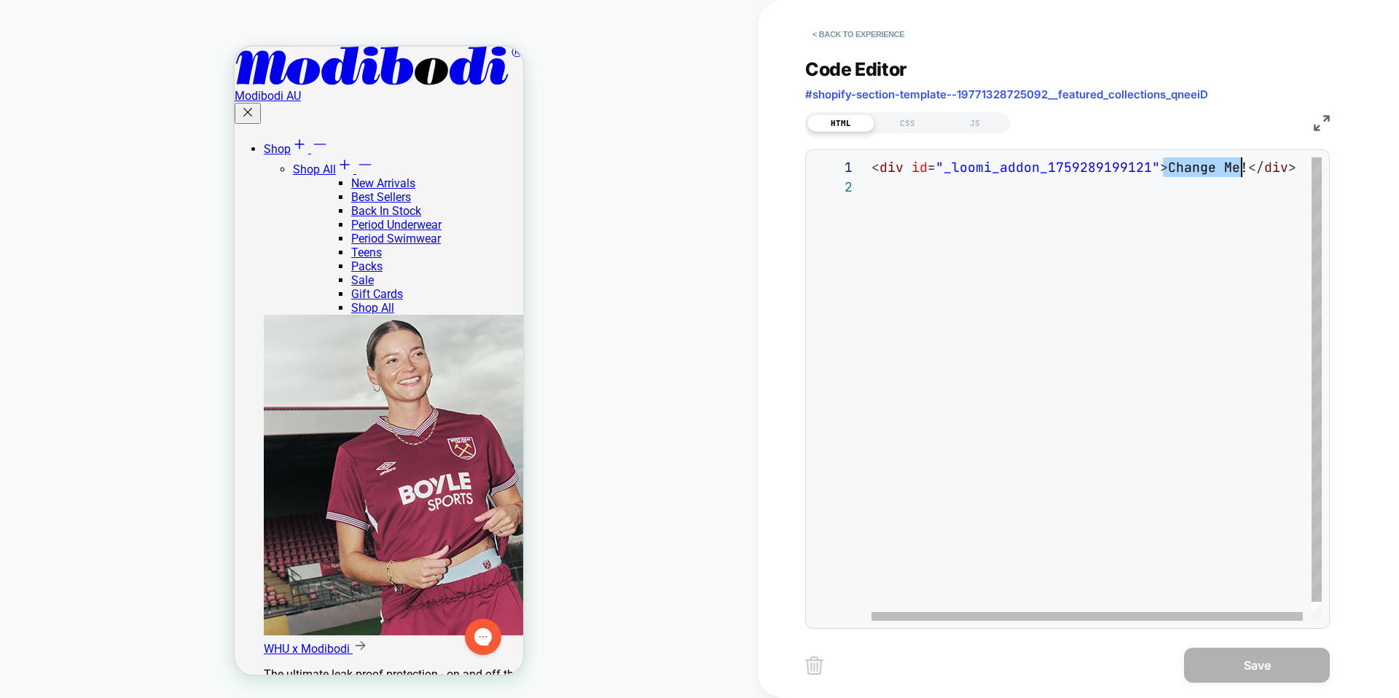
scroll to position [0, 370]
drag, startPoint x: 1164, startPoint y: 166, endPoint x: 1238, endPoint y: 165, distance: 73.6
click at [1238, 165] on div "< div id = "_loomi_addon_1759289199121" > Change Me! </ div >" at bounding box center [1100, 398] width 459 height 483
type textarea "**********"
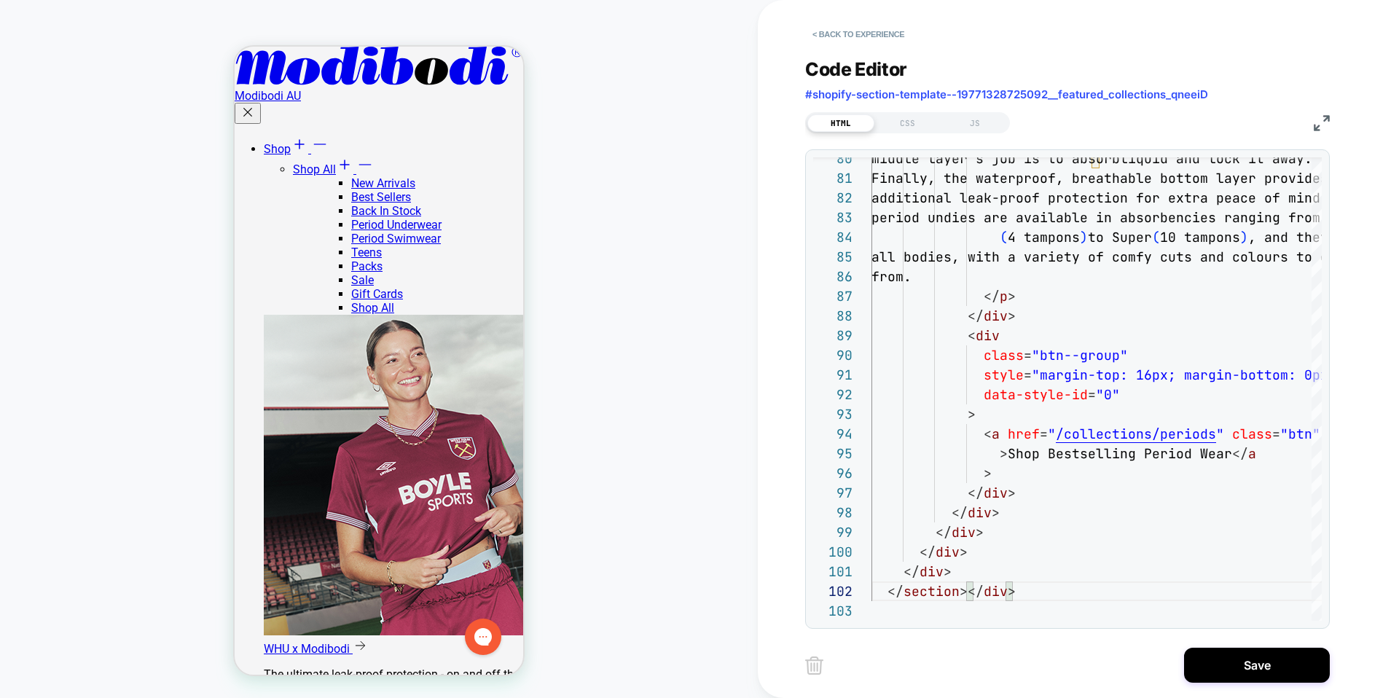
scroll to position [875, 0]
click at [1208, 664] on button "Save" at bounding box center [1257, 665] width 146 height 35
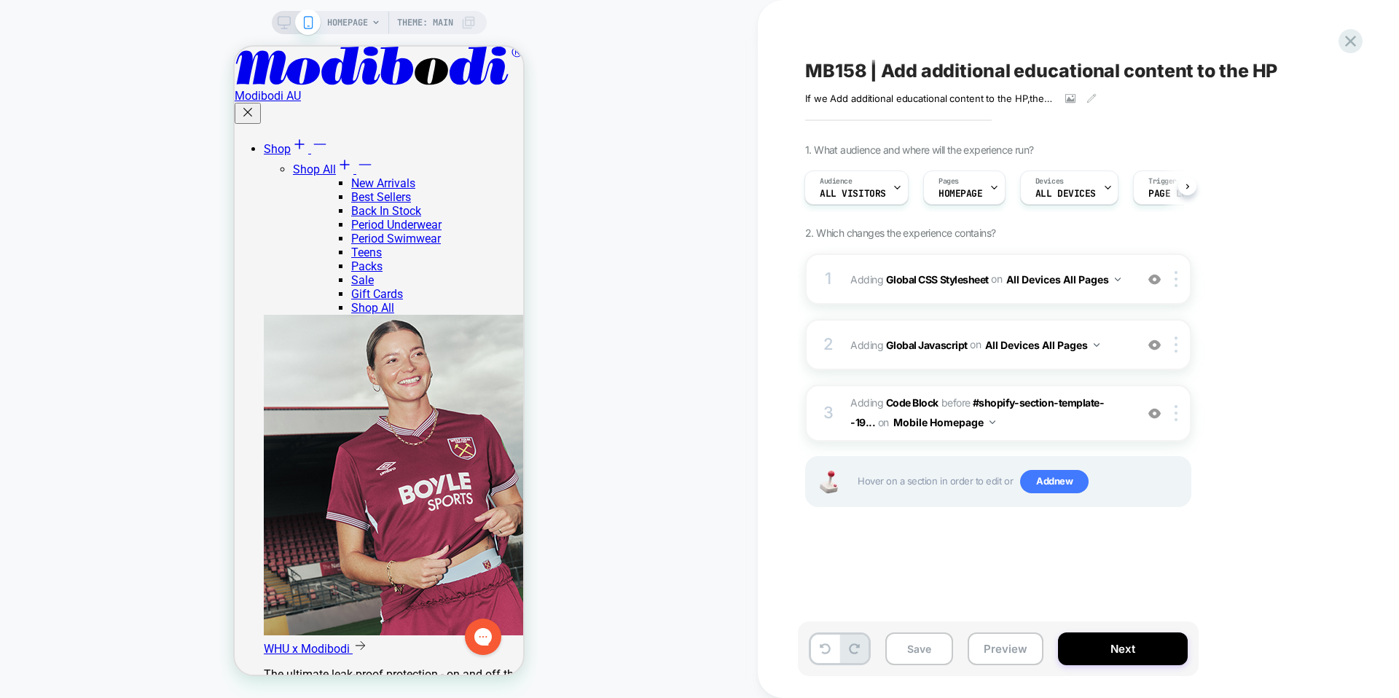
scroll to position [664, 0]
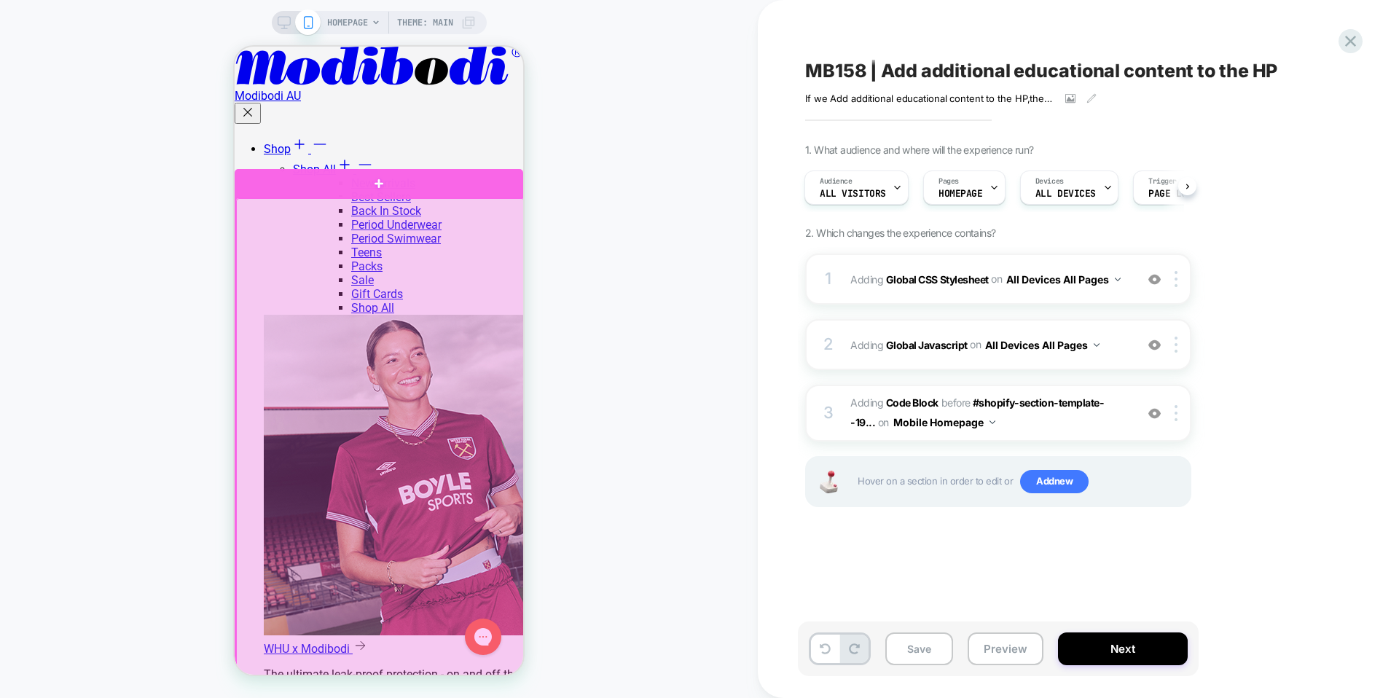
click at [508, 221] on div at bounding box center [380, 439] width 288 height 482
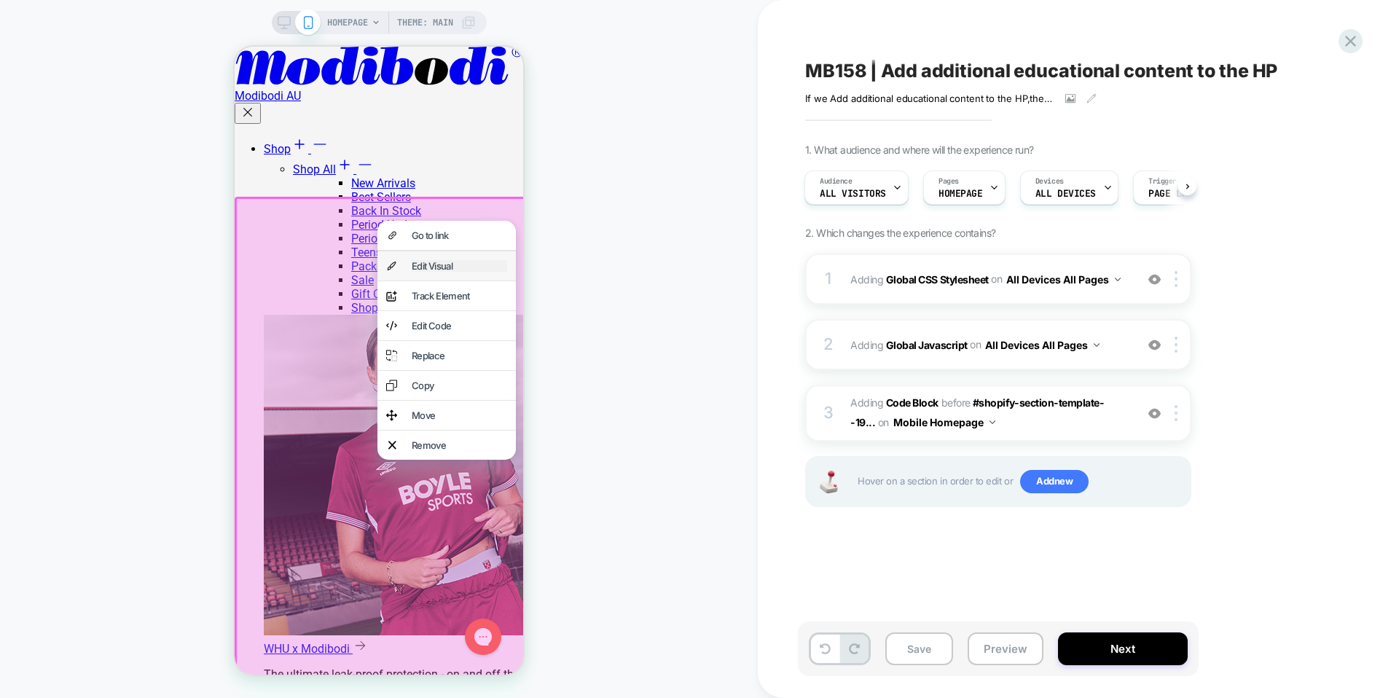
click at [476, 265] on div "Edit Visual" at bounding box center [459, 266] width 95 height 12
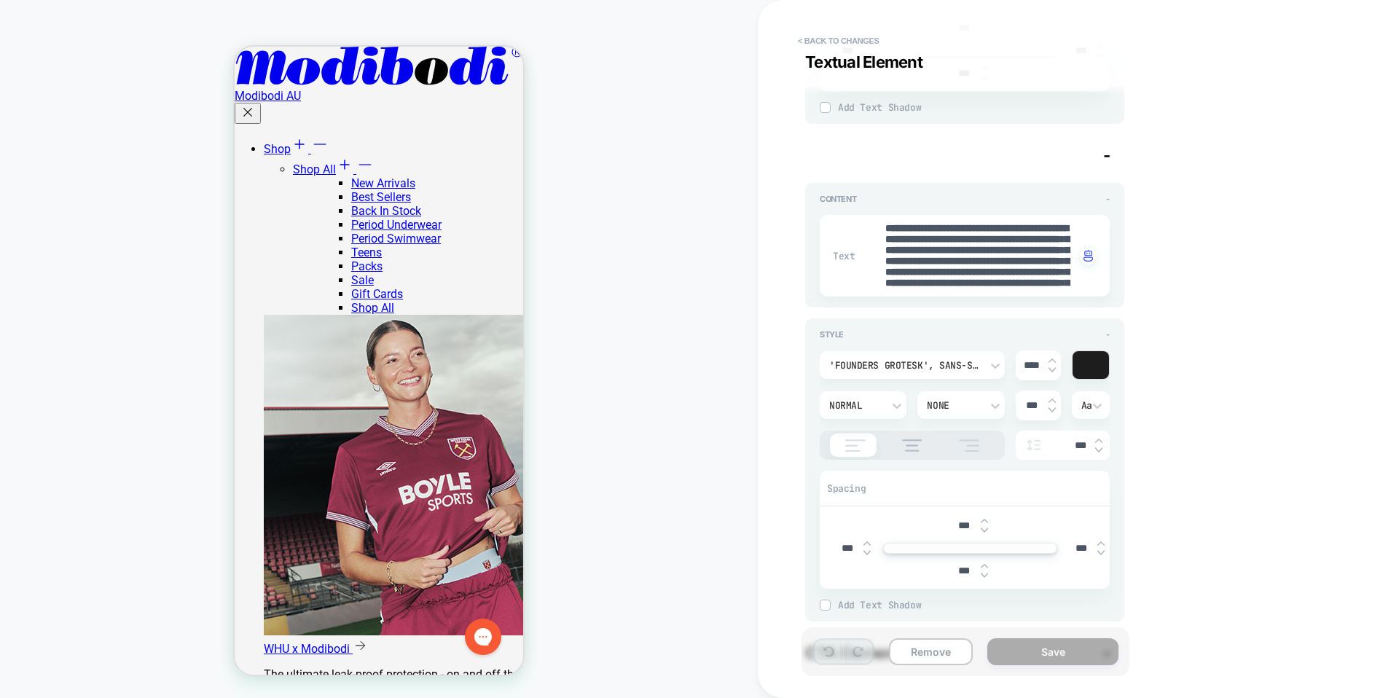
scroll to position [2023, 0]
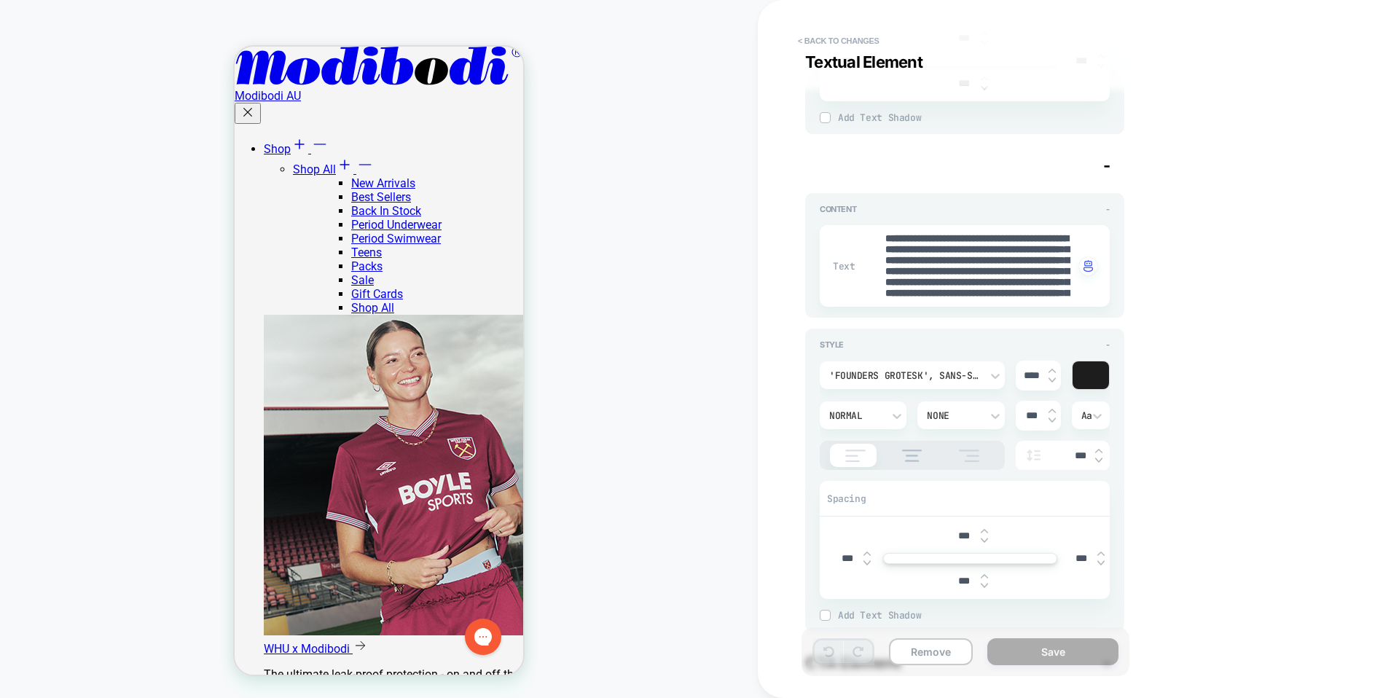
click at [1141, 274] on div "**********" at bounding box center [1071, 349] width 546 height 669
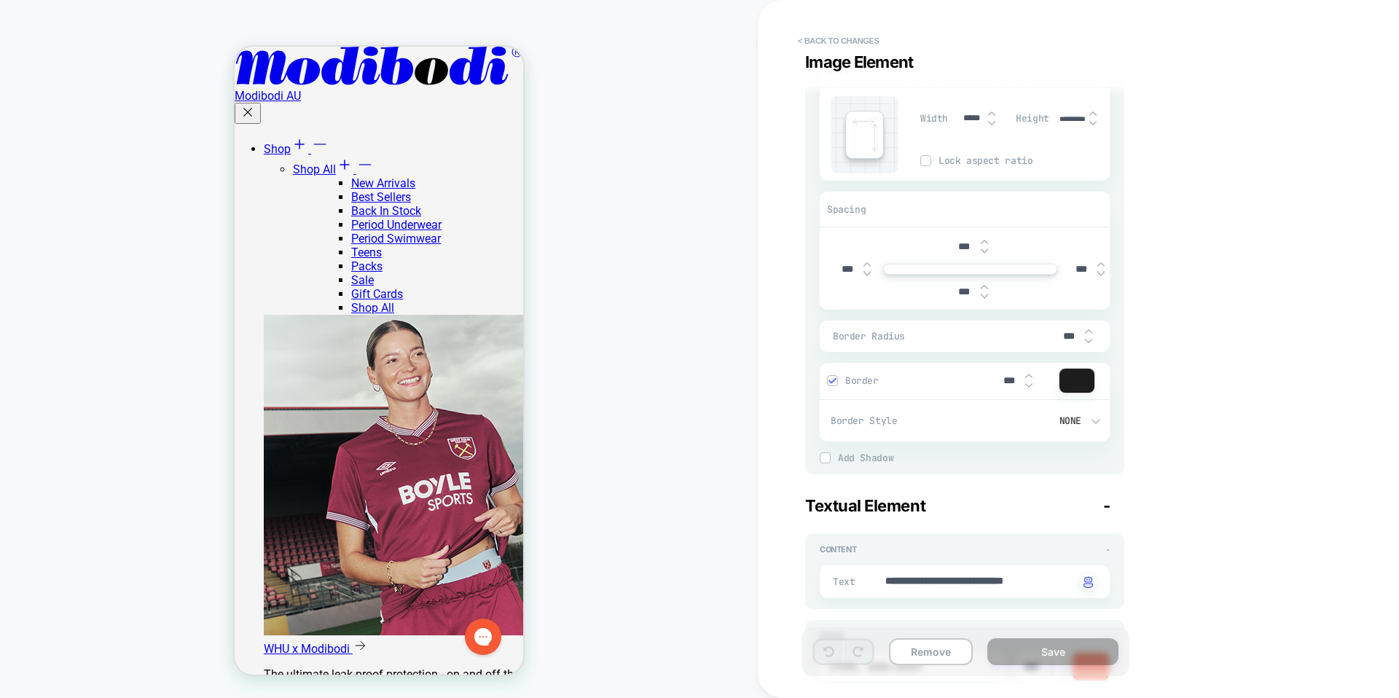
scroll to position [86, 0]
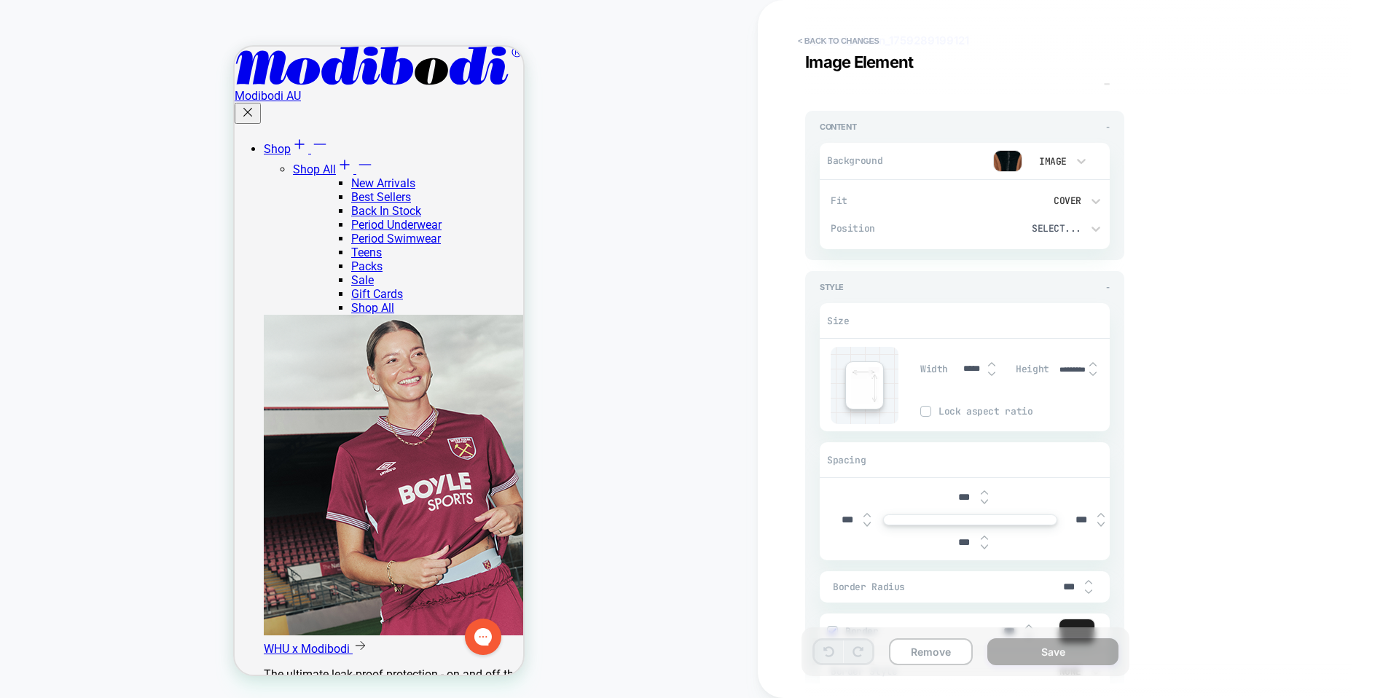
type textarea "*"
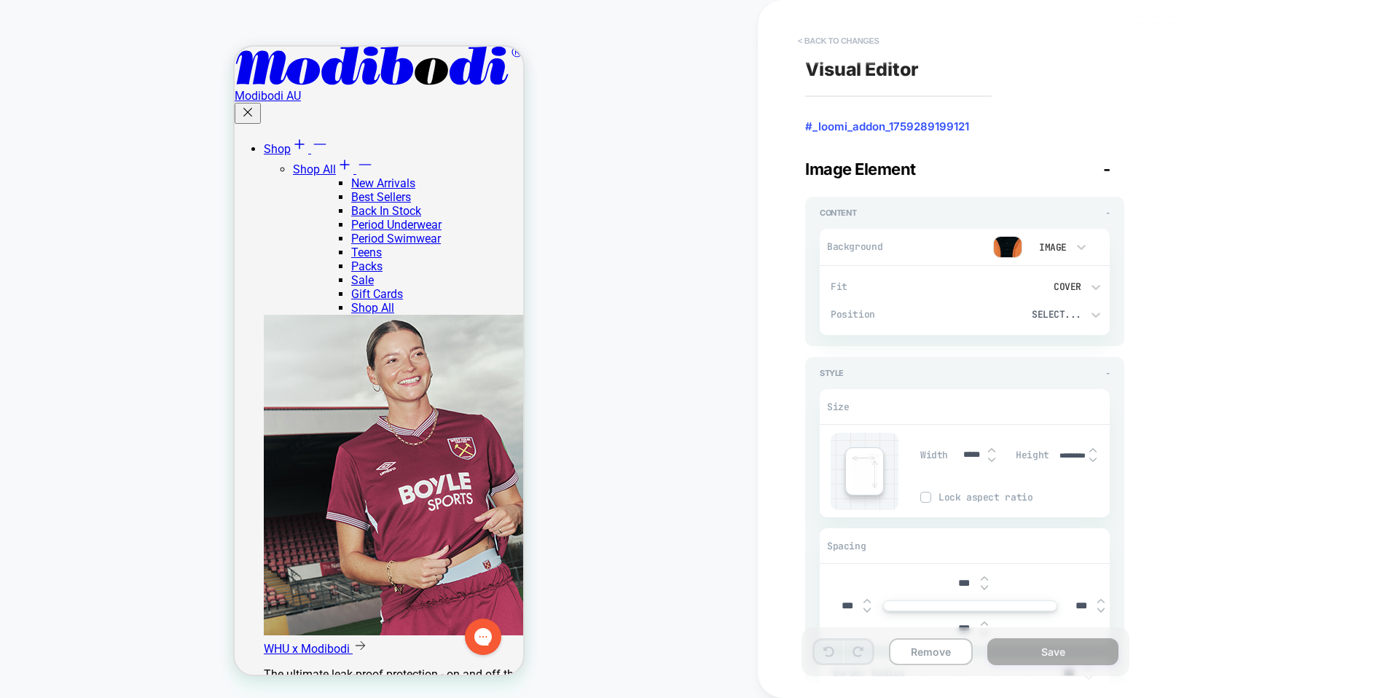
click at [844, 41] on button "< Back to changes" at bounding box center [838, 40] width 96 height 23
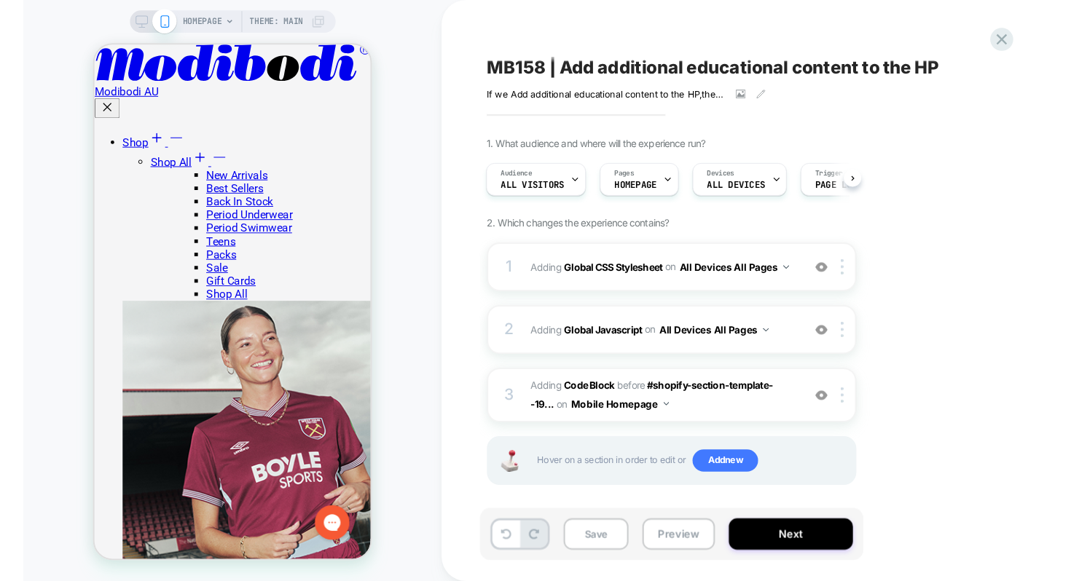
scroll to position [0, 1]
